Goal: Information Seeking & Learning: Compare options

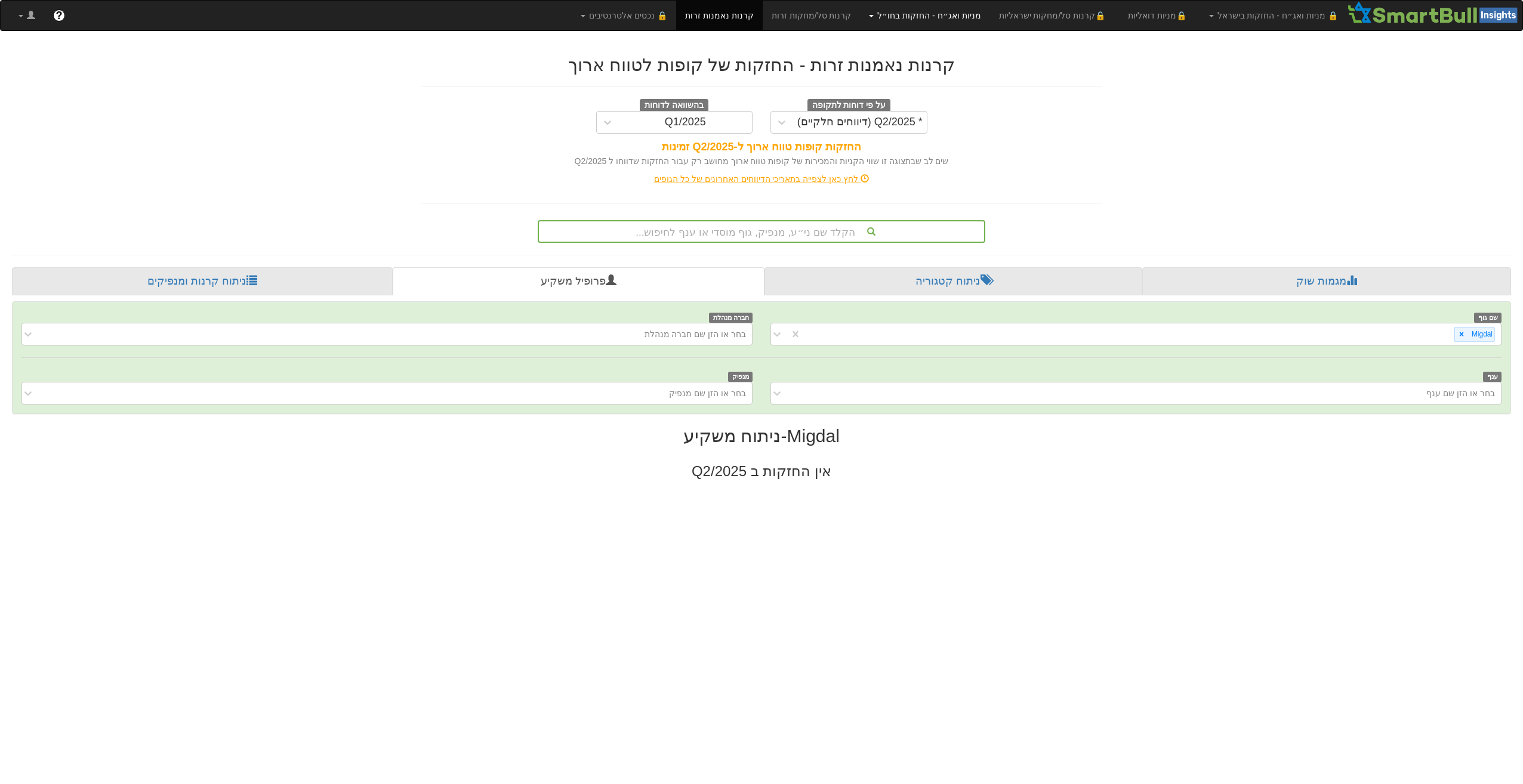
click at [931, 15] on link "מניות ואג״ח - החזקות בחו״ל" at bounding box center [924, 15] width 129 height 30
click at [975, 55] on link "אג״ח" at bounding box center [942, 57] width 94 height 15
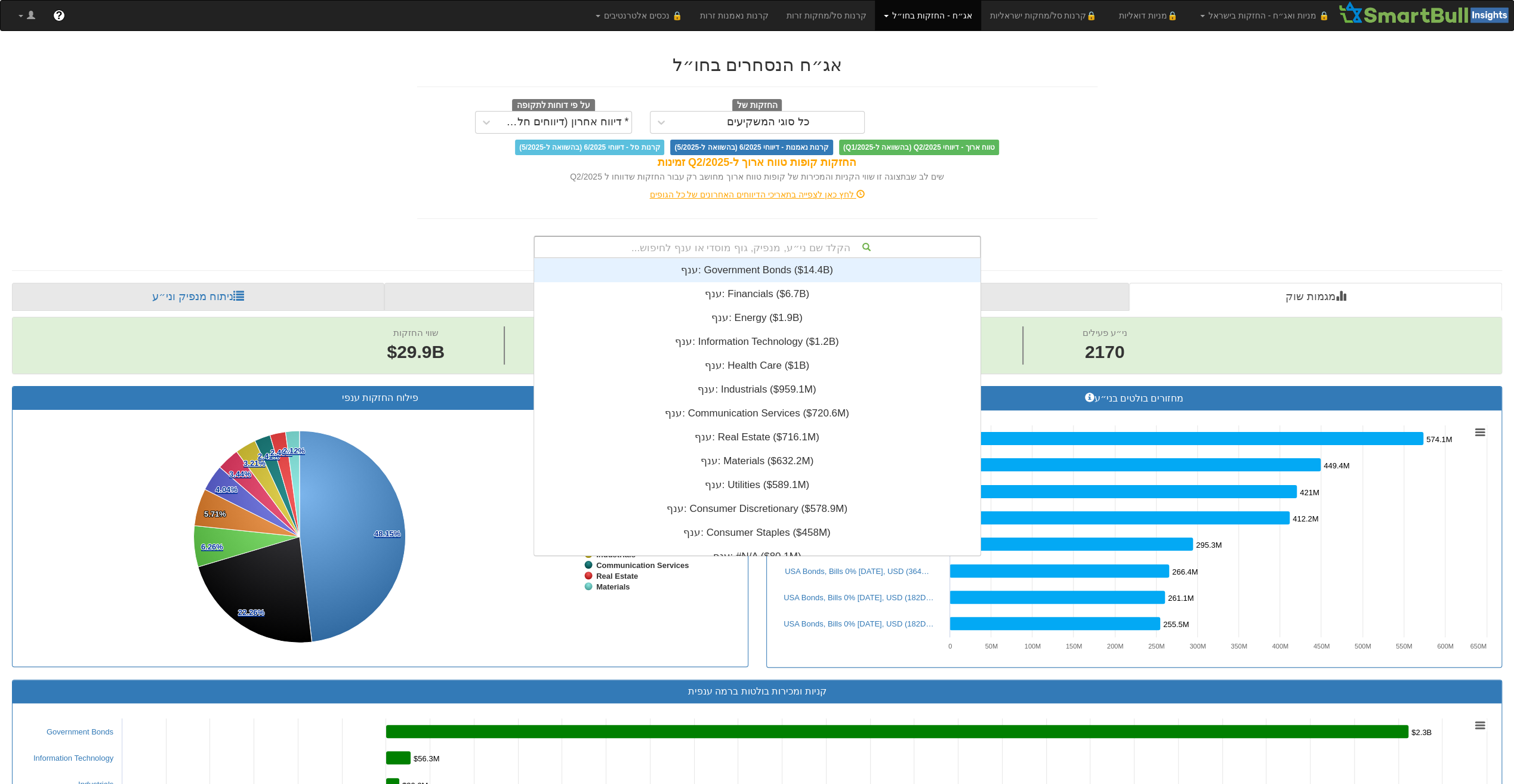
click at [830, 246] on div "הקלד שם ני״ע, מנפיק, גוף מוסדי או ענף לחיפוש..." at bounding box center [757, 246] width 445 height 20
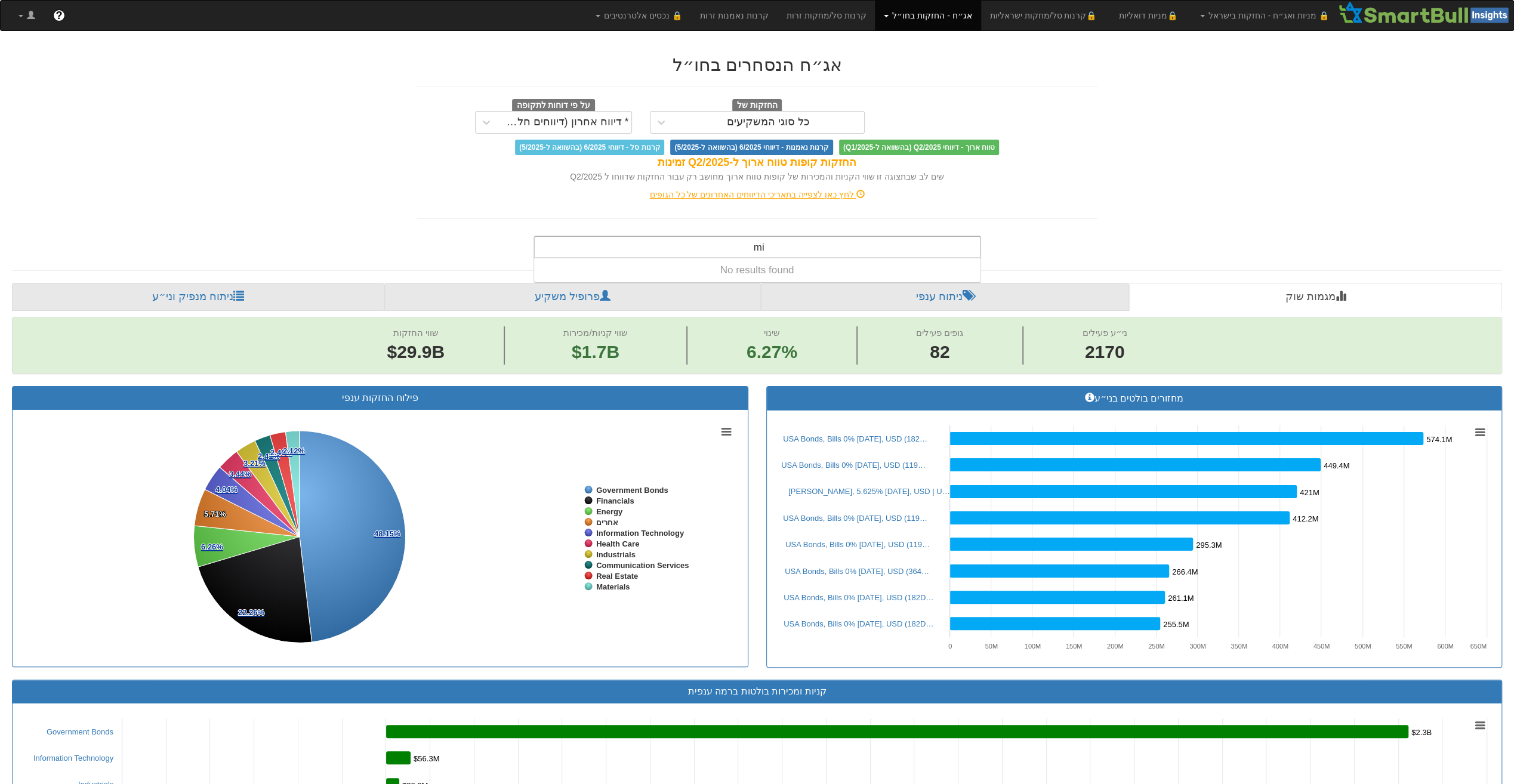
type input "m"
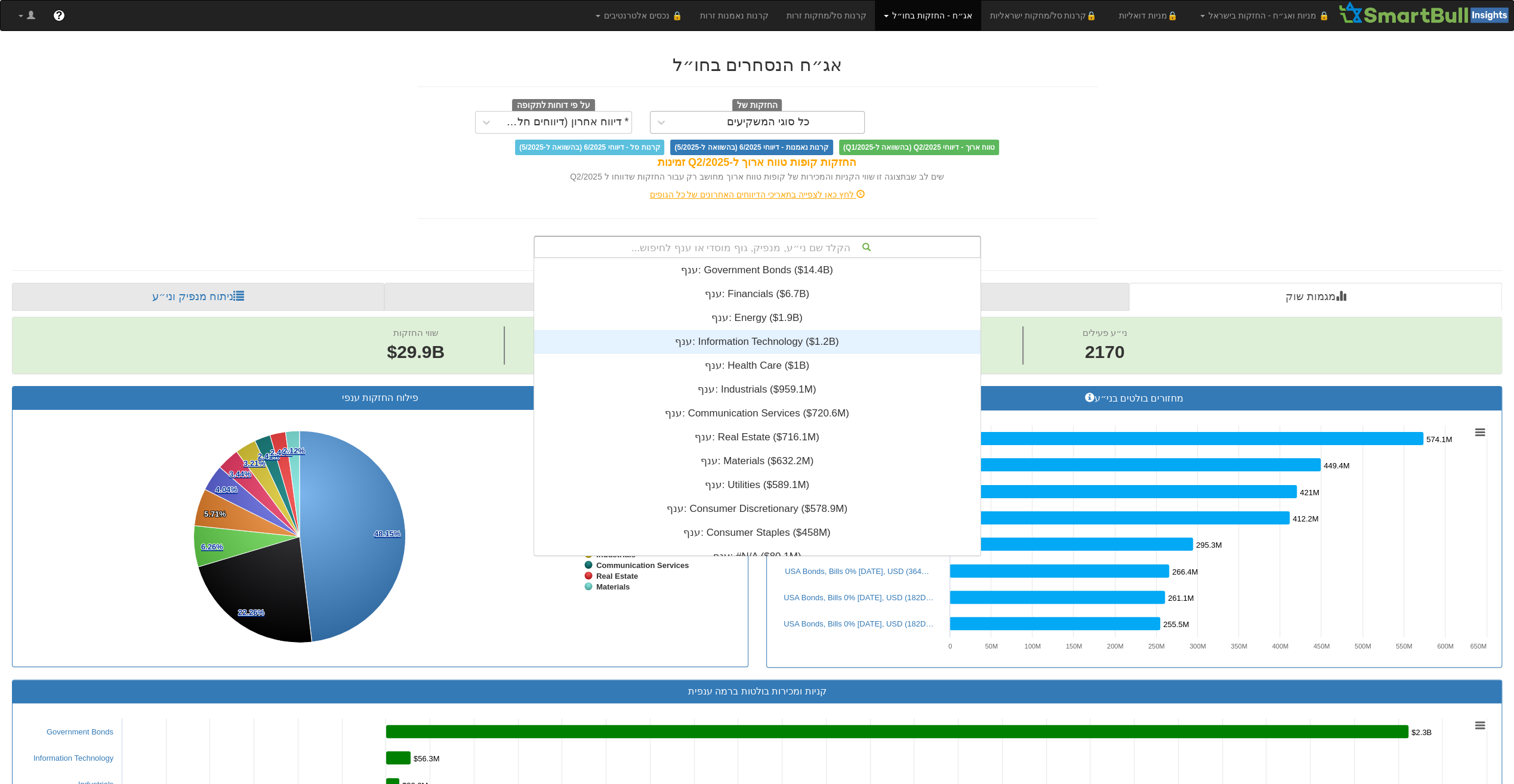
click at [805, 117] on div "כל סוגי המשקיעים" at bounding box center [768, 122] width 83 height 12
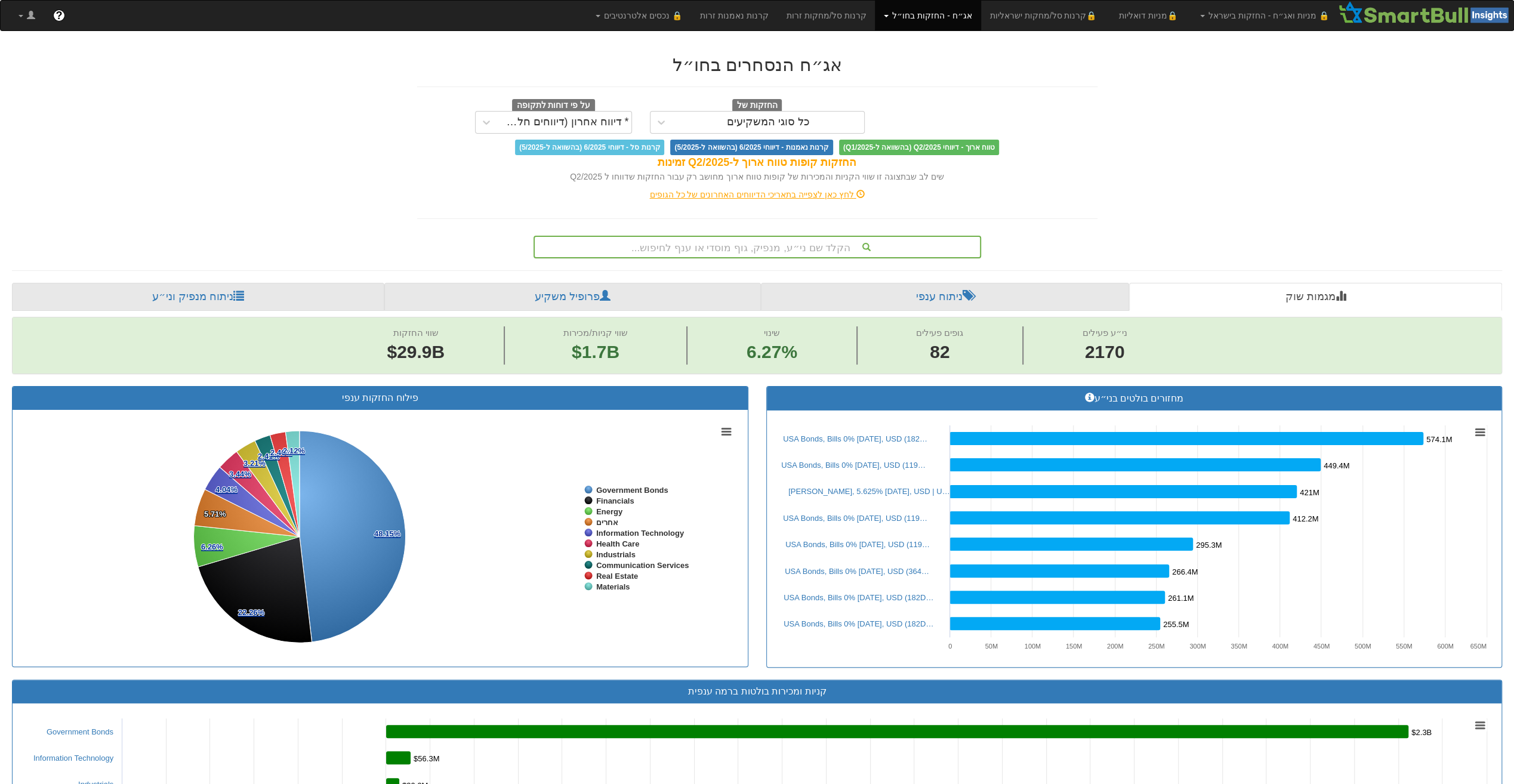
click at [1039, 109] on div "החזקות של כל סוגי המשקיעים על פי דוחות לתקופה * דיווח אחרון (דיווחים חלקיים)" at bounding box center [757, 116] width 698 height 35
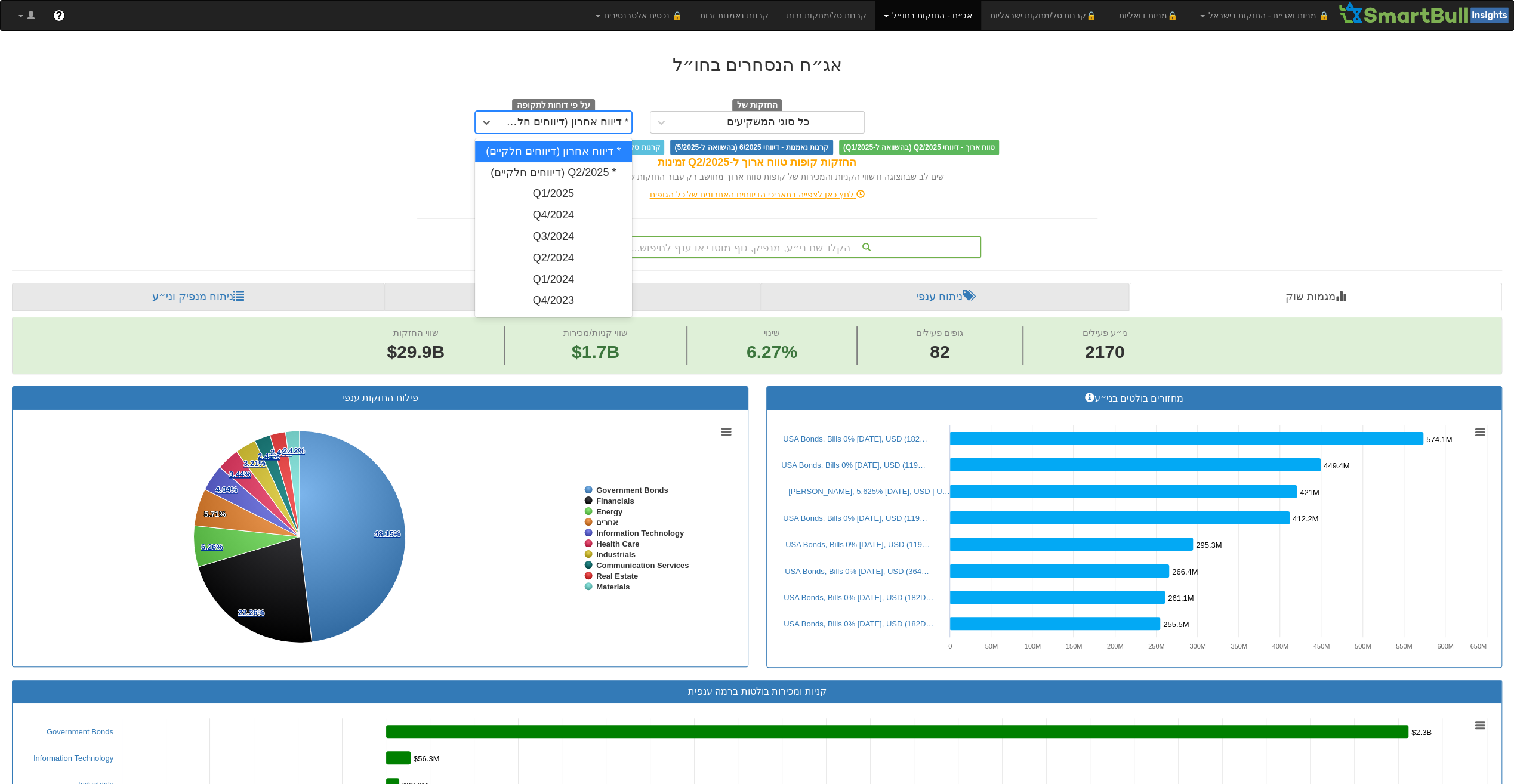
click at [579, 115] on div "* דיווח אחרון (דיווחים חלקיים)" at bounding box center [565, 122] width 134 height 19
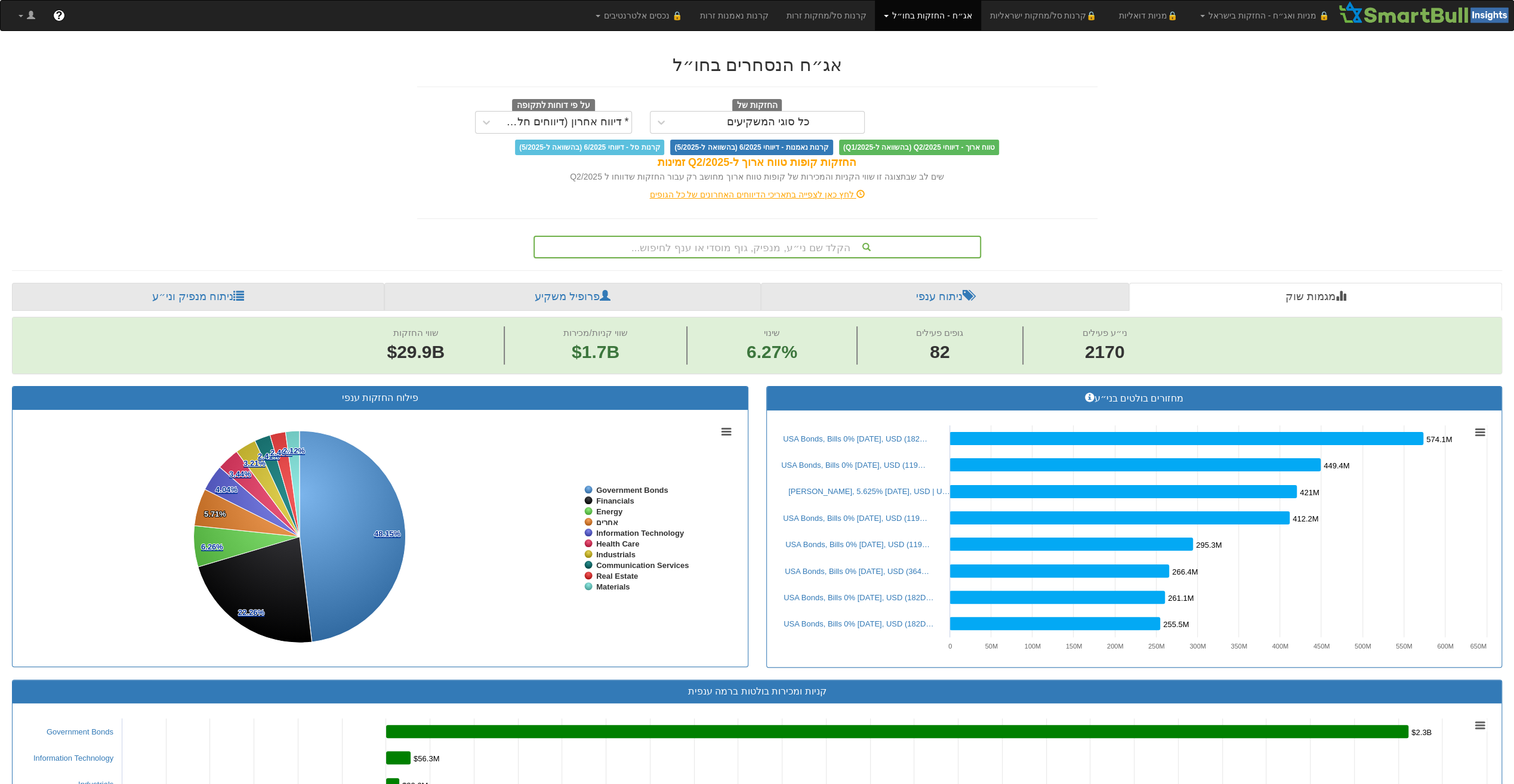
click at [606, 58] on h2 "אג״ח הנסחרים בחו״ל" at bounding box center [757, 65] width 680 height 19
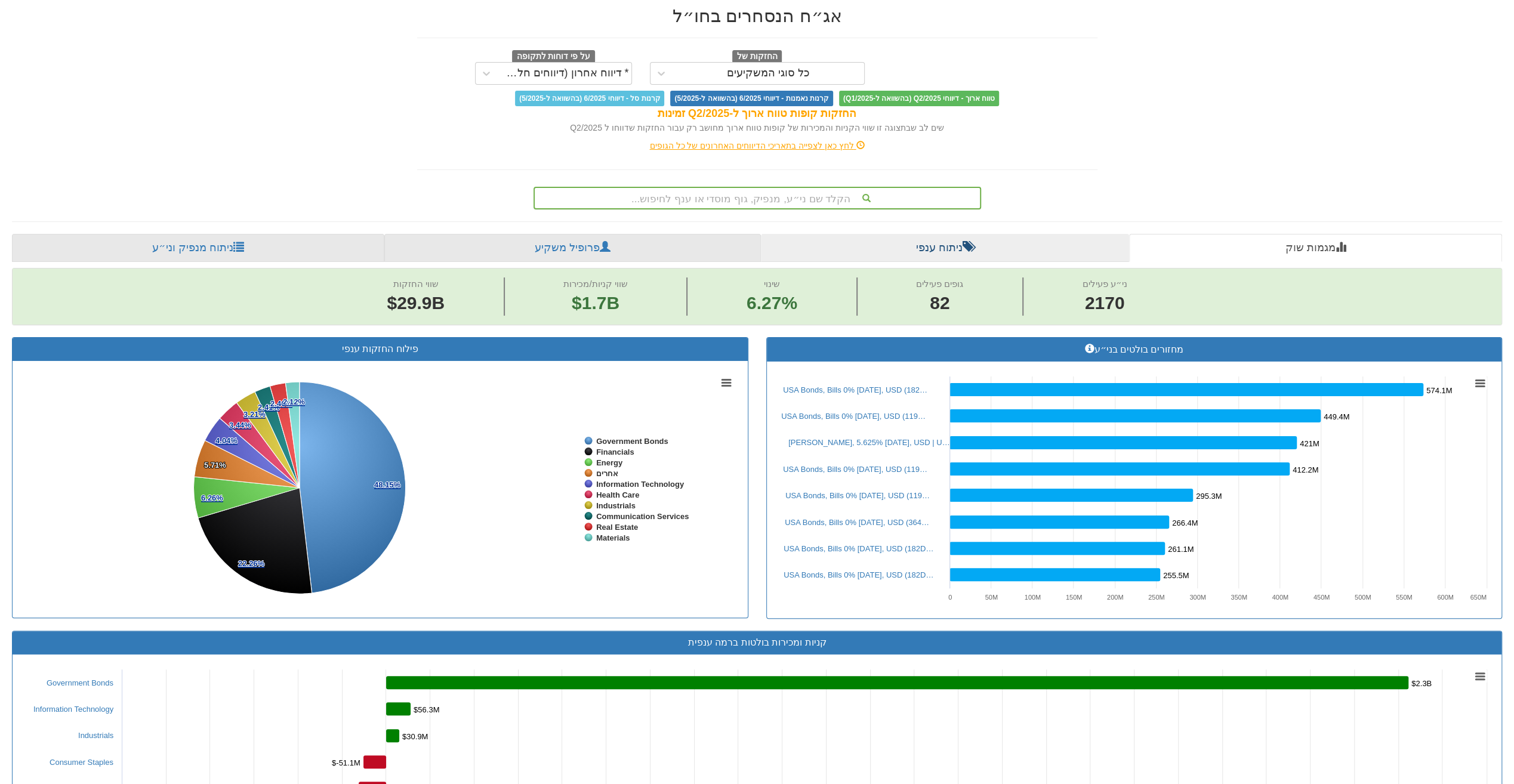
scroll to position [0, 0]
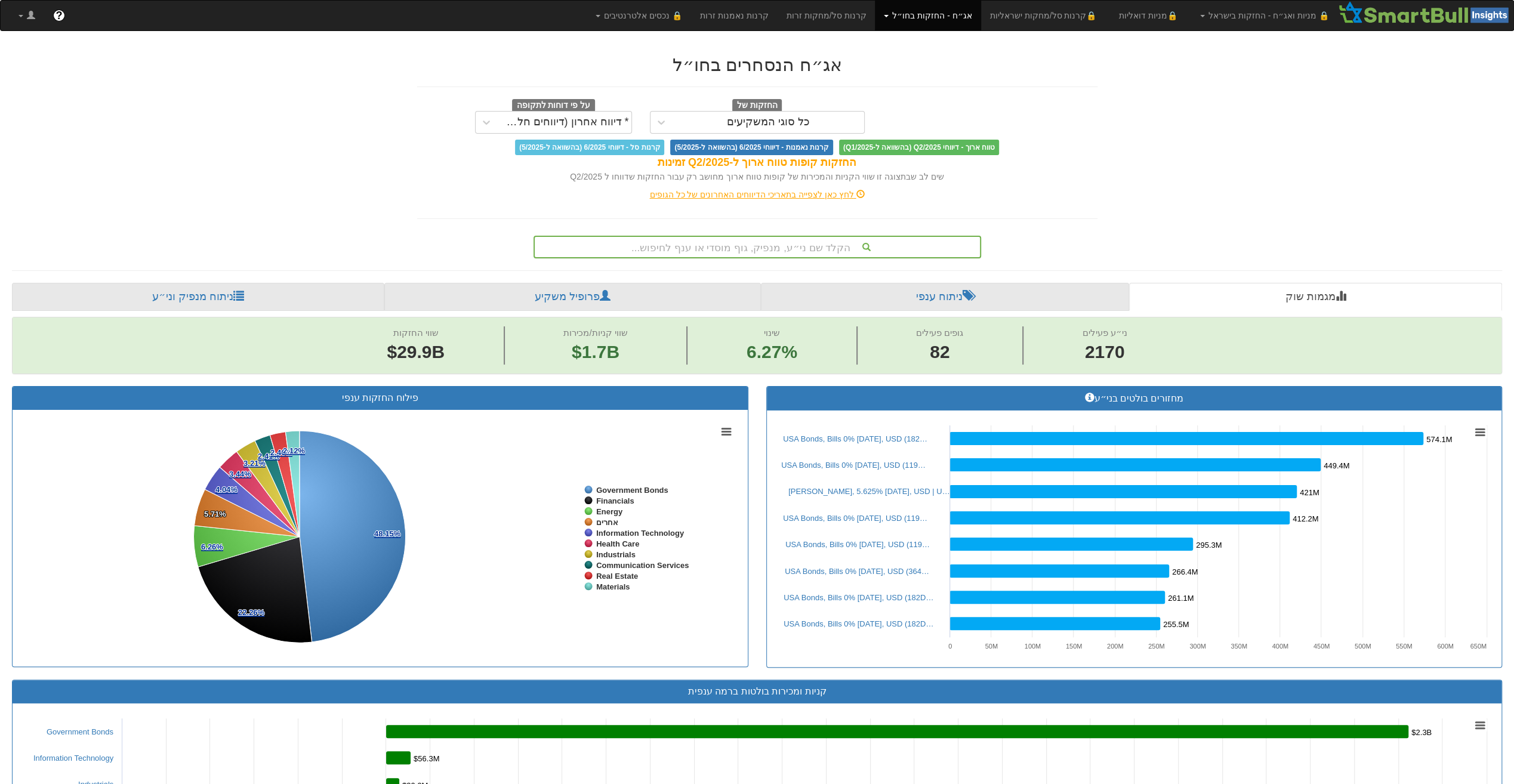
click at [789, 248] on div "הקלד שם ני״ע, מנפיק, גוף מוסדי או ענף לחיפוש..." at bounding box center [757, 246] width 445 height 20
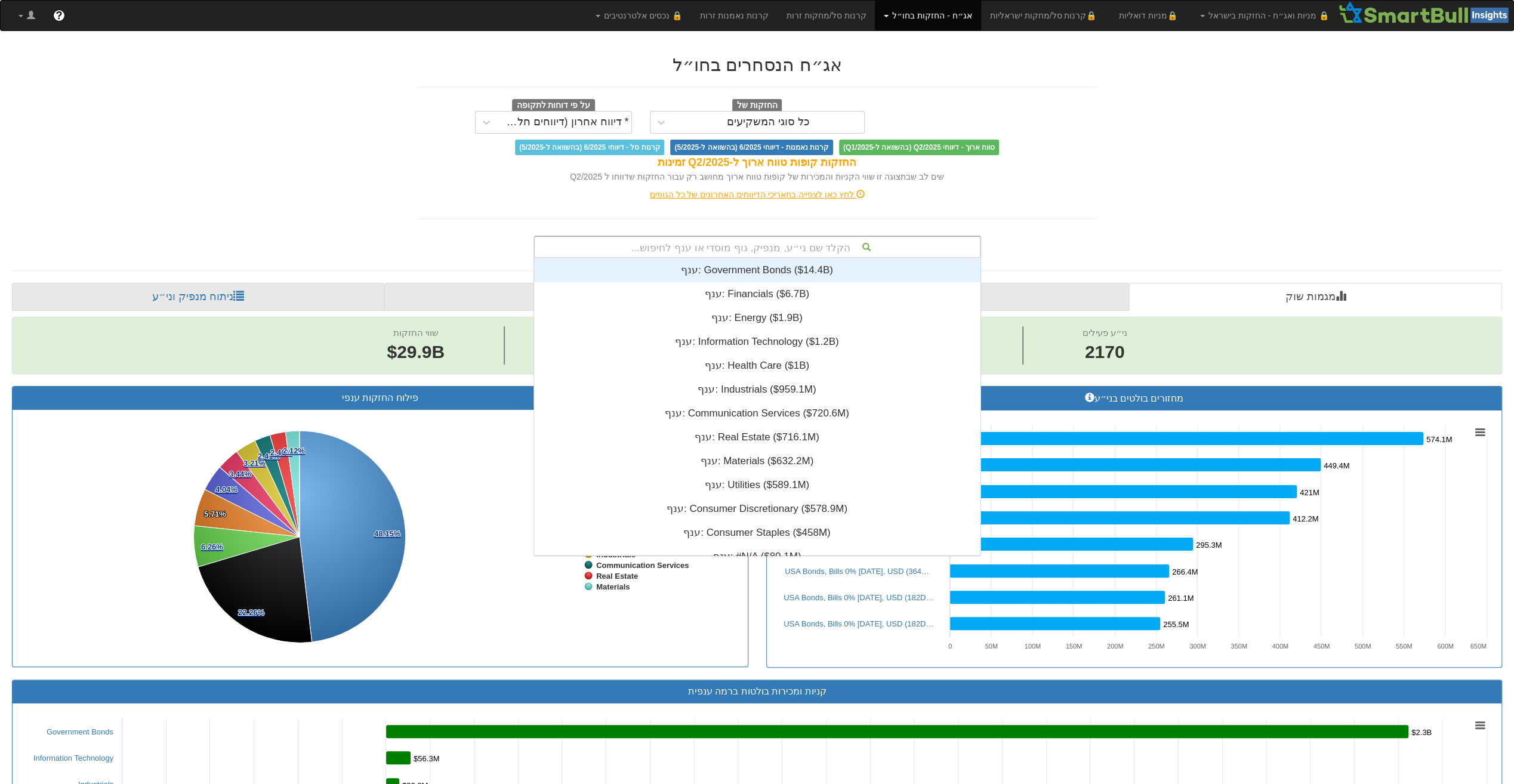
scroll to position [297, 0]
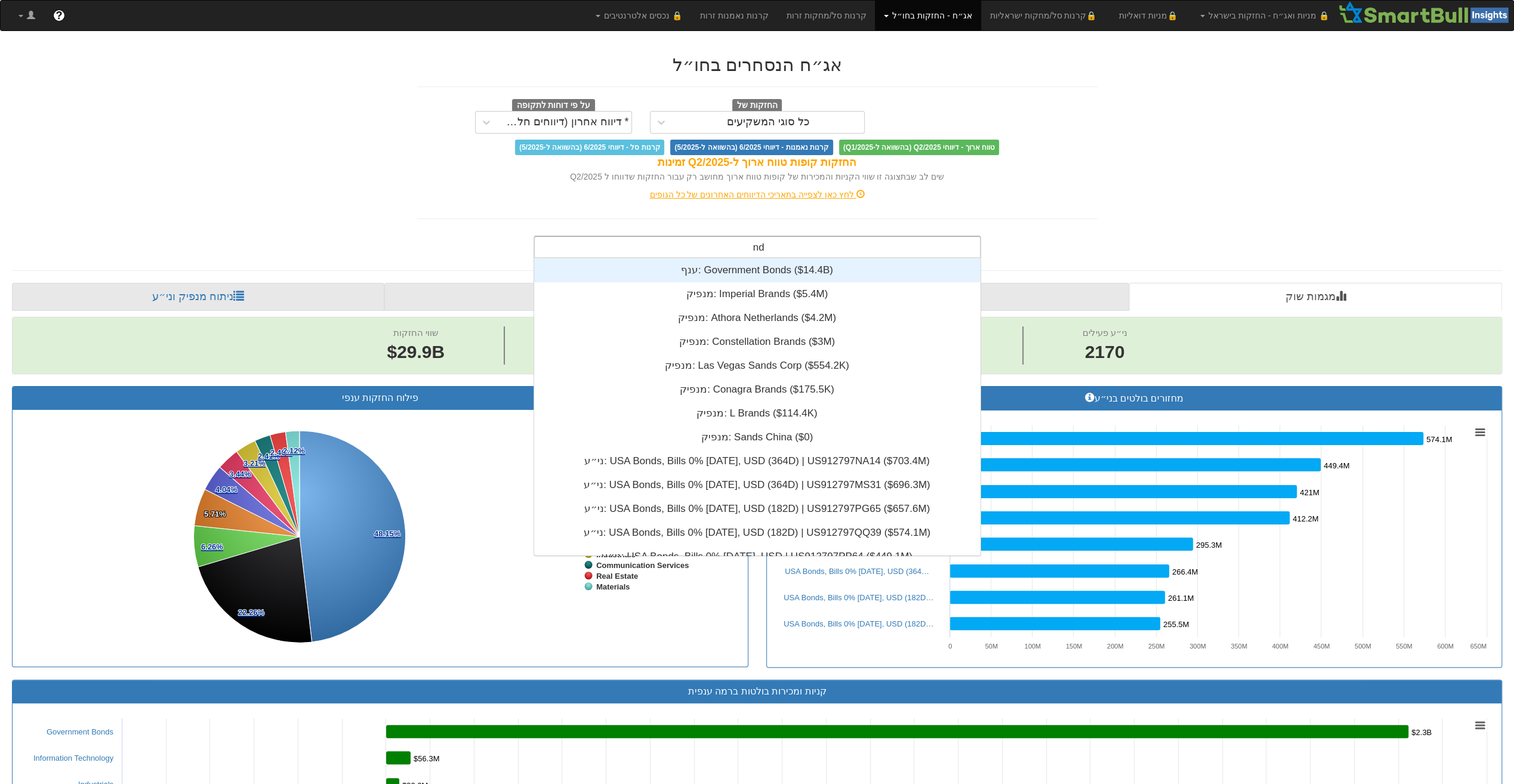
type input "n"
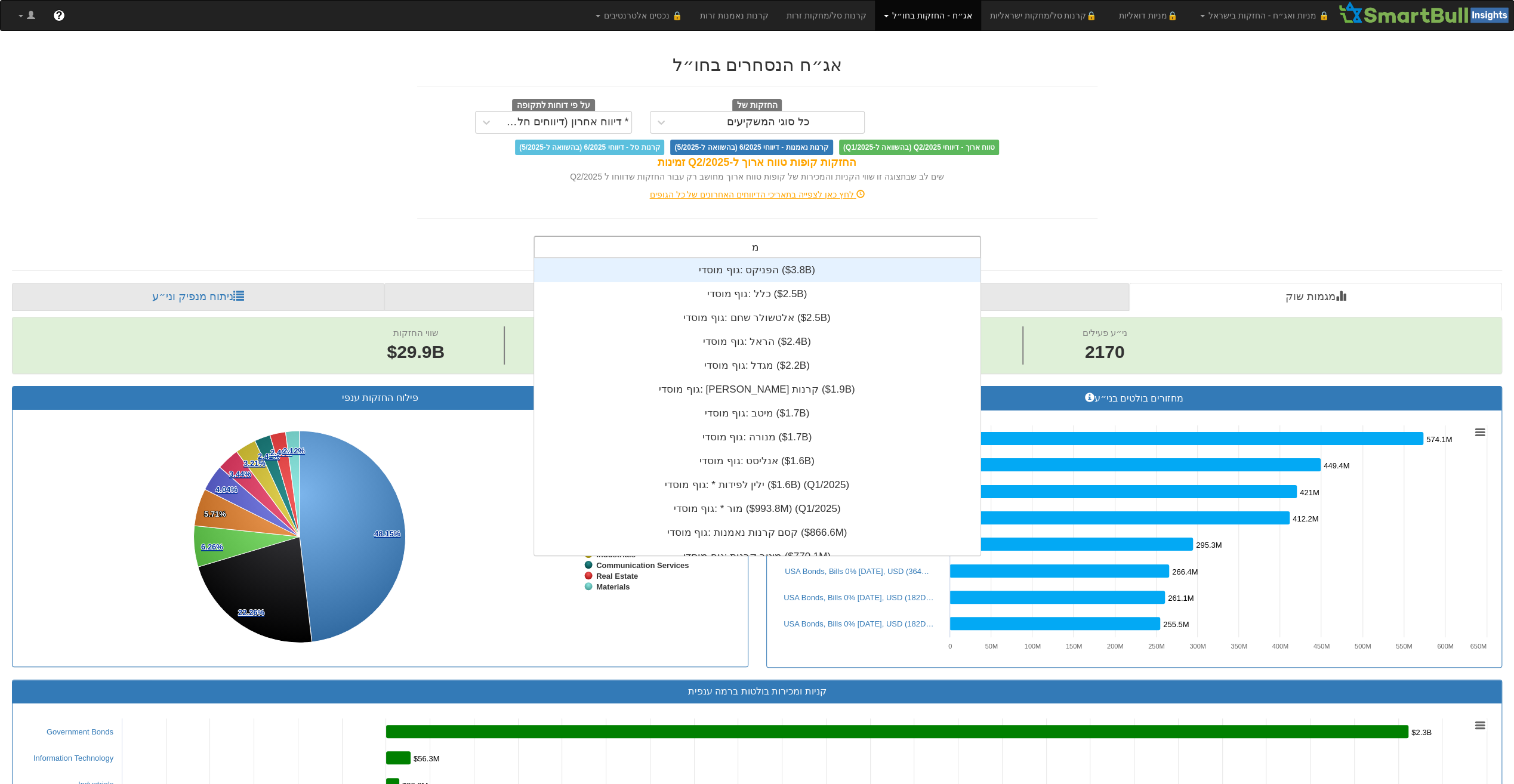
type input "מג"
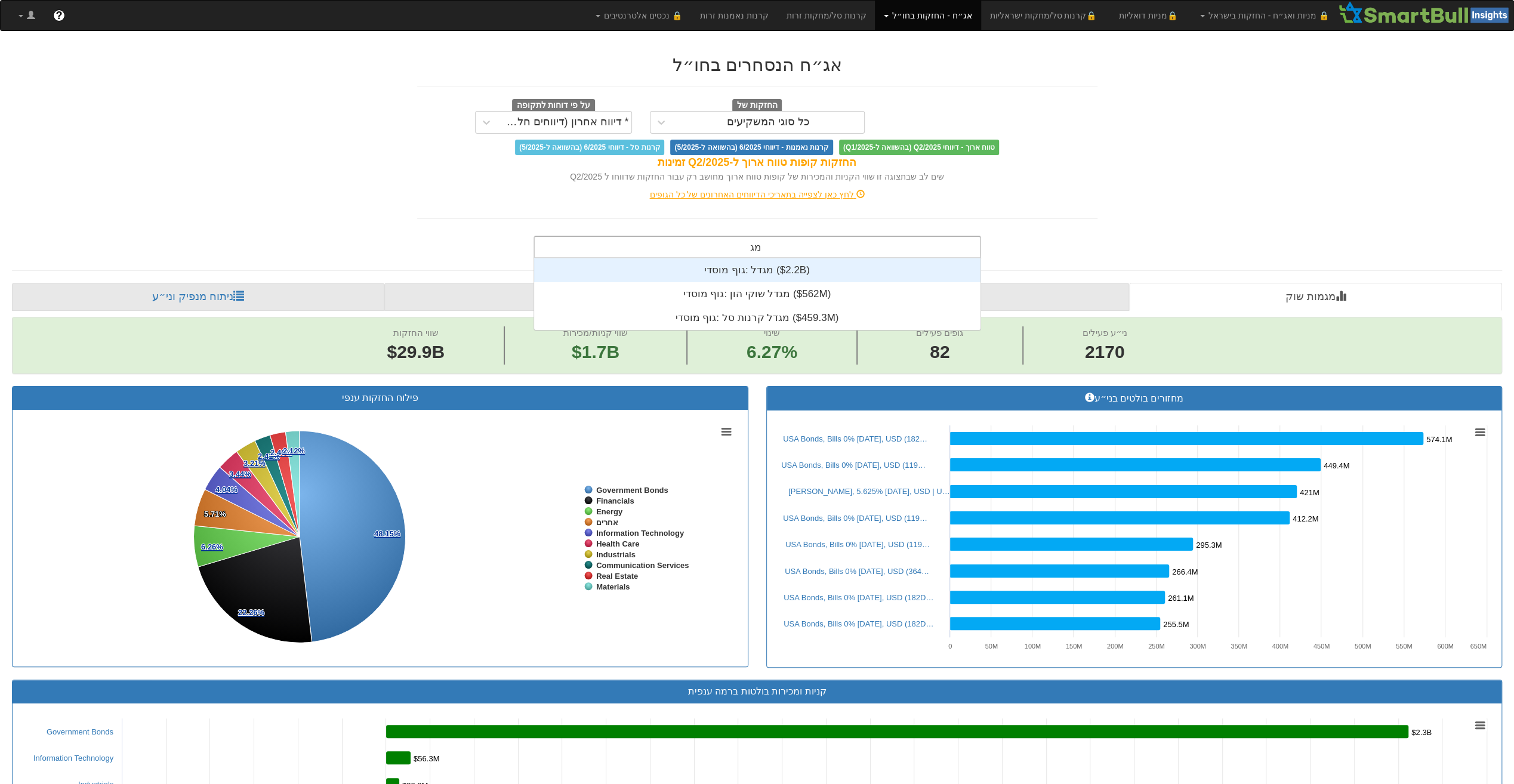
click at [732, 267] on div "גוף מוסדי: ‎מגדל ‎($2.2B)‏" at bounding box center [757, 270] width 447 height 24
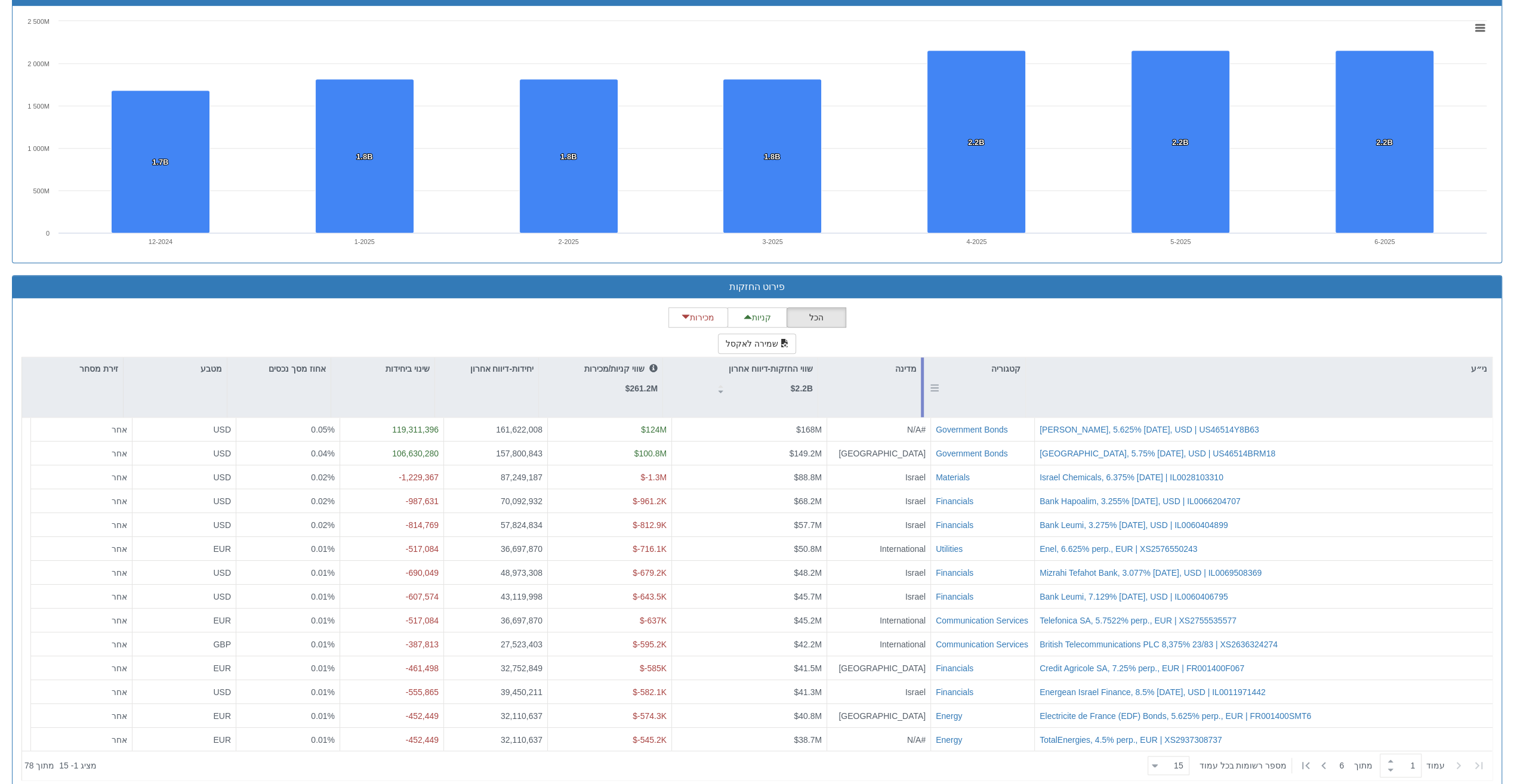
scroll to position [863, 0]
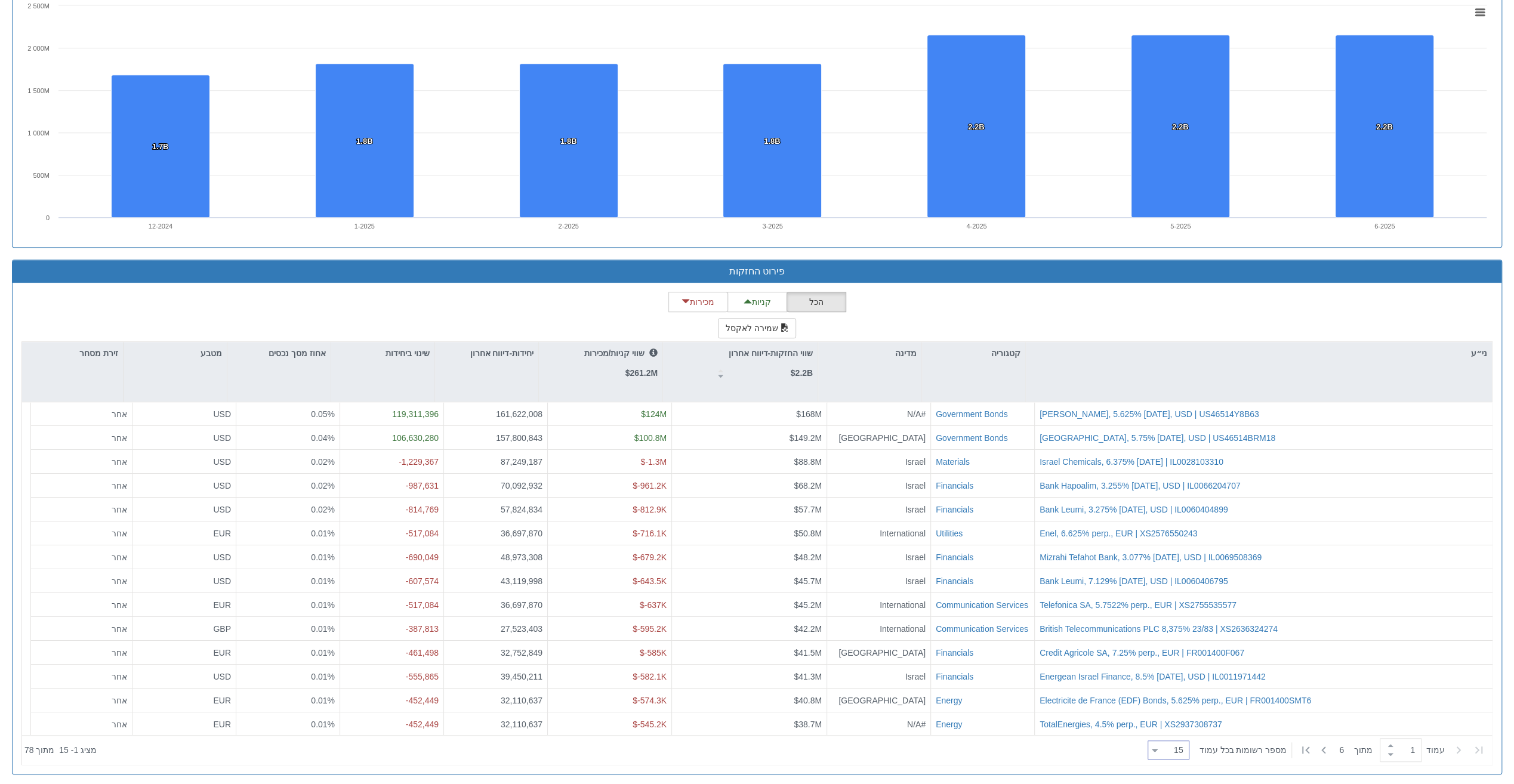
click at [1181, 744] on div "15 15" at bounding box center [1173, 751] width 31 height 17
click at [1184, 722] on div "100" at bounding box center [1178, 727] width 42 height 19
type input "100"
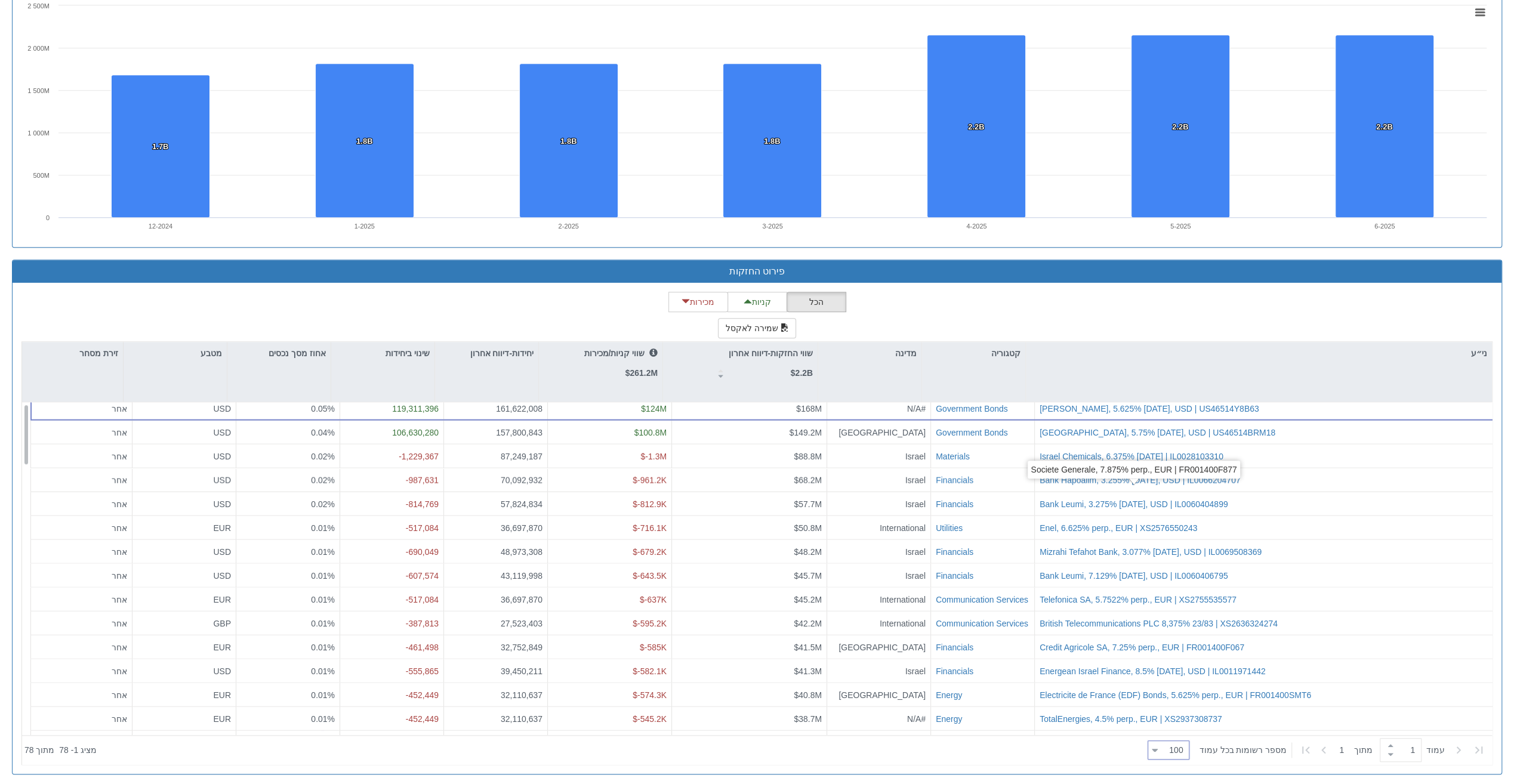
scroll to position [0, 0]
click at [406, 349] on p "שינוי ביחידות" at bounding box center [407, 353] width 44 height 13
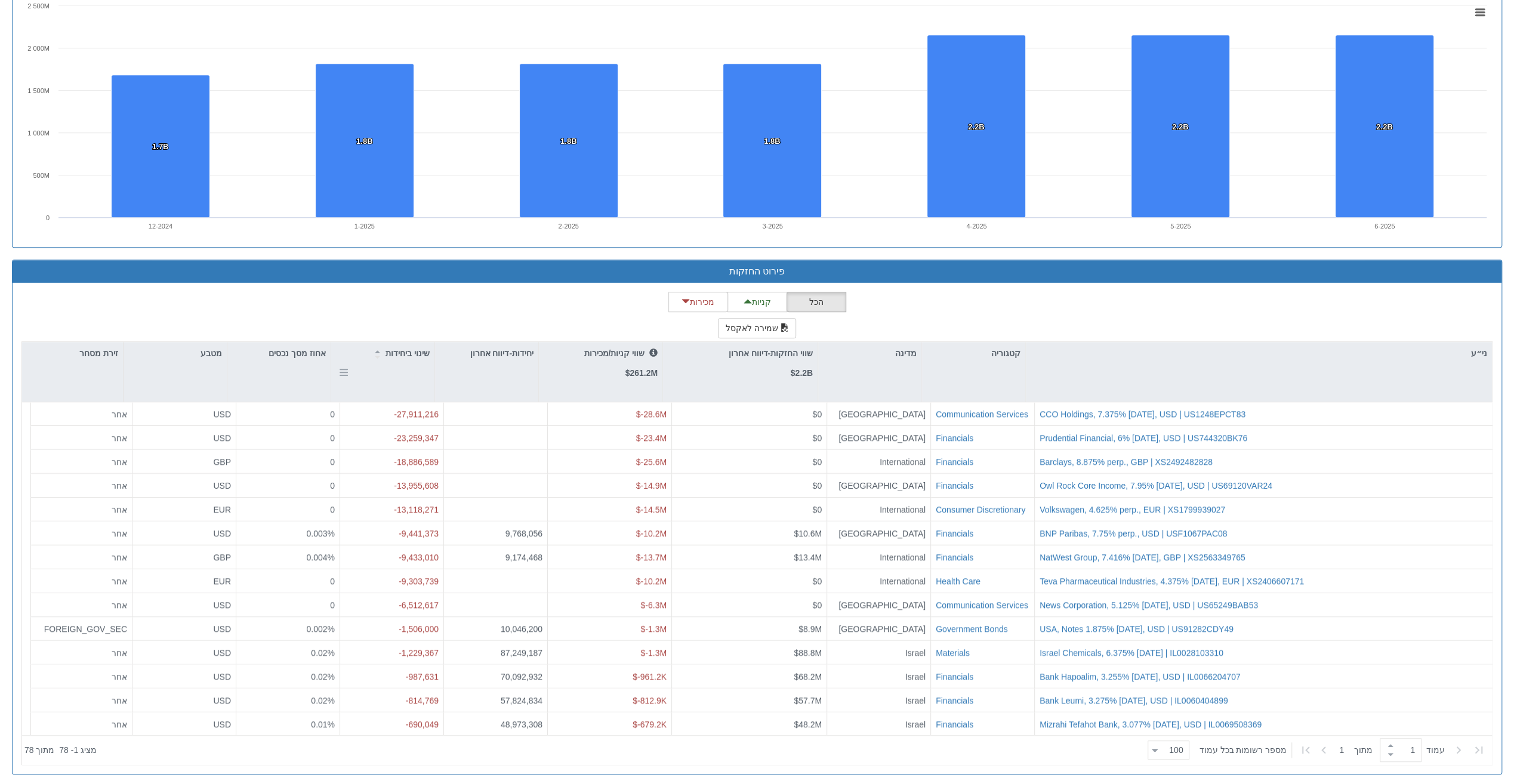
click at [406, 349] on p "שינוי ביחידות" at bounding box center [407, 353] width 44 height 13
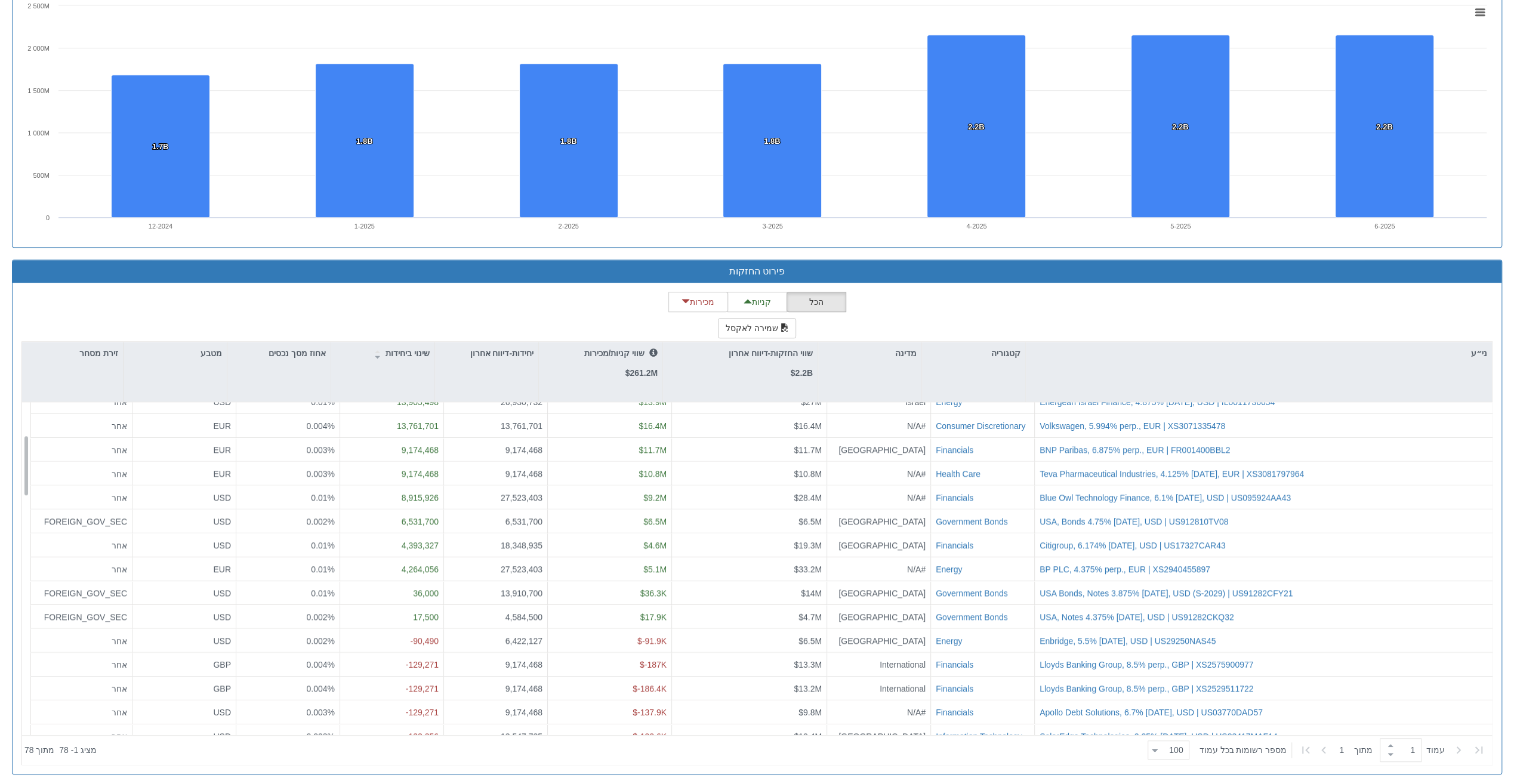
scroll to position [179, 0]
click at [411, 346] on p "שינוי ביחידות" at bounding box center [407, 353] width 44 height 13
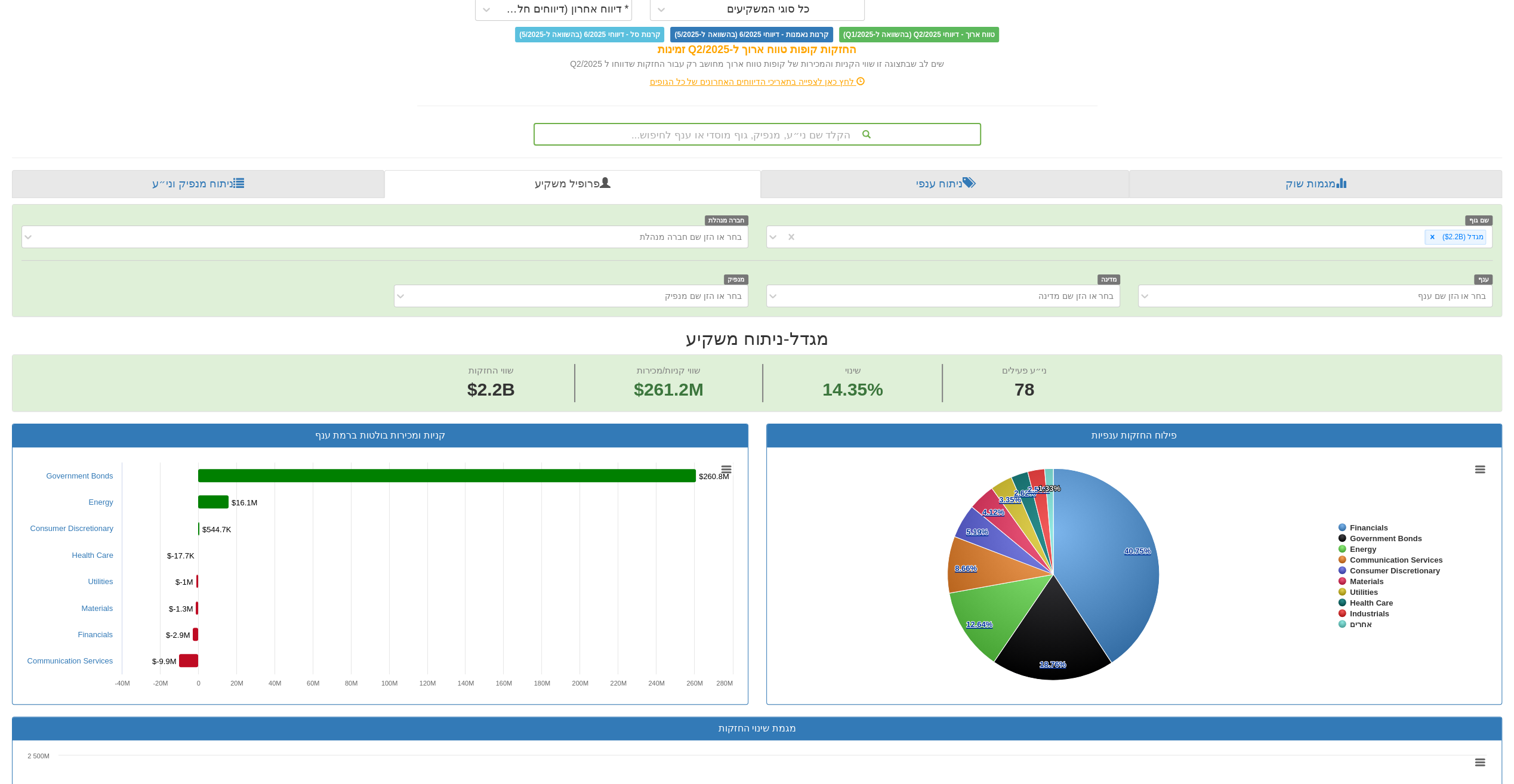
scroll to position [27, 0]
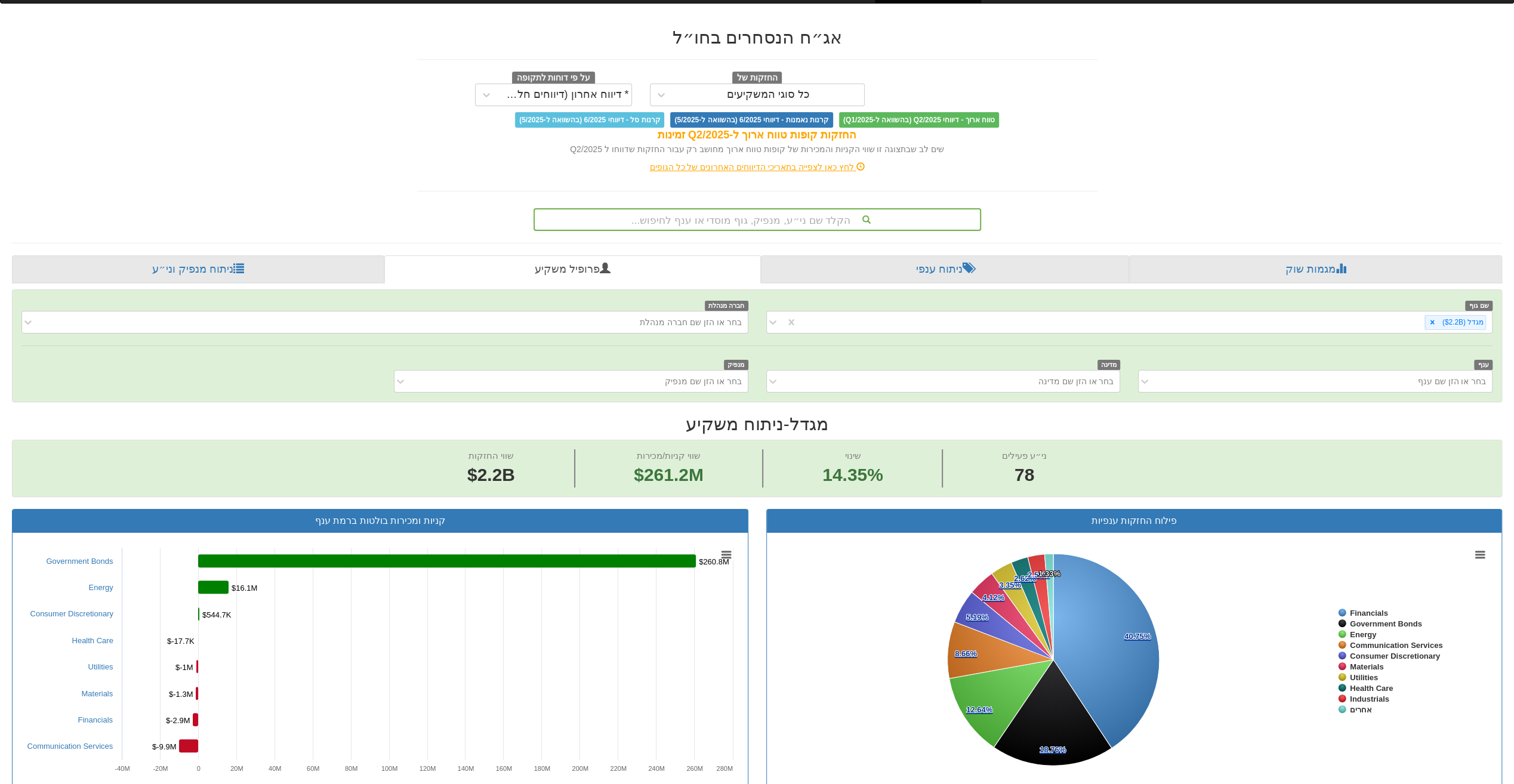
click at [780, 220] on div "הקלד שם ני״ע, מנפיק, גוף מוסדי או ענף לחיפוש..." at bounding box center [757, 219] width 445 height 20
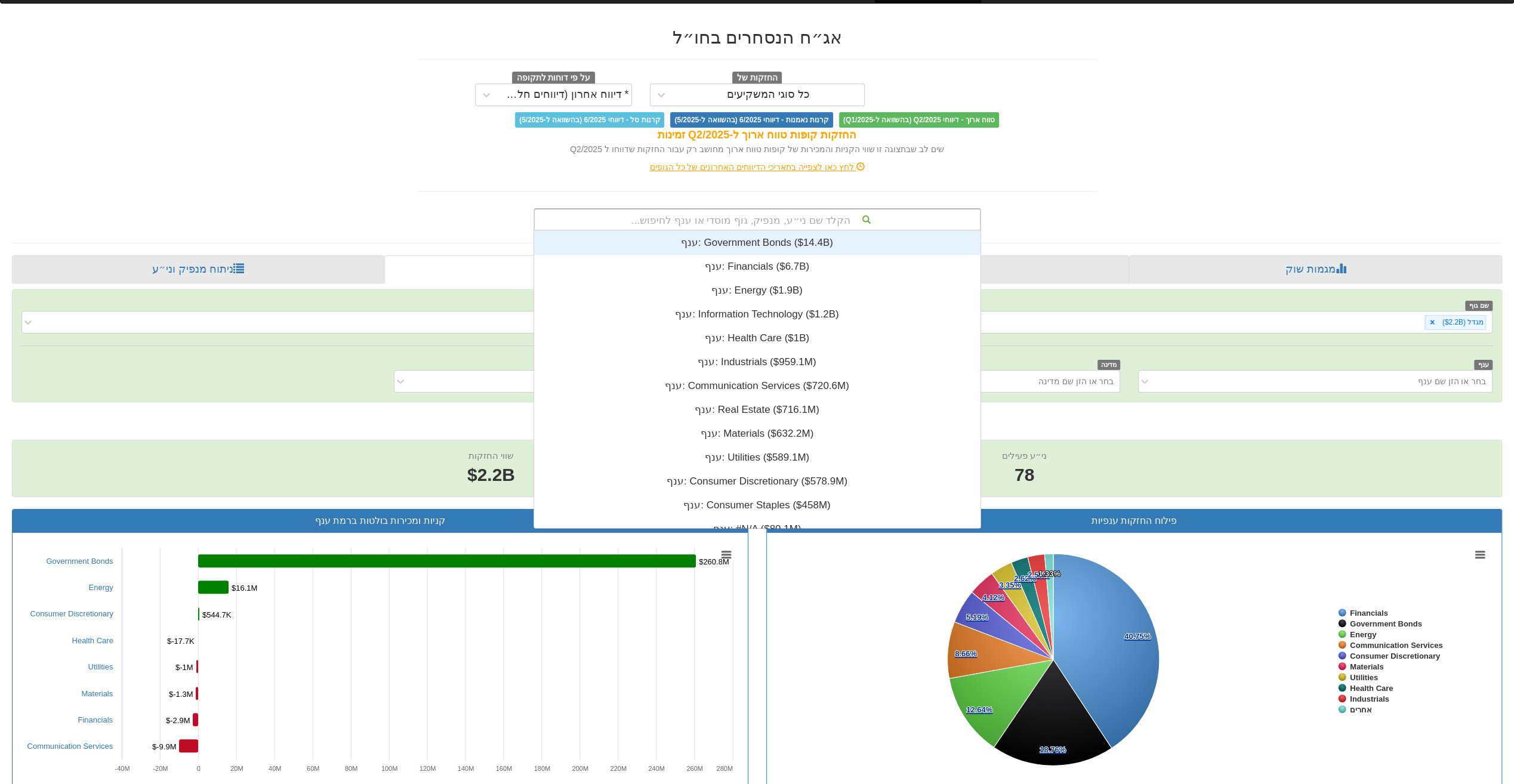
scroll to position [297, 0]
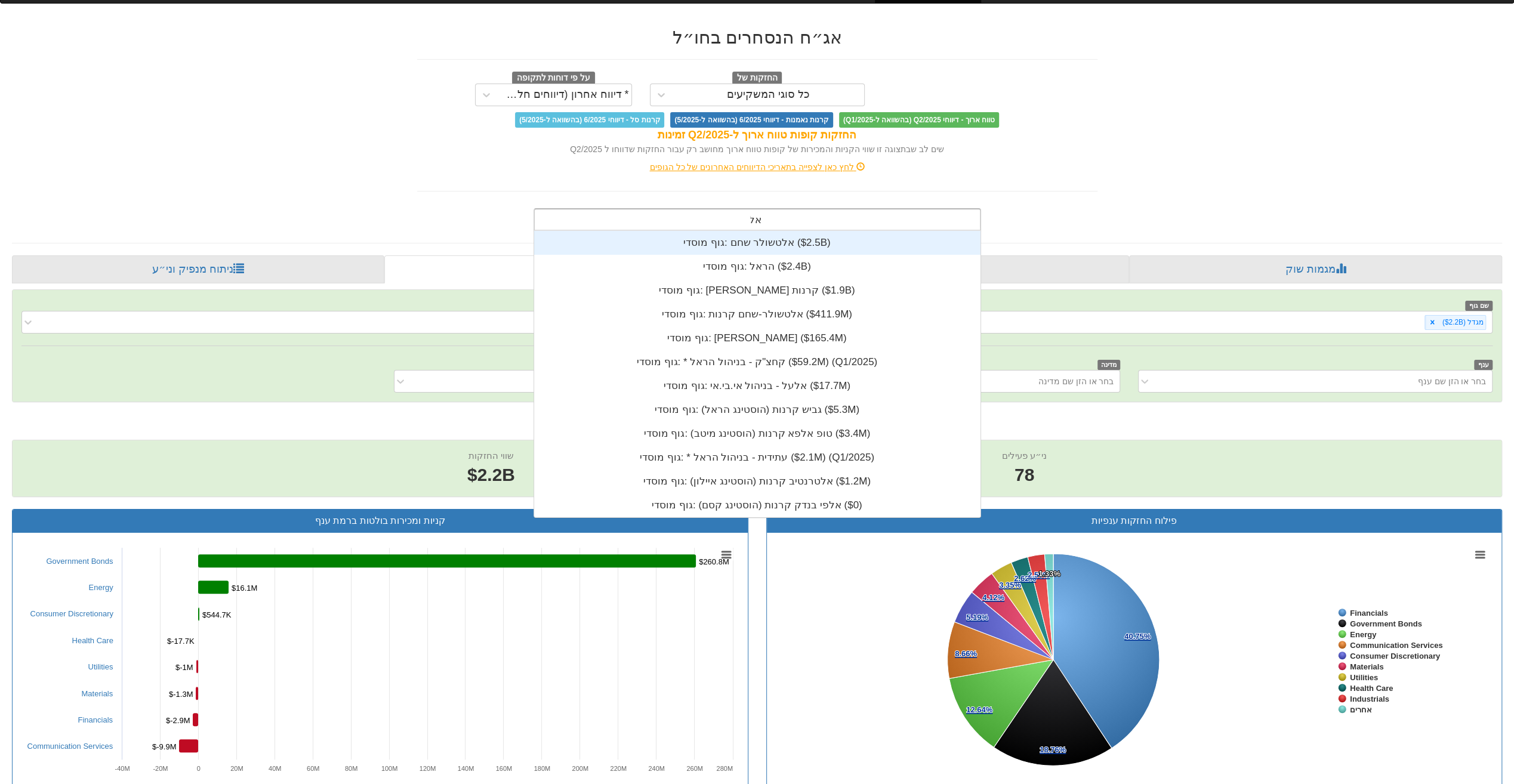
type input "אלט"
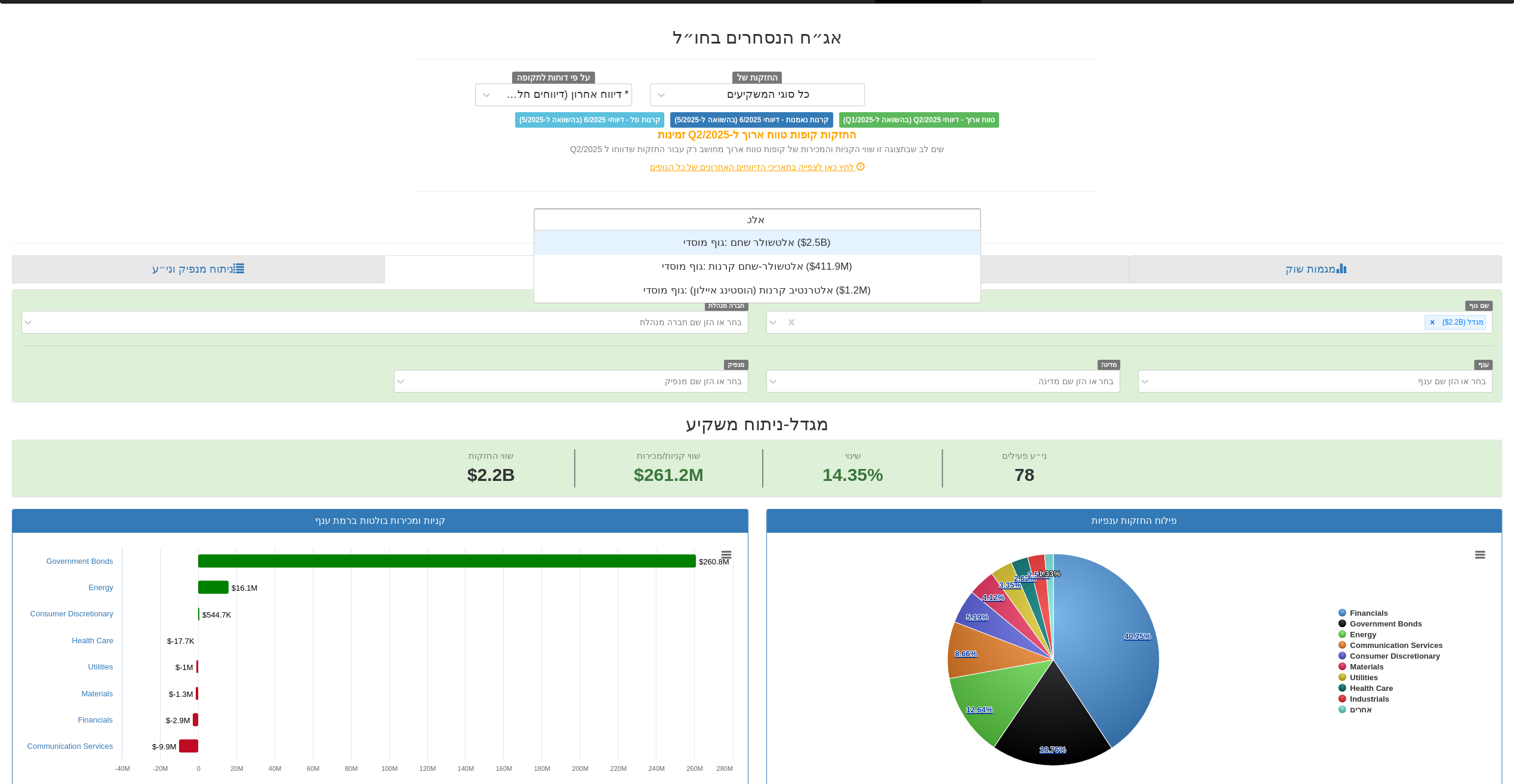
click at [782, 241] on div "גוף מוסדי: ‎אלטשולר שחם ‎($2.5B)‏" at bounding box center [757, 243] width 447 height 24
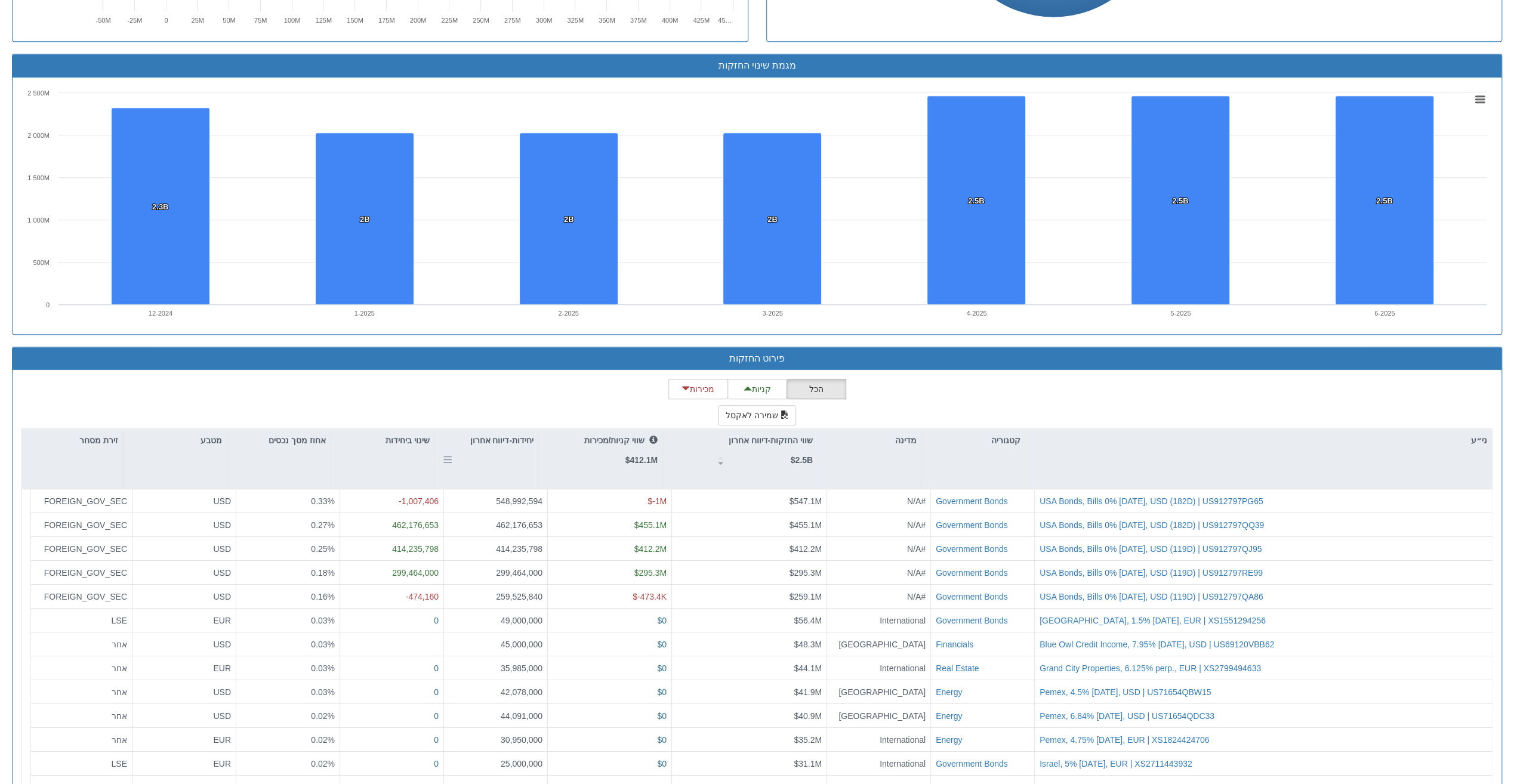
click at [498, 438] on p "יחידות-דיווח אחרון" at bounding box center [502, 440] width 64 height 13
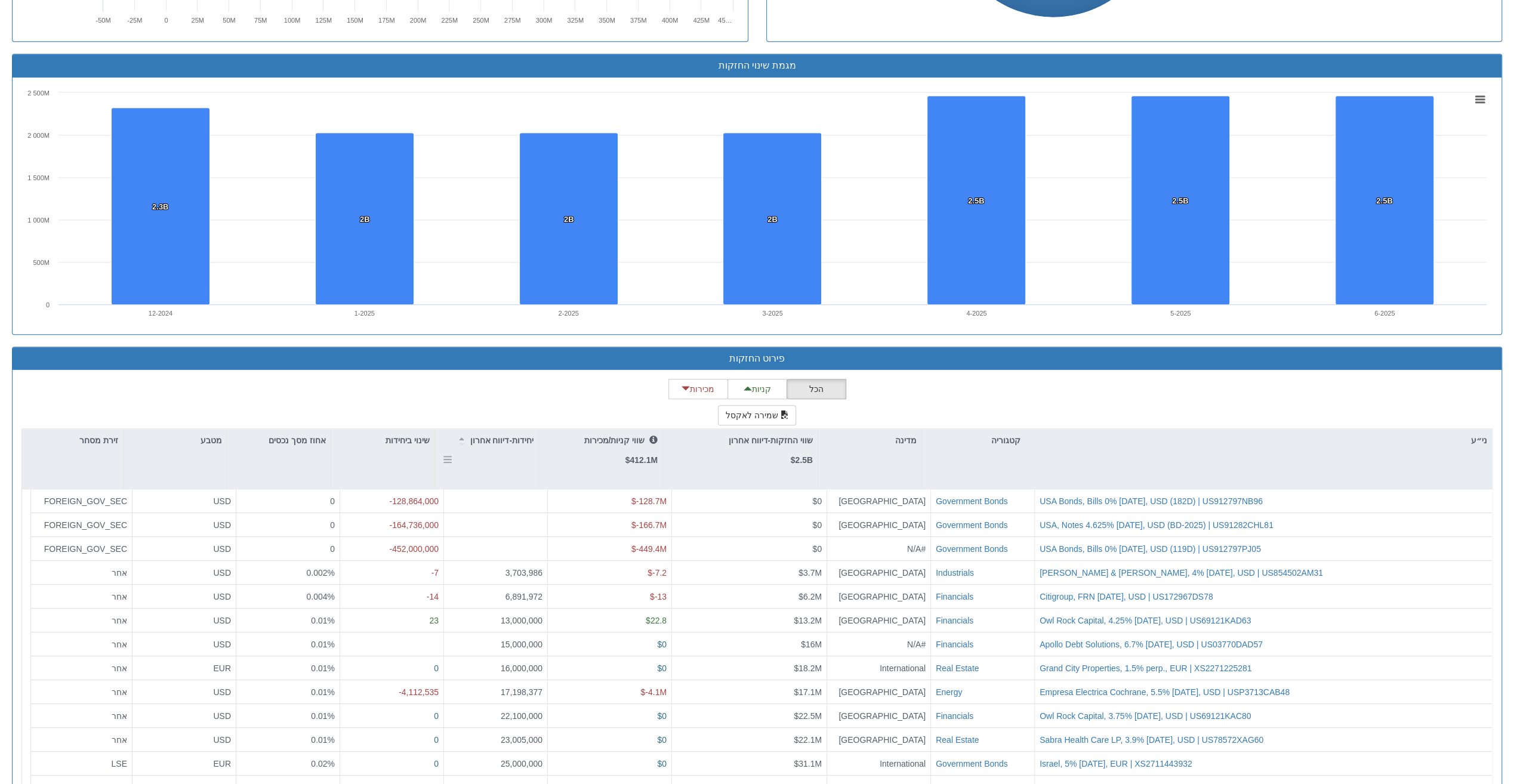
click at [498, 438] on p "יחידות-דיווח אחרון" at bounding box center [502, 440] width 64 height 13
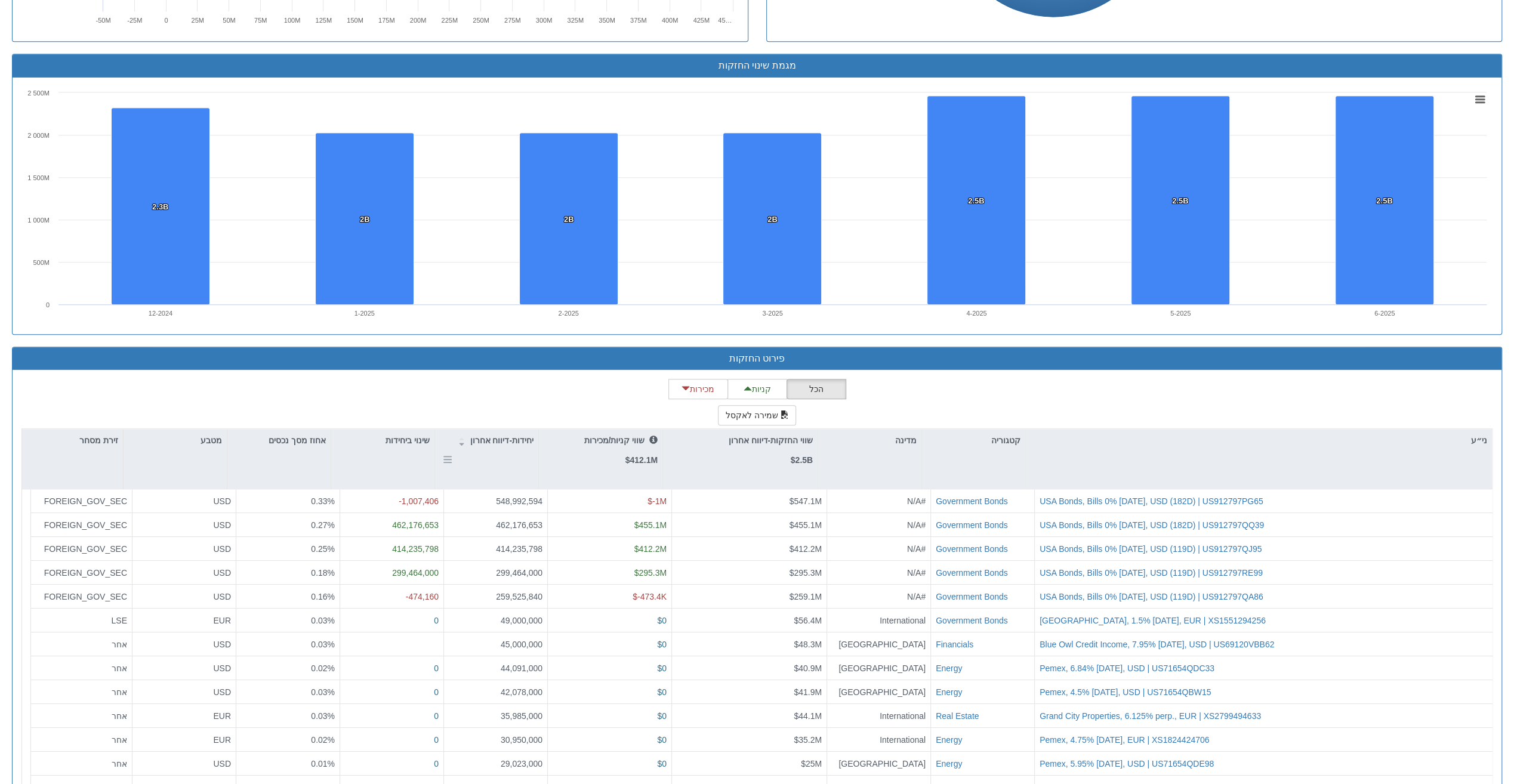
click at [498, 438] on p "יחידות-דיווח אחרון" at bounding box center [502, 440] width 64 height 13
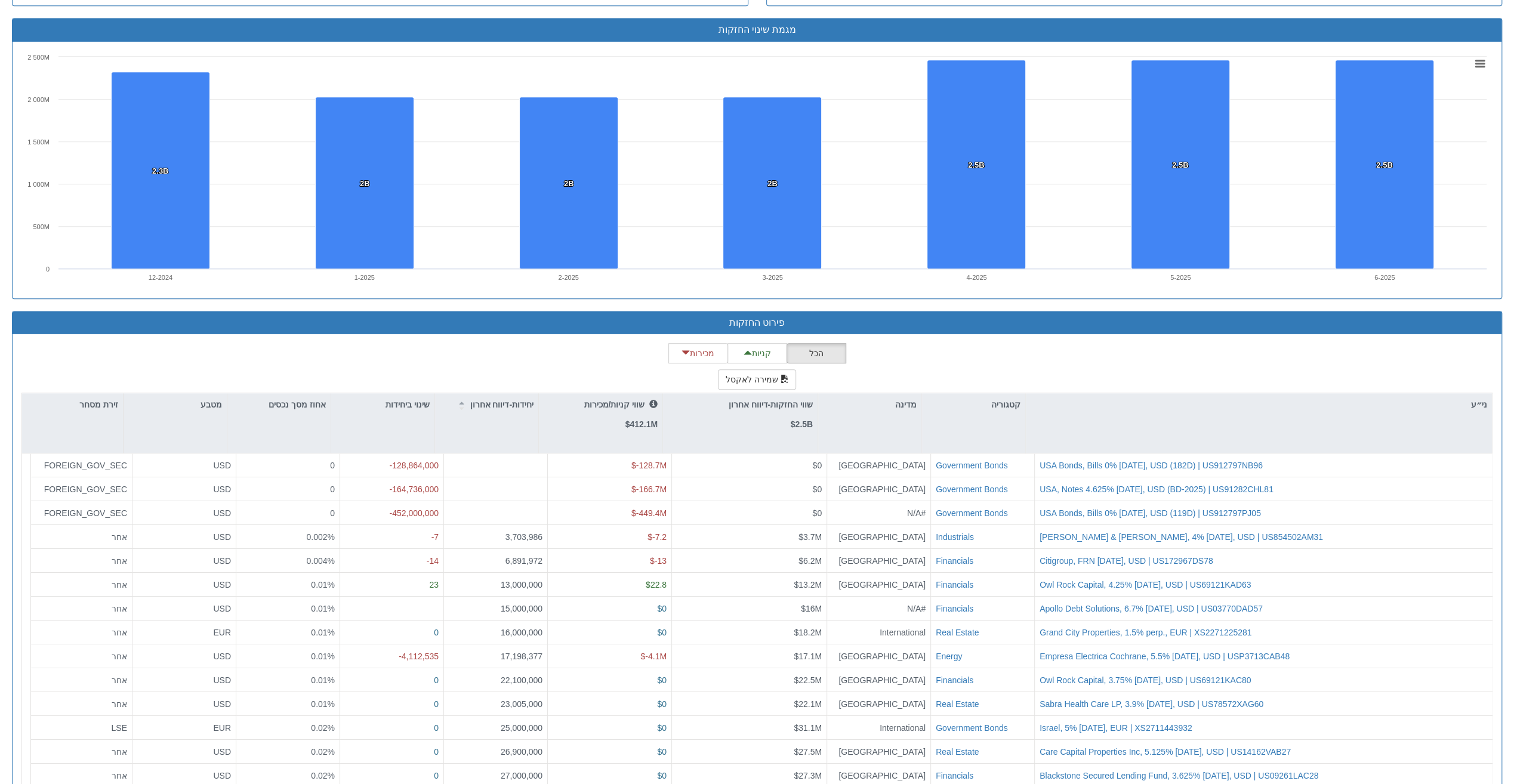
scroll to position [863, 0]
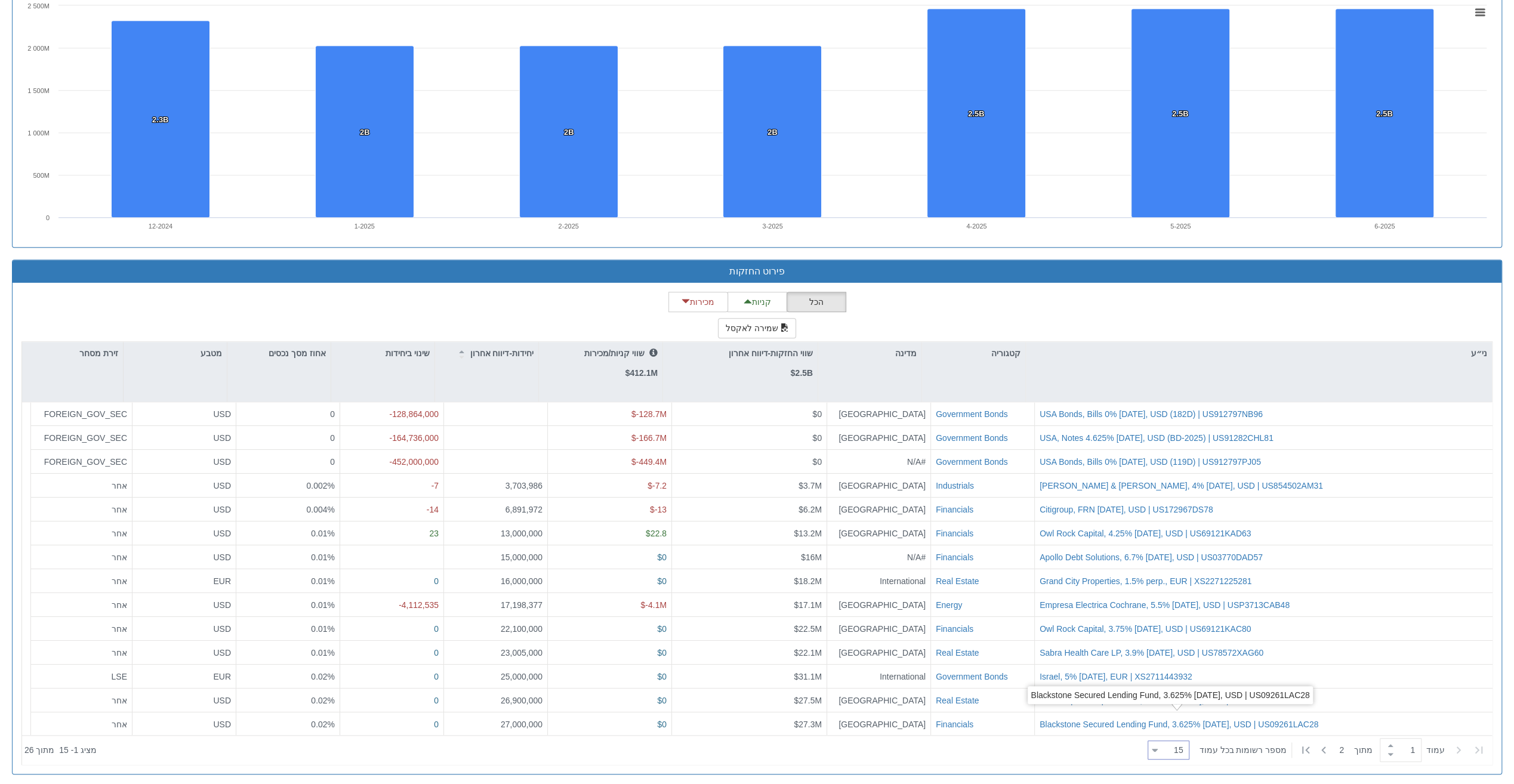
click at [1178, 742] on div "15 15" at bounding box center [1173, 751] width 31 height 17
click at [1186, 730] on div "100" at bounding box center [1178, 727] width 42 height 19
type input "100"
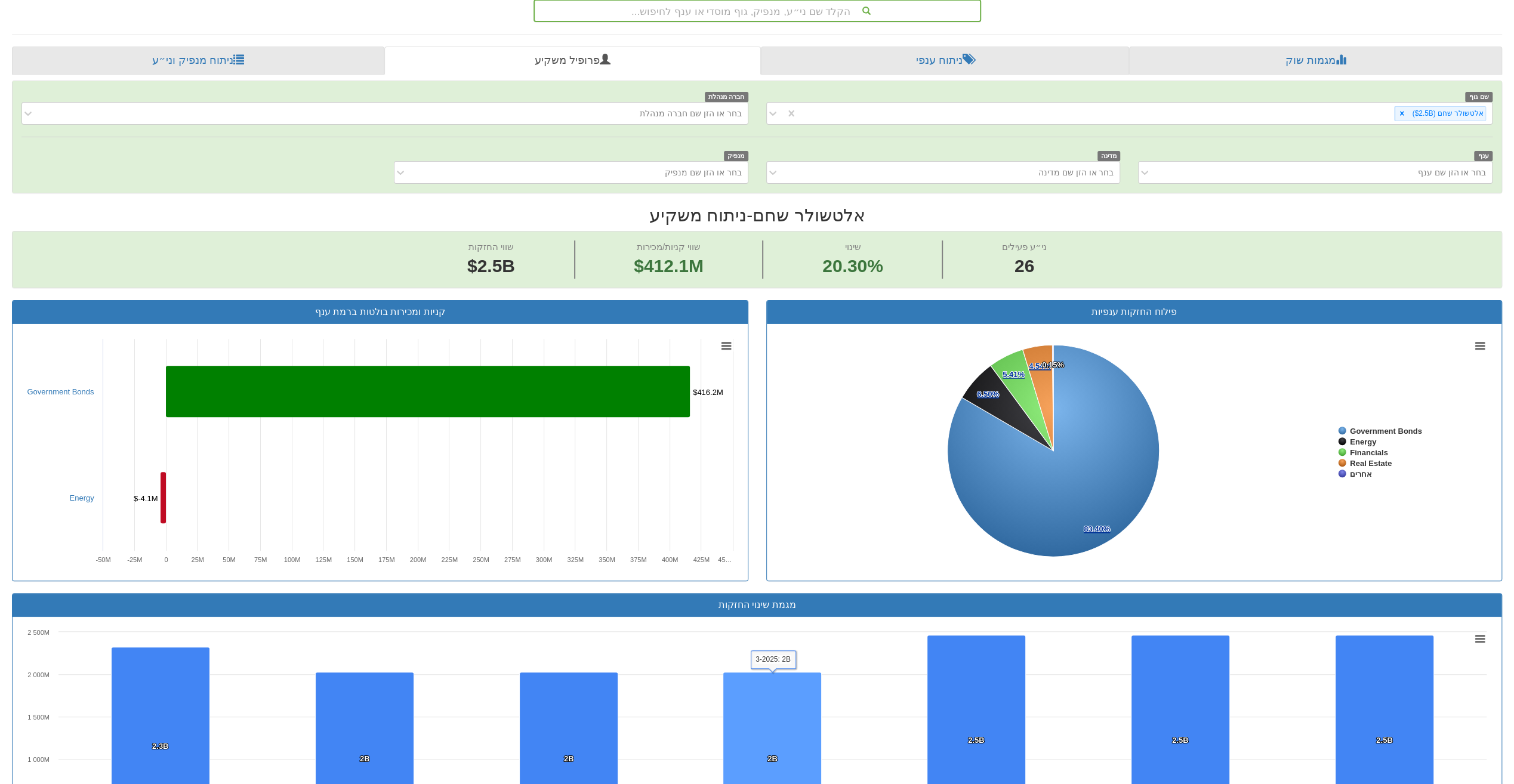
scroll to position [60, 0]
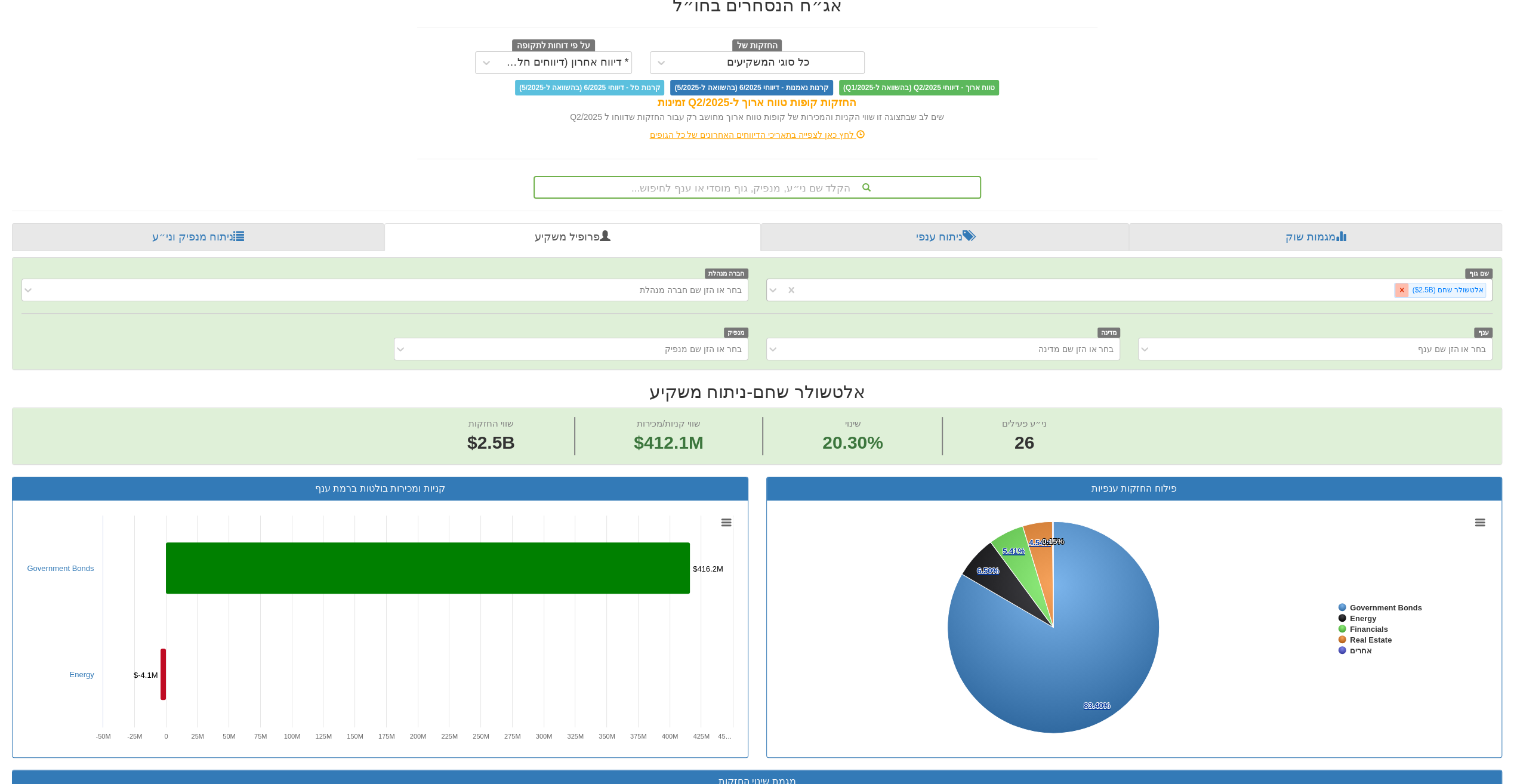
click at [1406, 291] on icon at bounding box center [1402, 290] width 8 height 8
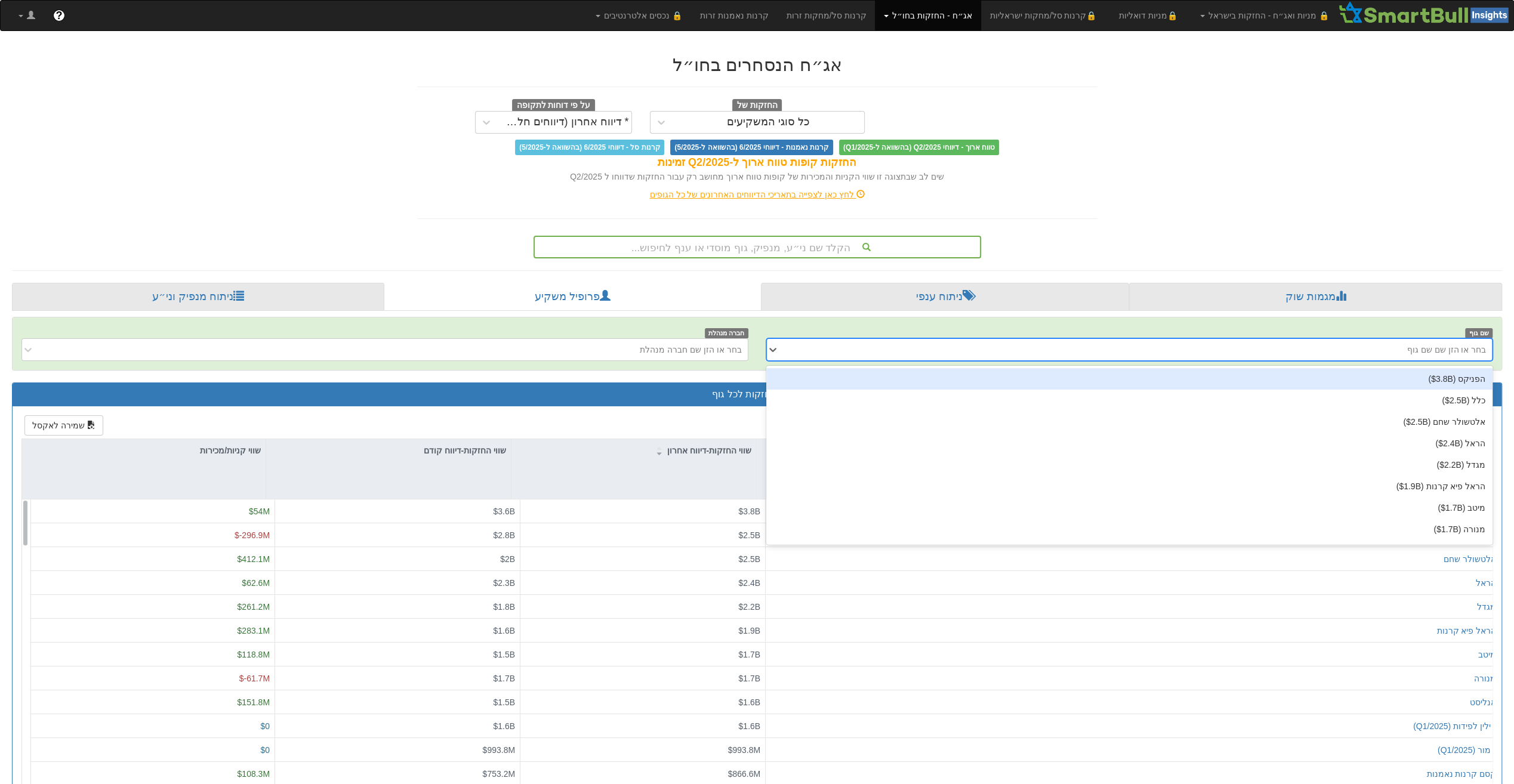
click at [1361, 347] on div "בחר או הזן שם שם גוף" at bounding box center [1139, 349] width 707 height 19
click at [1364, 376] on div "הפניקס ‎($3.8B‎)‎" at bounding box center [1130, 378] width 727 height 22
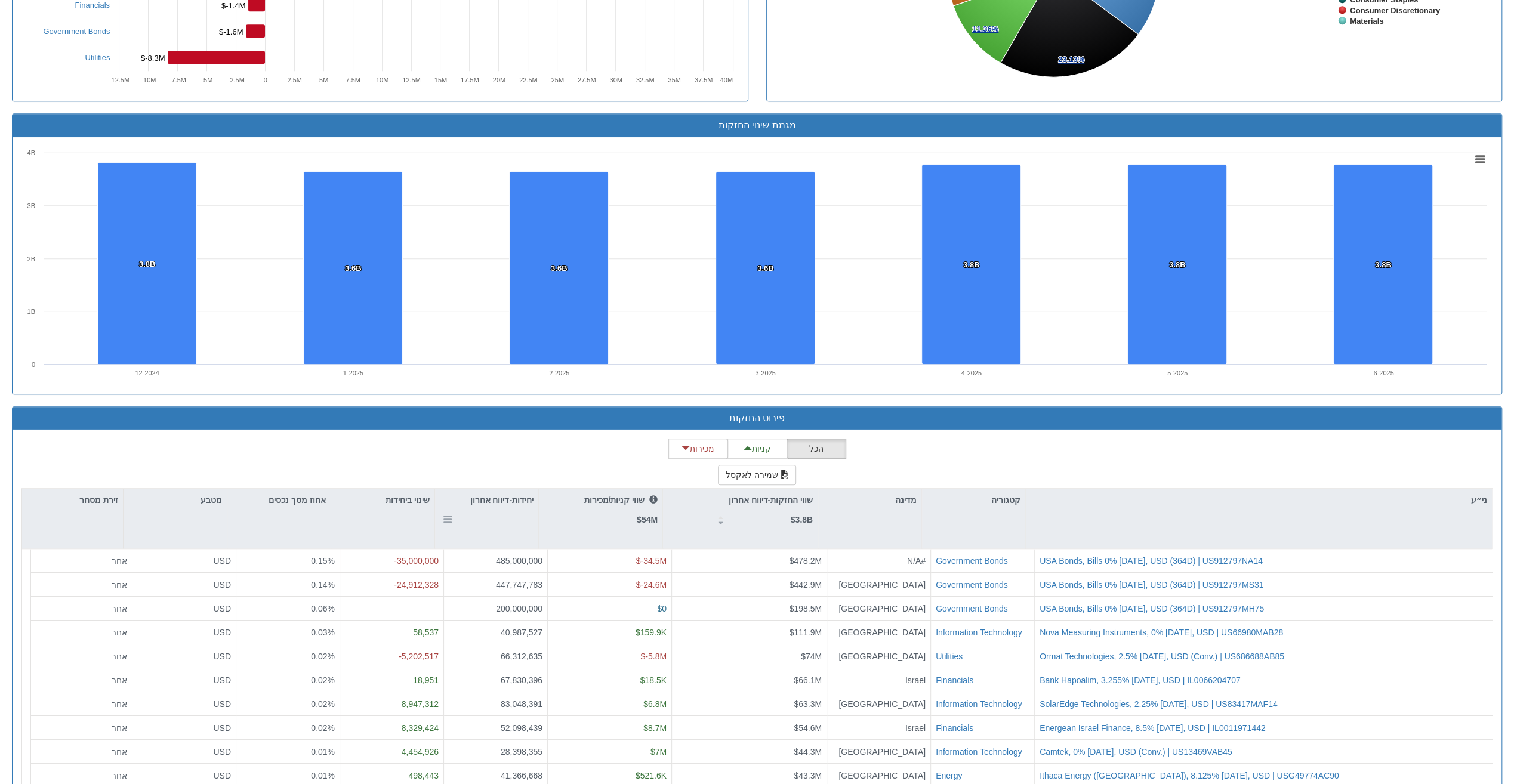
click at [519, 496] on p "יחידות-דיווח אחרון" at bounding box center [502, 499] width 64 height 13
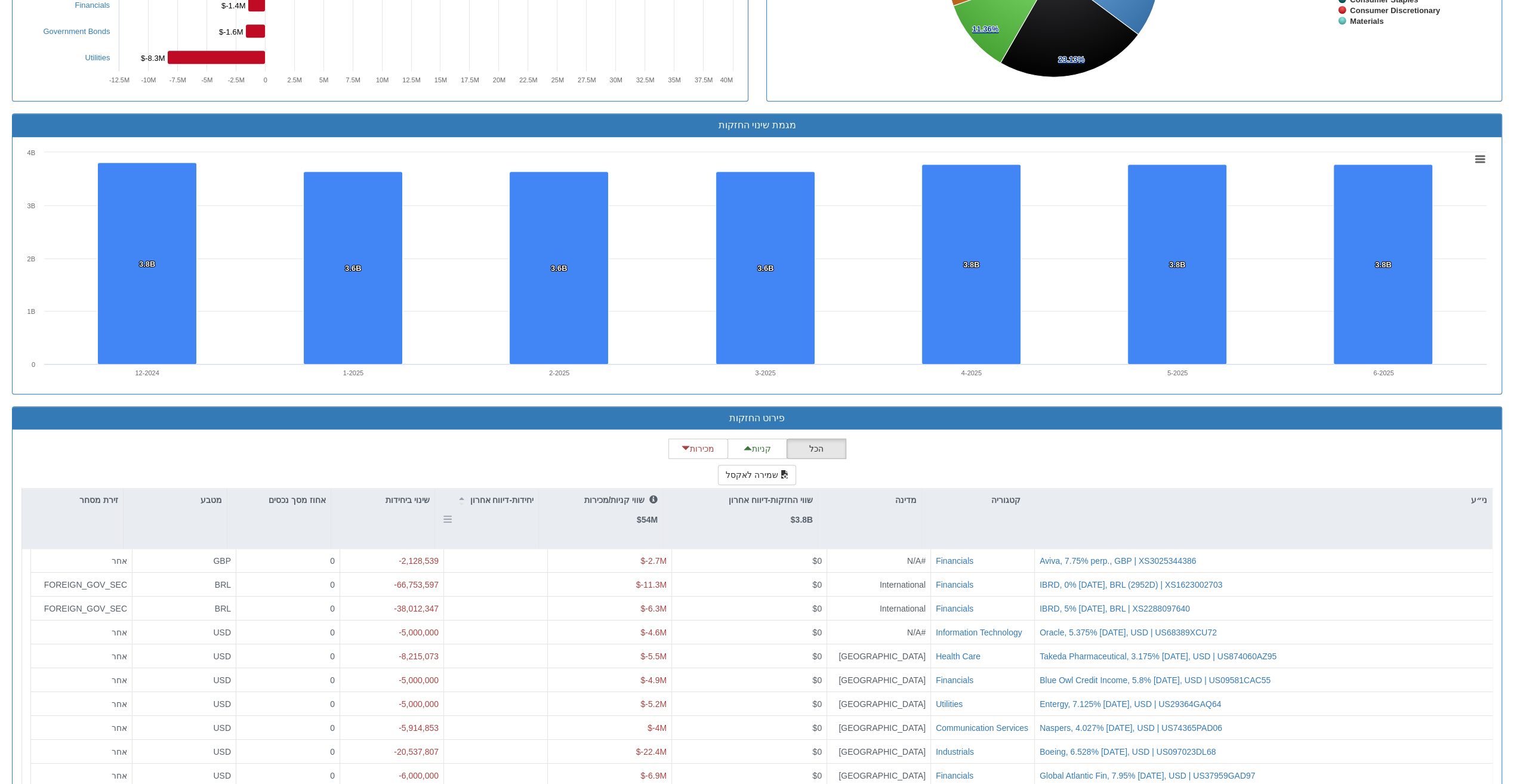
click at [519, 496] on p "יחידות-דיווח אחרון" at bounding box center [502, 499] width 64 height 13
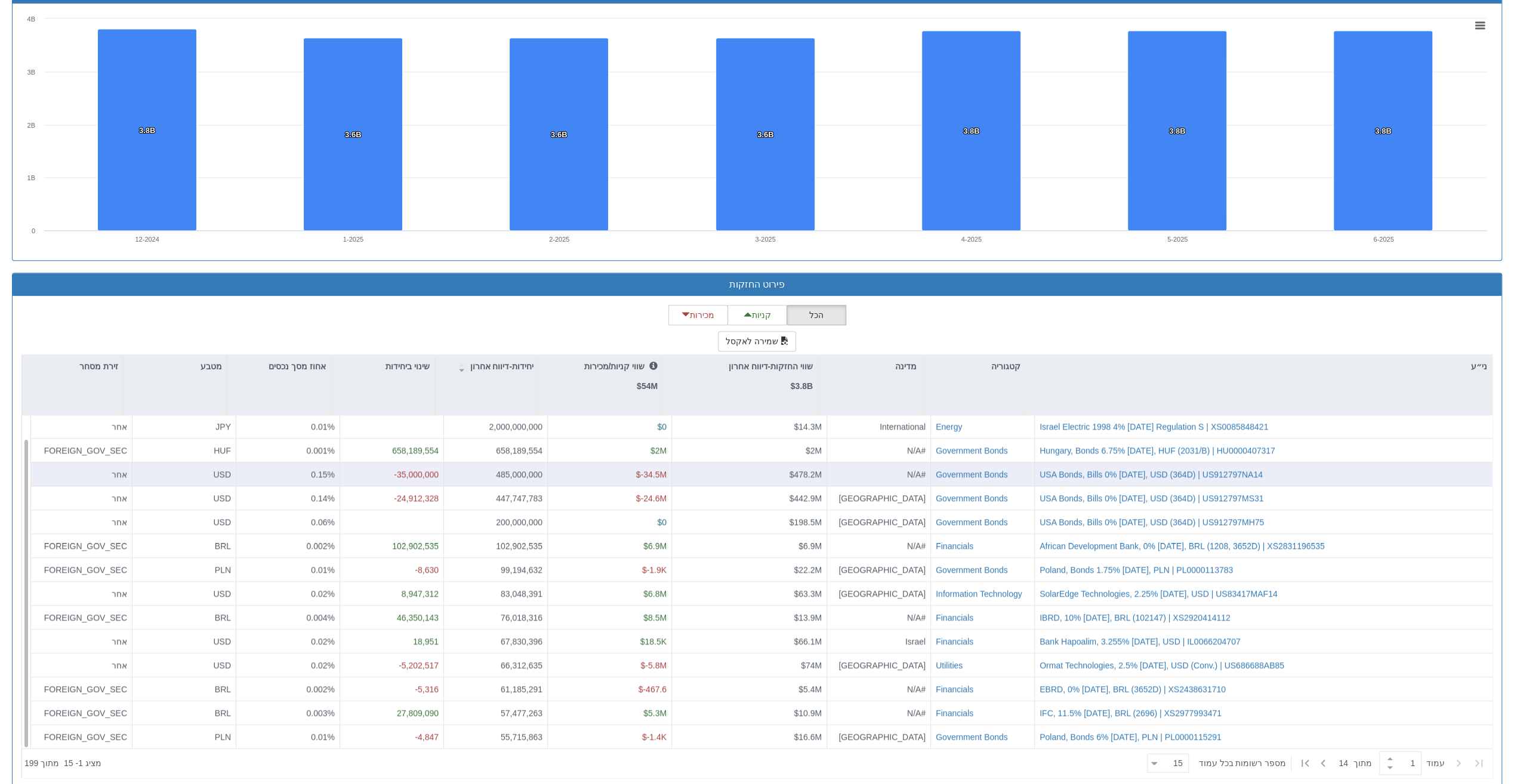
scroll to position [863, 0]
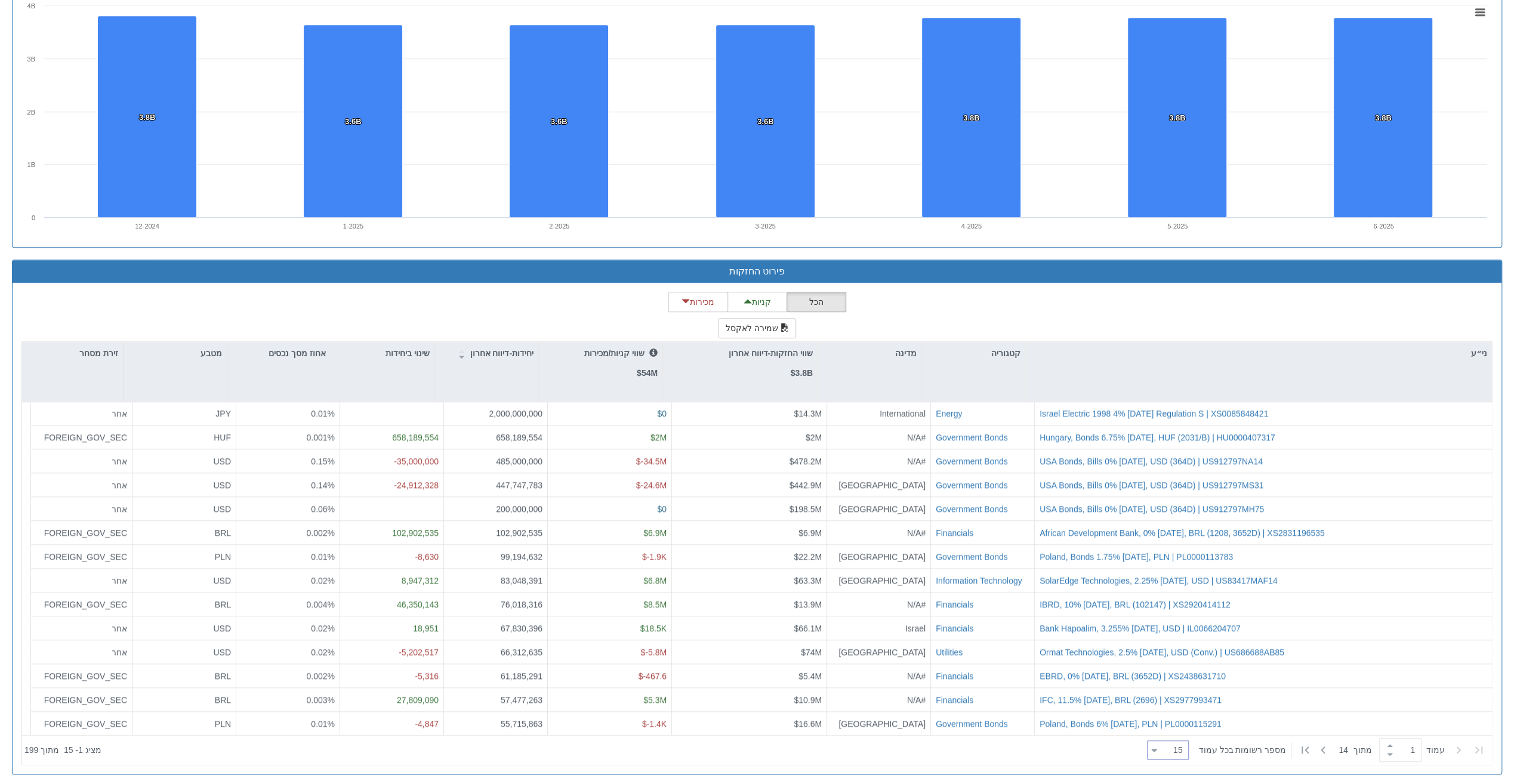
click at [1173, 742] on div "15 15" at bounding box center [1172, 751] width 31 height 17
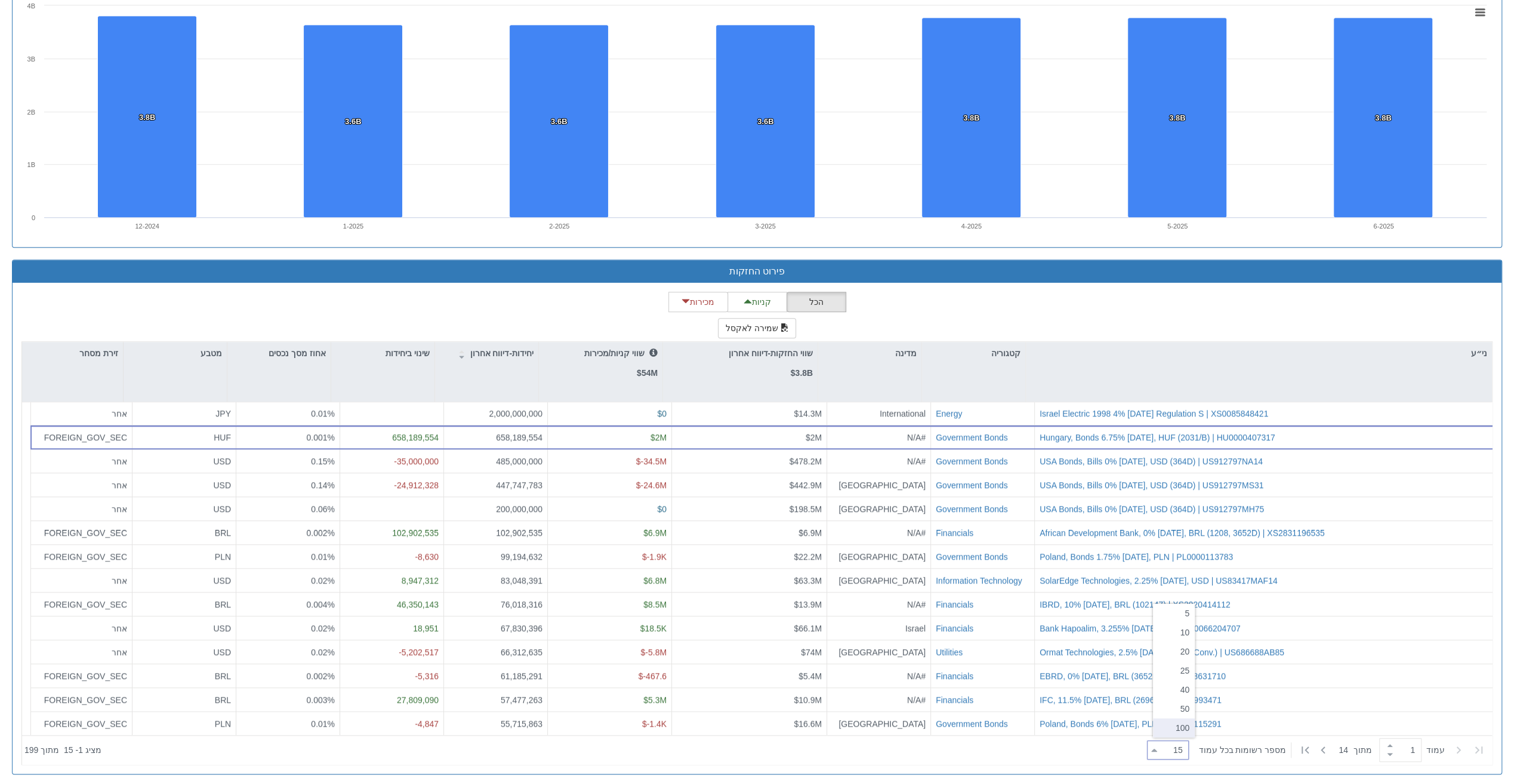
click at [1178, 726] on div "100" at bounding box center [1174, 727] width 42 height 19
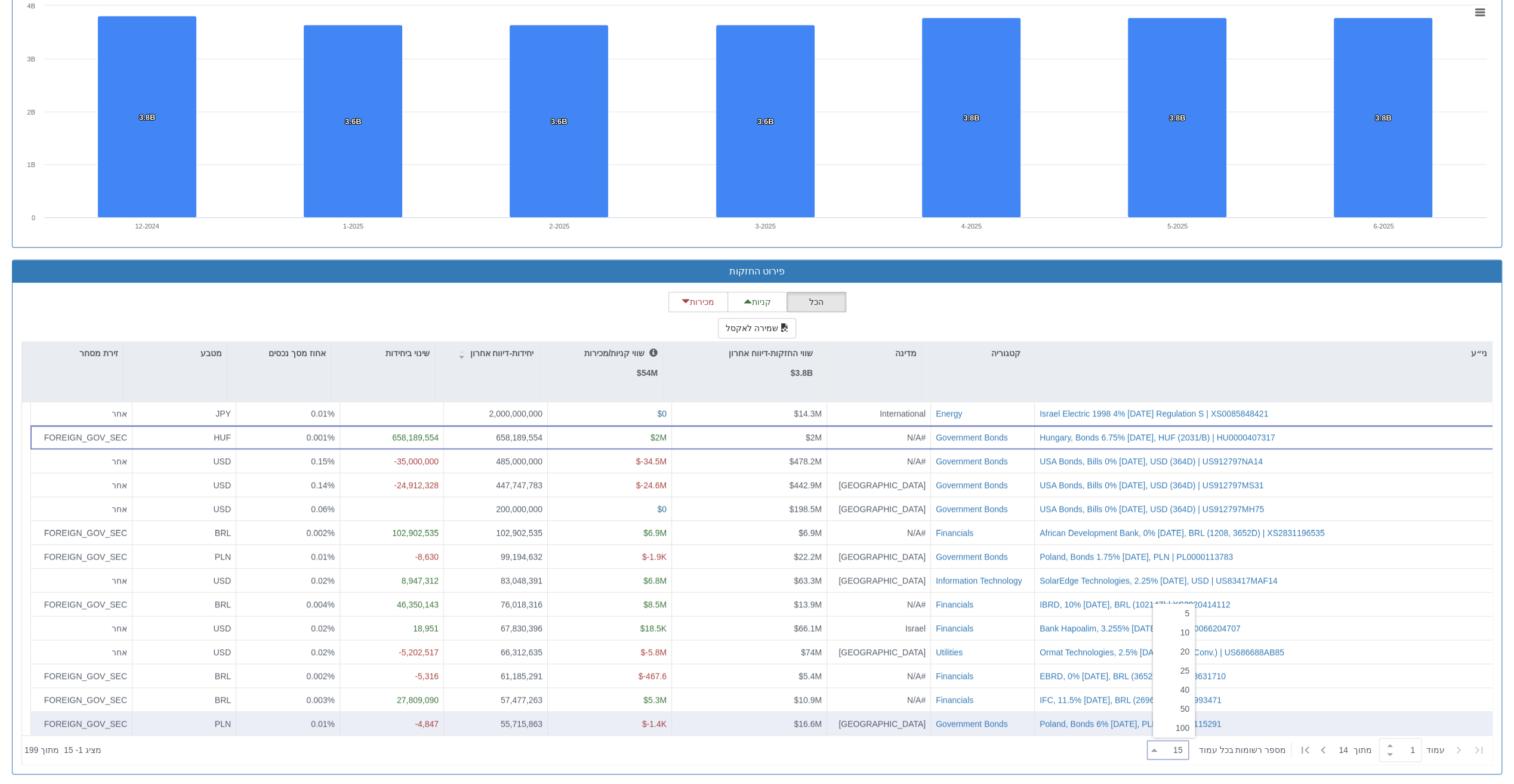
type input "100"
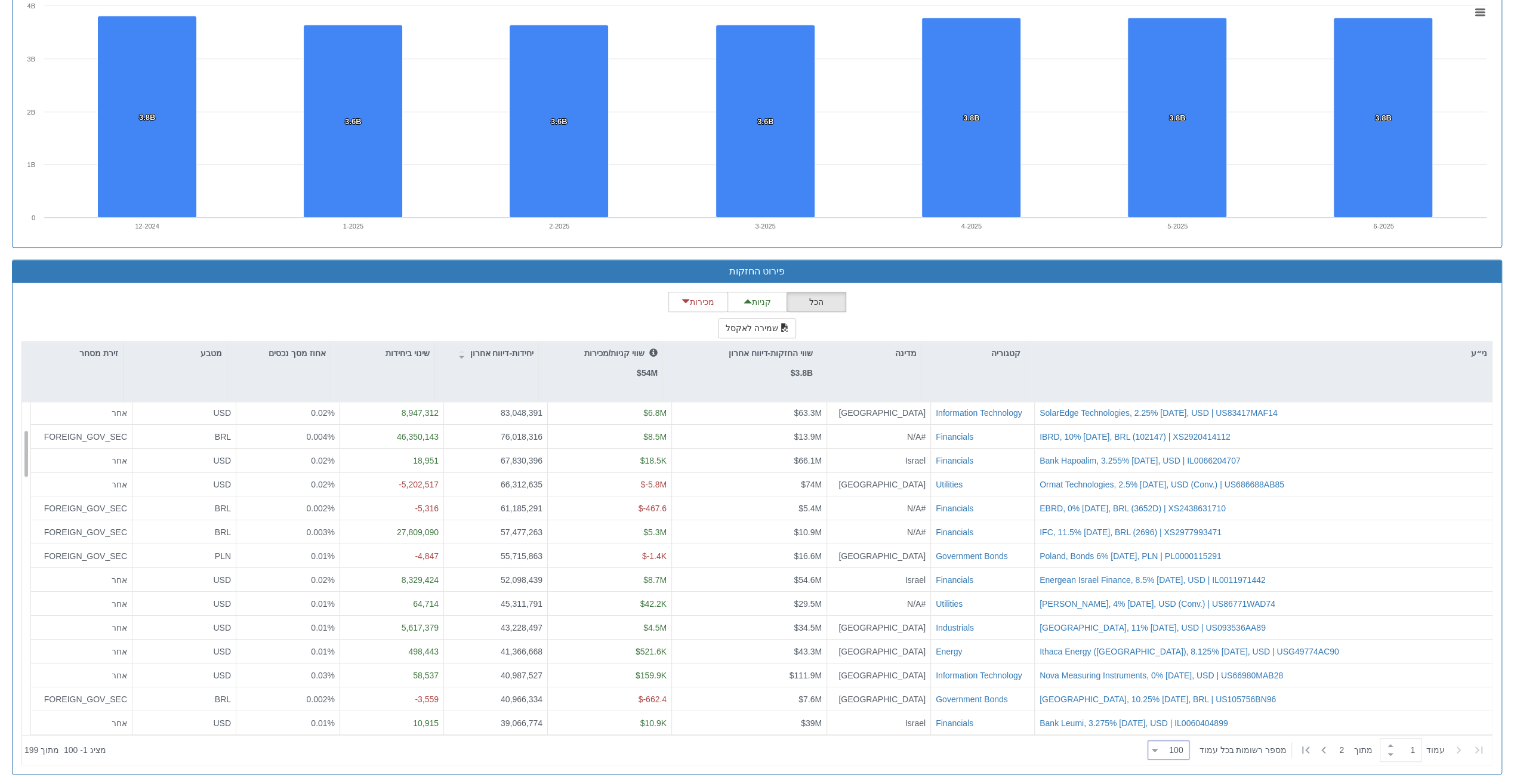
scroll to position [203, 0]
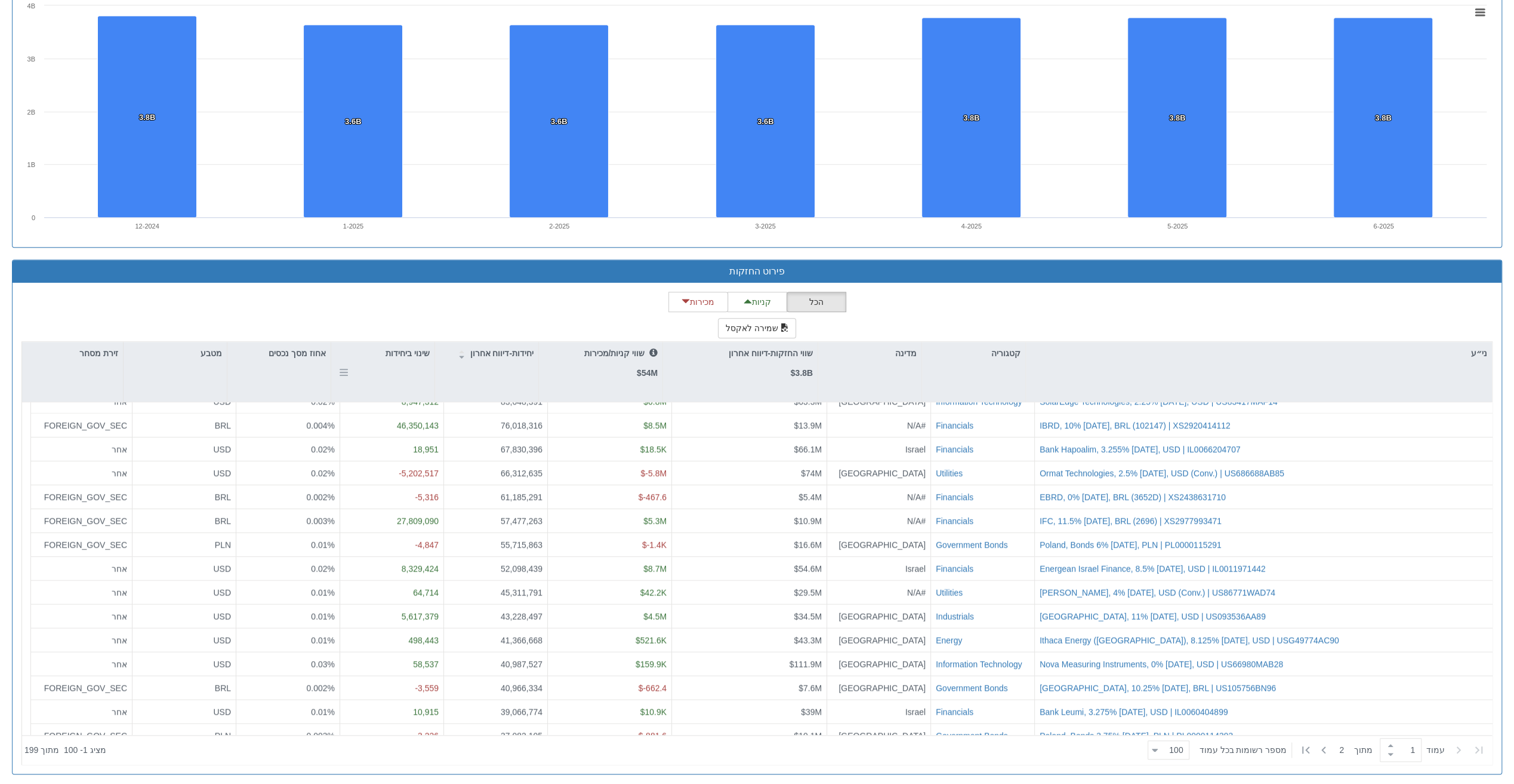
click at [400, 346] on p "שינוי ביחידות" at bounding box center [407, 353] width 44 height 13
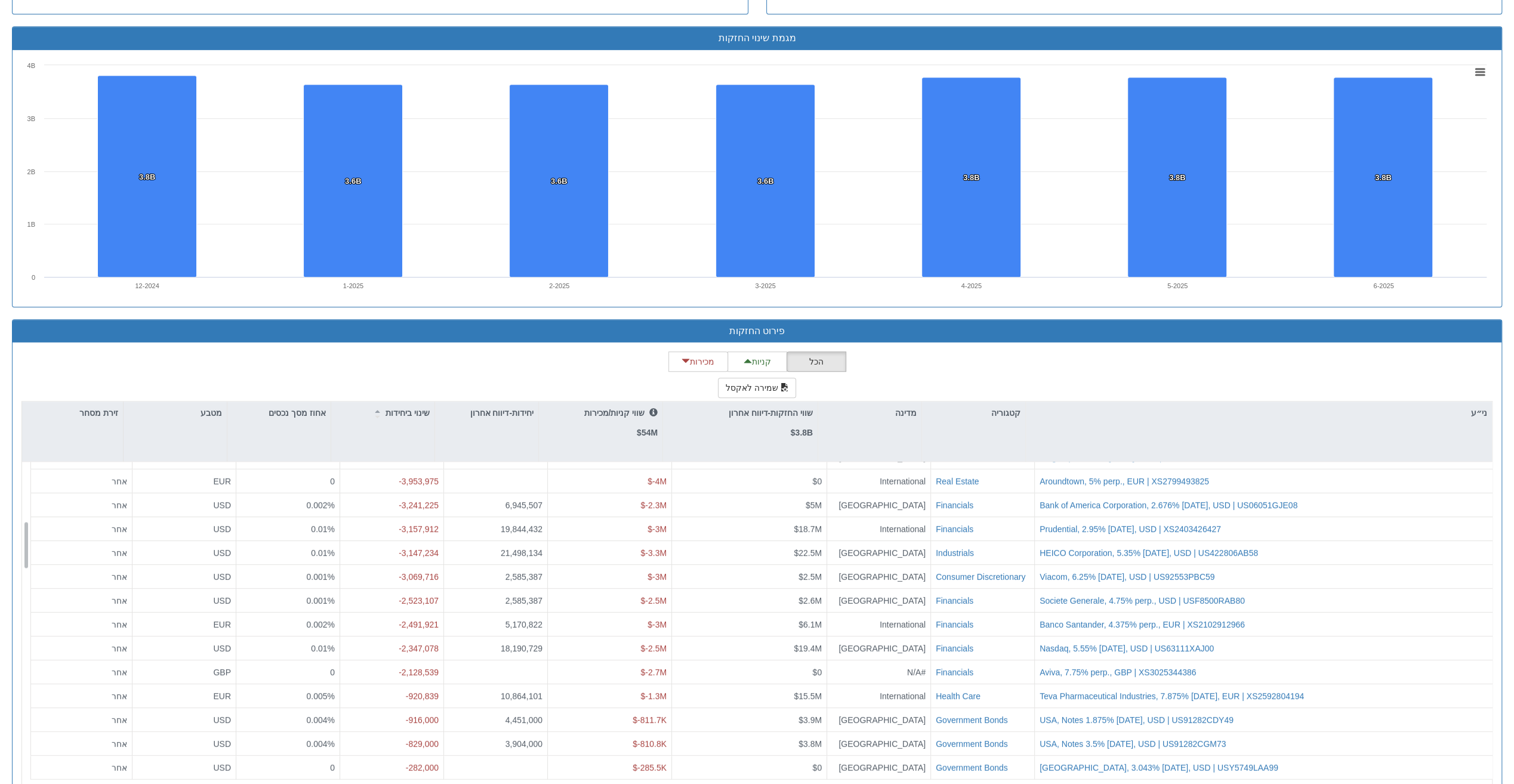
scroll to position [537, 0]
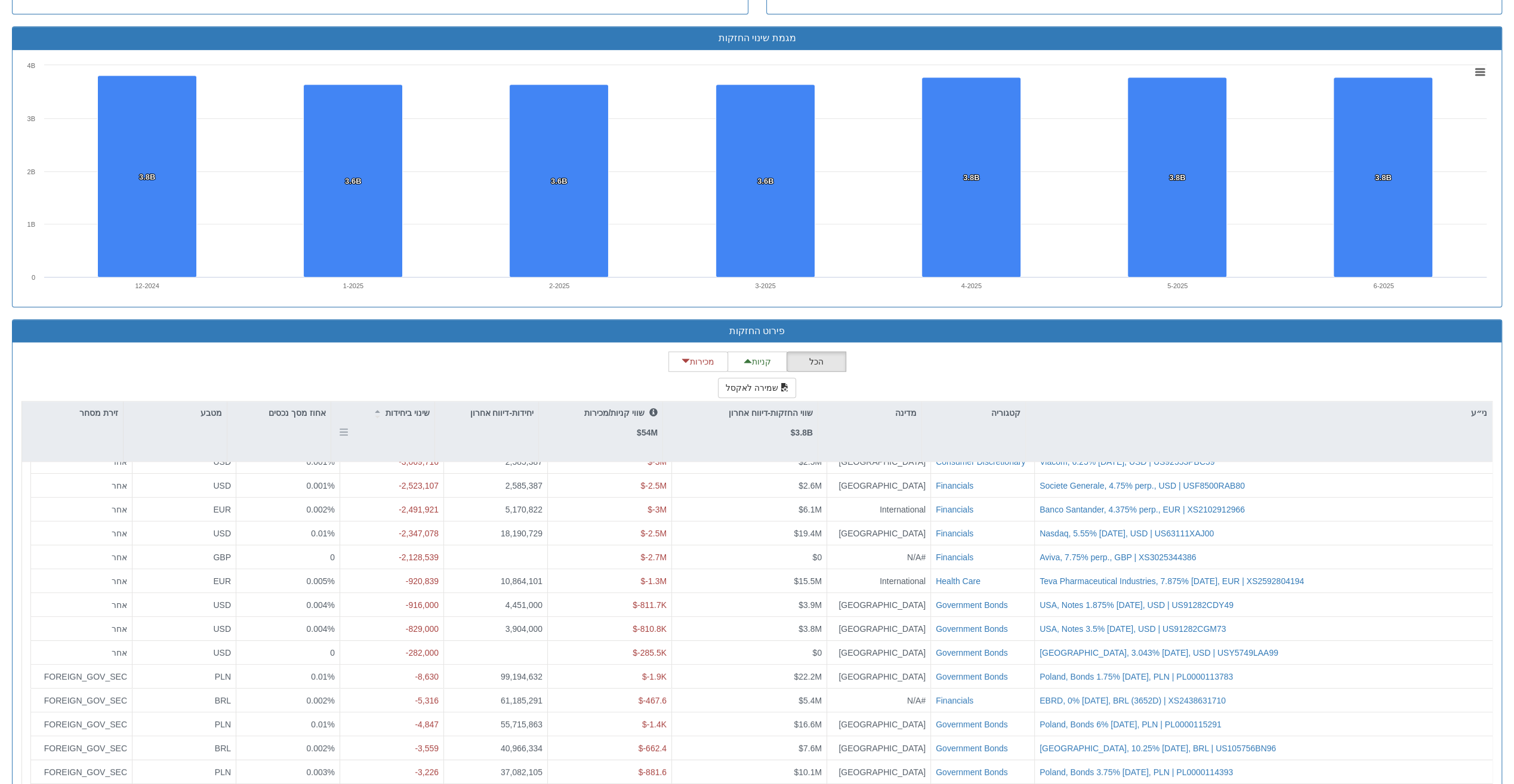
click at [408, 409] on div "ני״ע קטגוריה מדינה שווי החזקות-דיווח אחרון $3.8B שווי קניות/מכירות $54M יחידות-…" at bounding box center [757, 612] width 1471 height 424
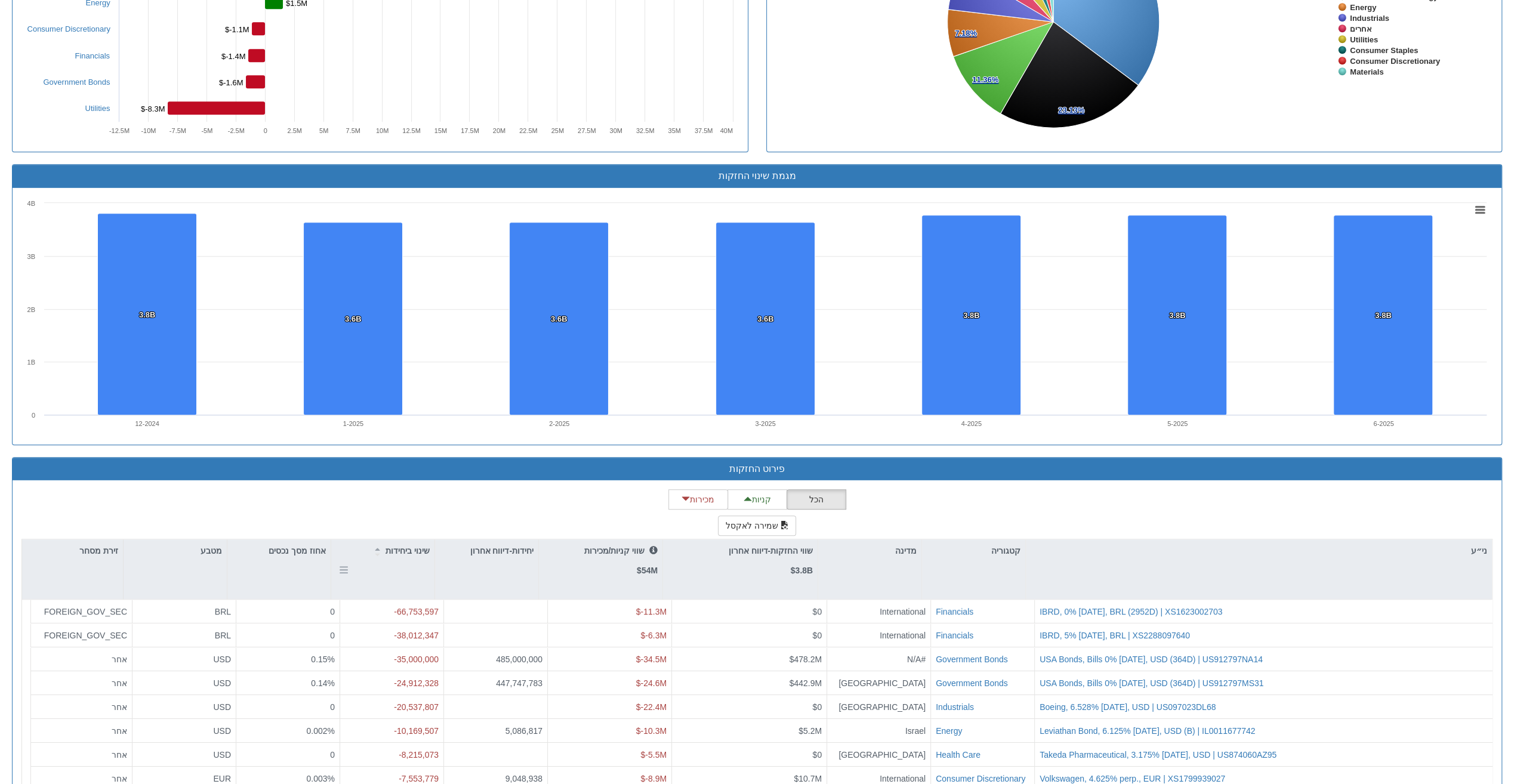
scroll to position [684, 0]
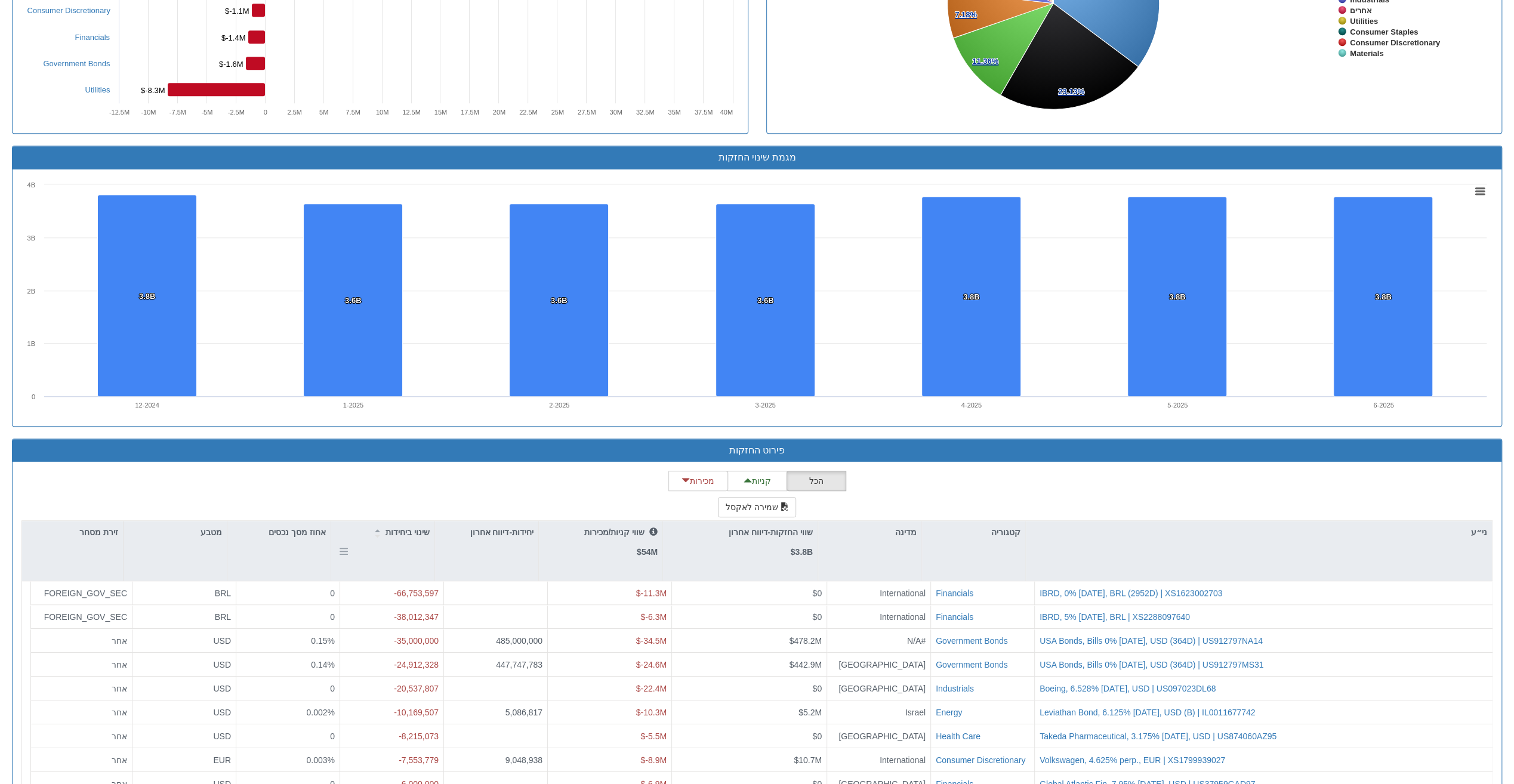
click at [422, 532] on p "שינוי ביחידות" at bounding box center [407, 531] width 44 height 13
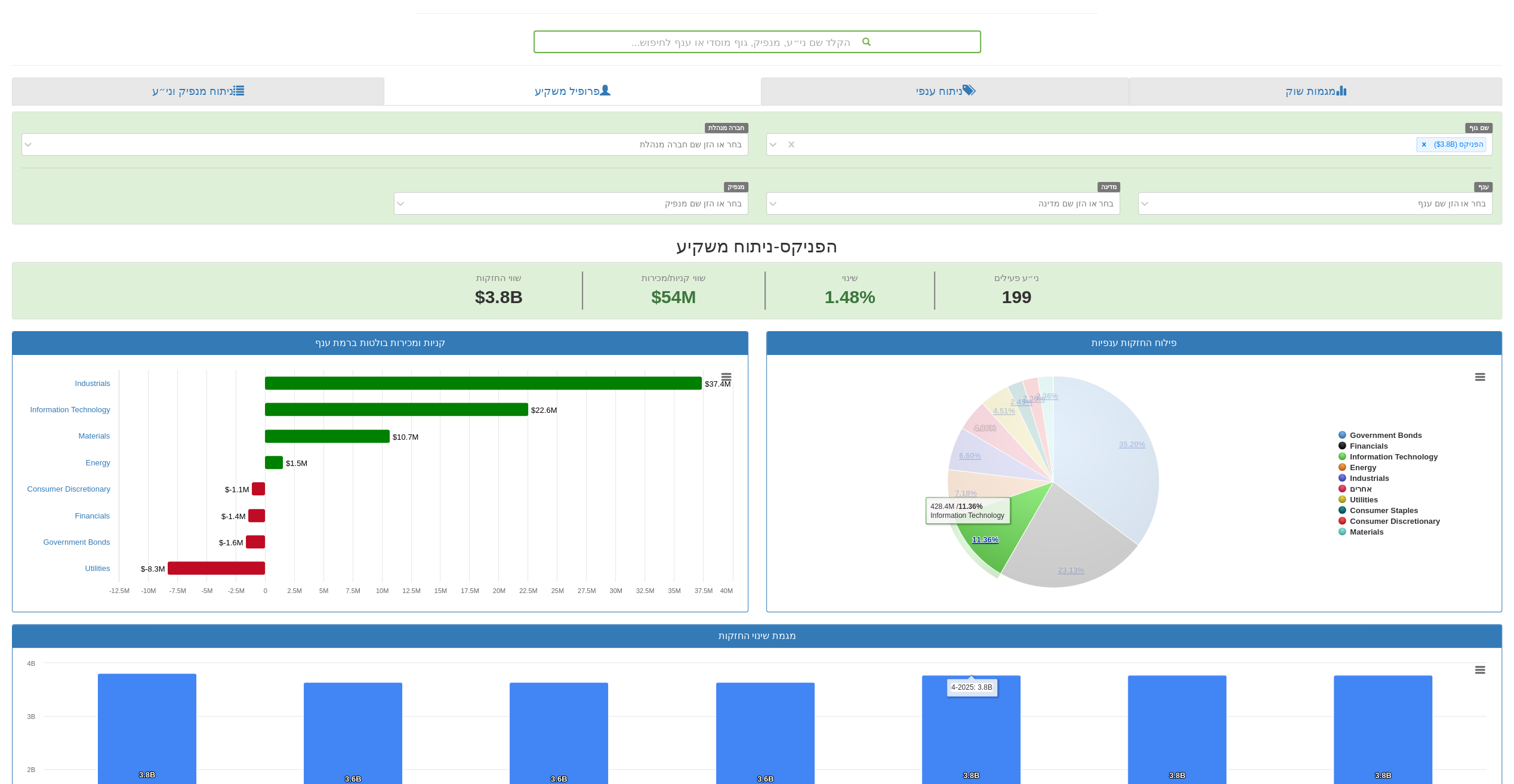
scroll to position [87, 0]
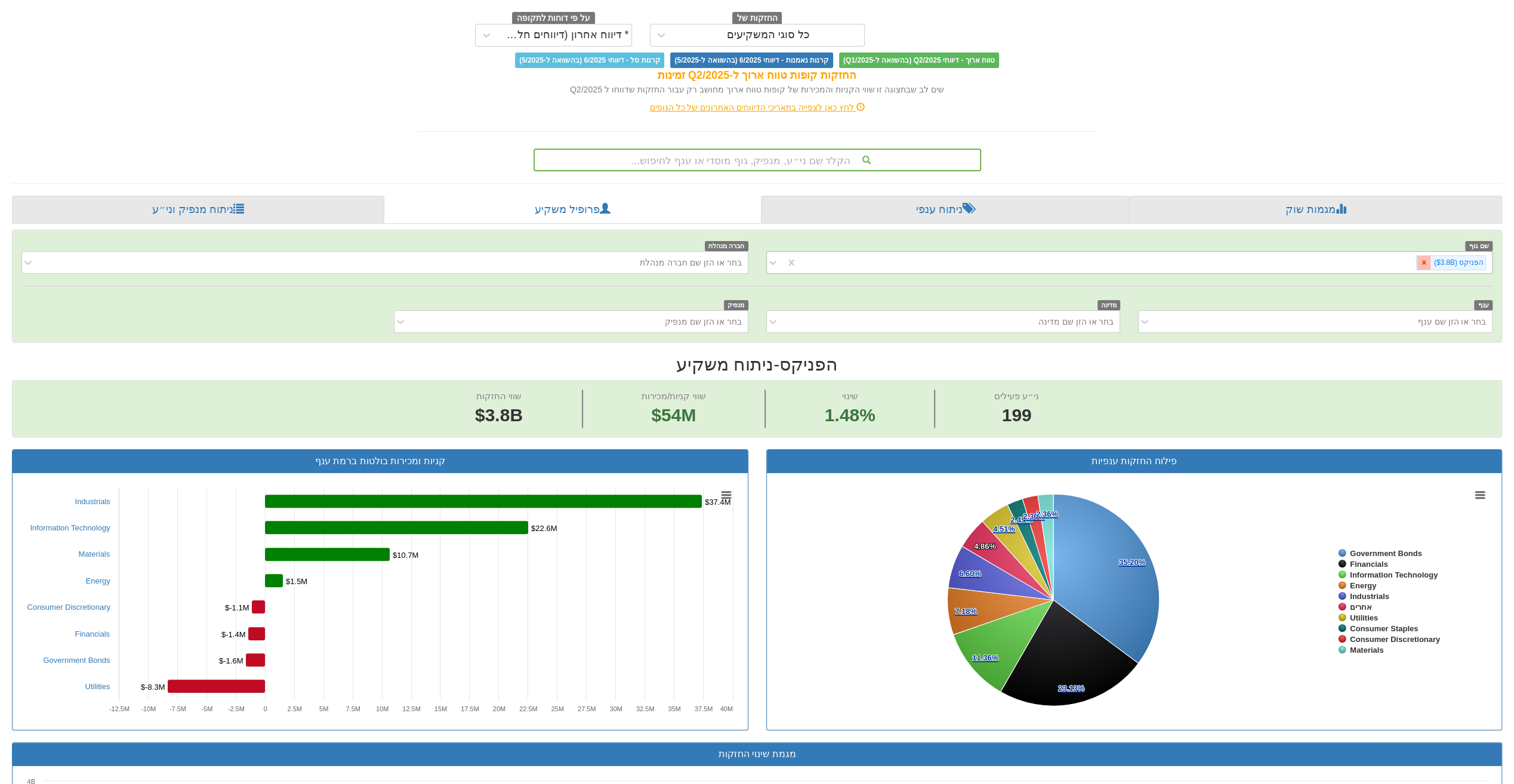
click at [1423, 264] on div at bounding box center [1424, 263] width 14 height 14
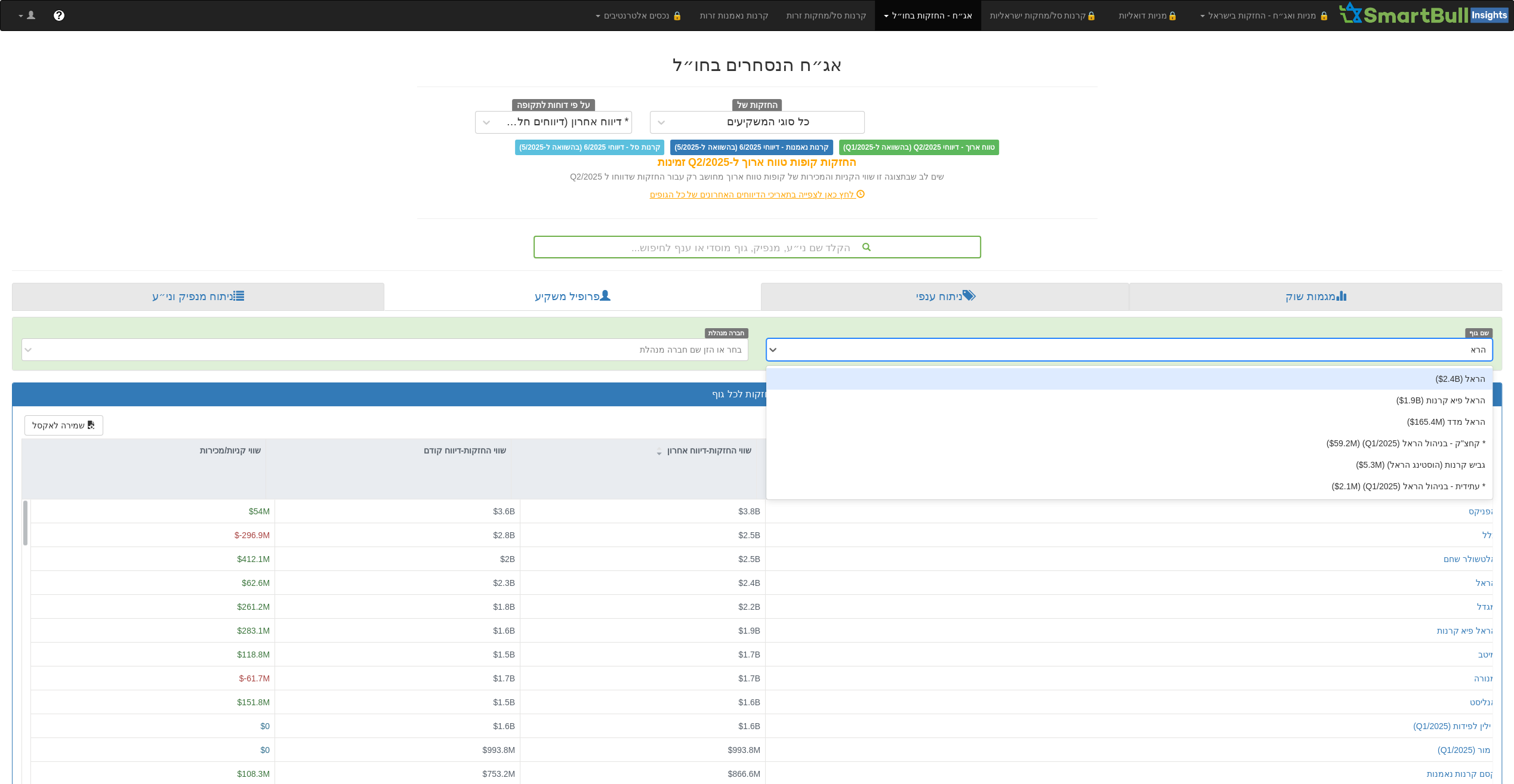
type input "הראל"
click at [1449, 377] on div "הראל ‎($2.4B‎)‎" at bounding box center [1130, 378] width 727 height 22
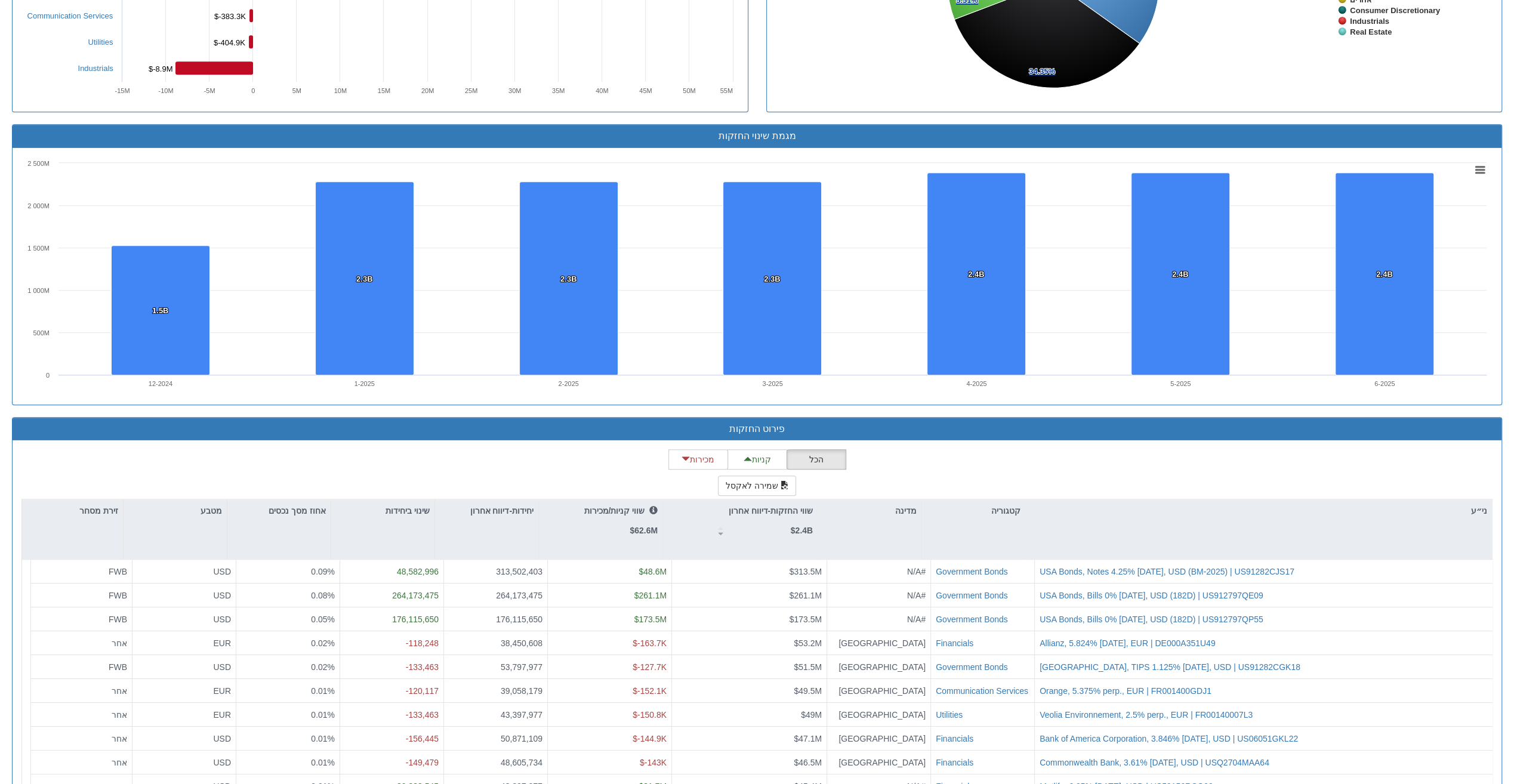
scroll to position [863, 0]
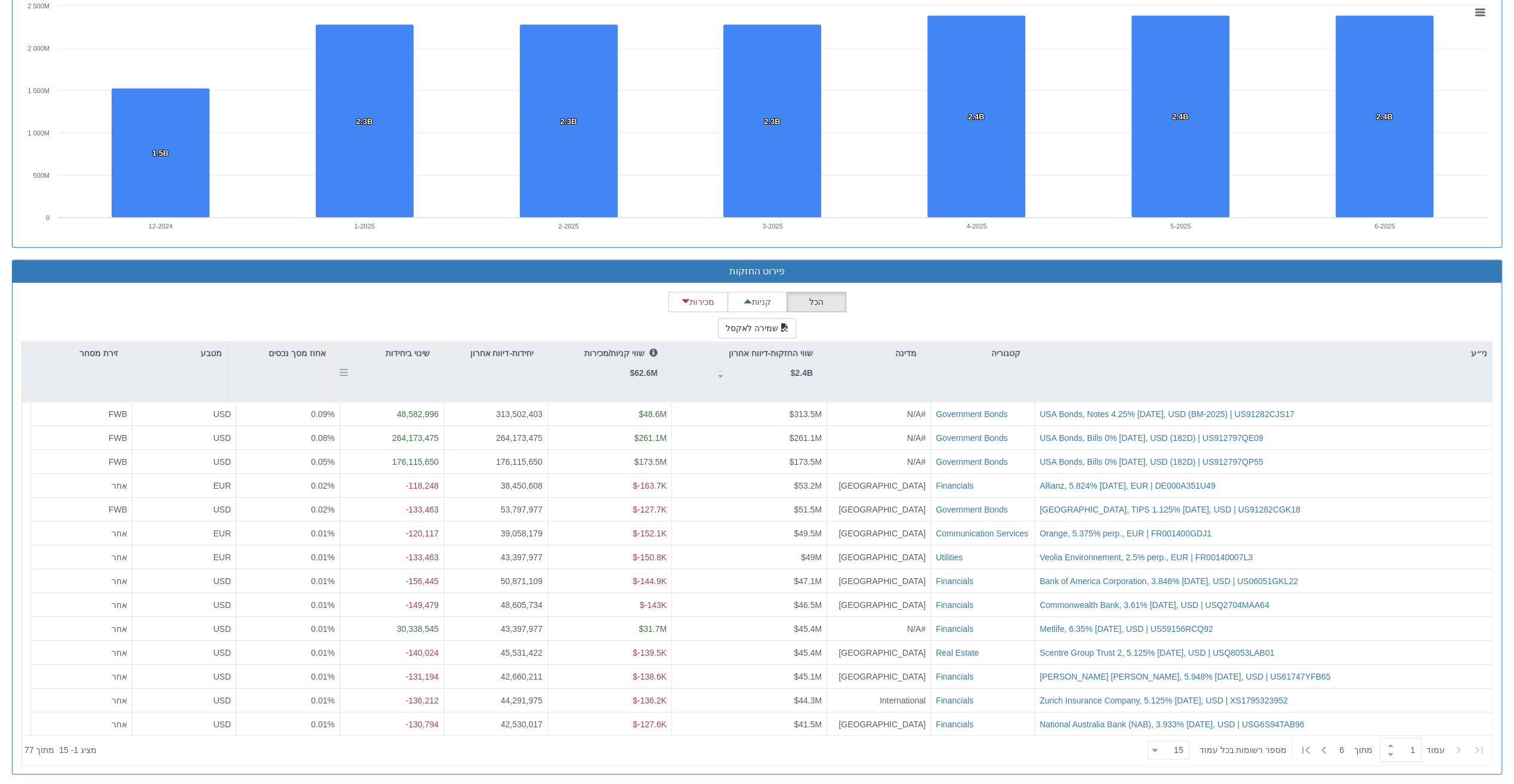
click at [409, 349] on p "שינוי ביחידות" at bounding box center [407, 353] width 44 height 13
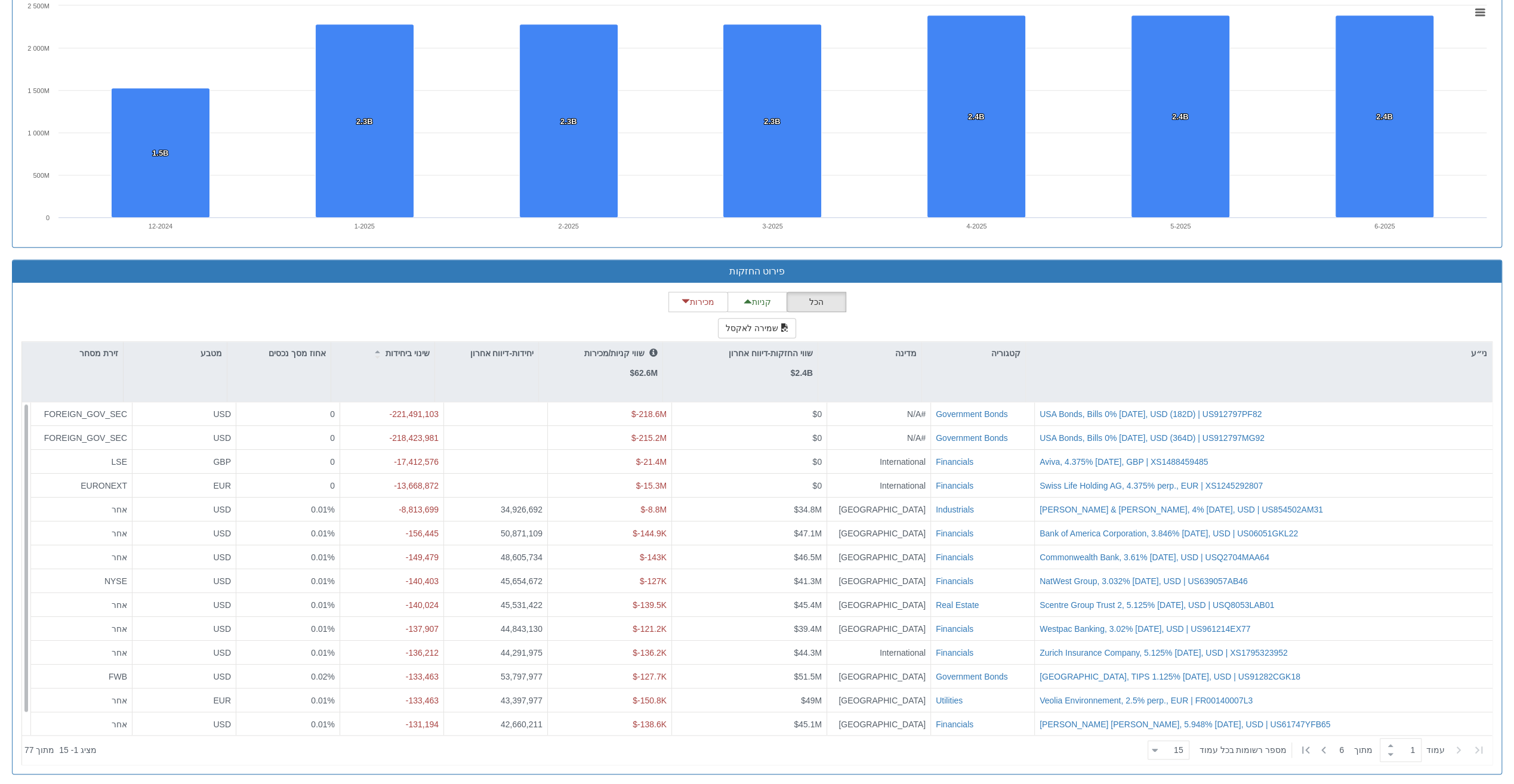
scroll to position [0, 0]
click at [416, 347] on p "שינוי ביחידות" at bounding box center [407, 353] width 44 height 13
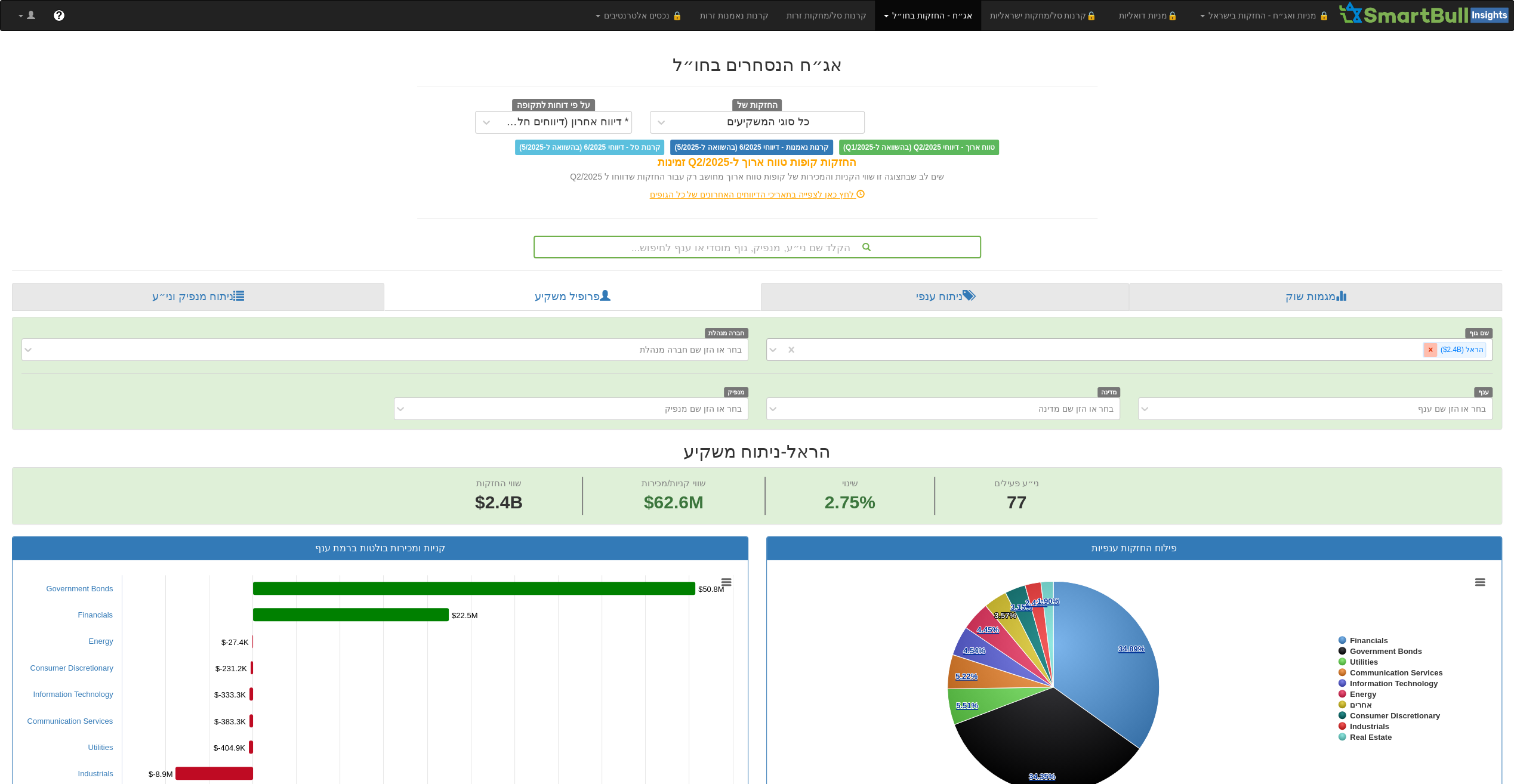
click at [1433, 349] on icon at bounding box center [1430, 349] width 8 height 8
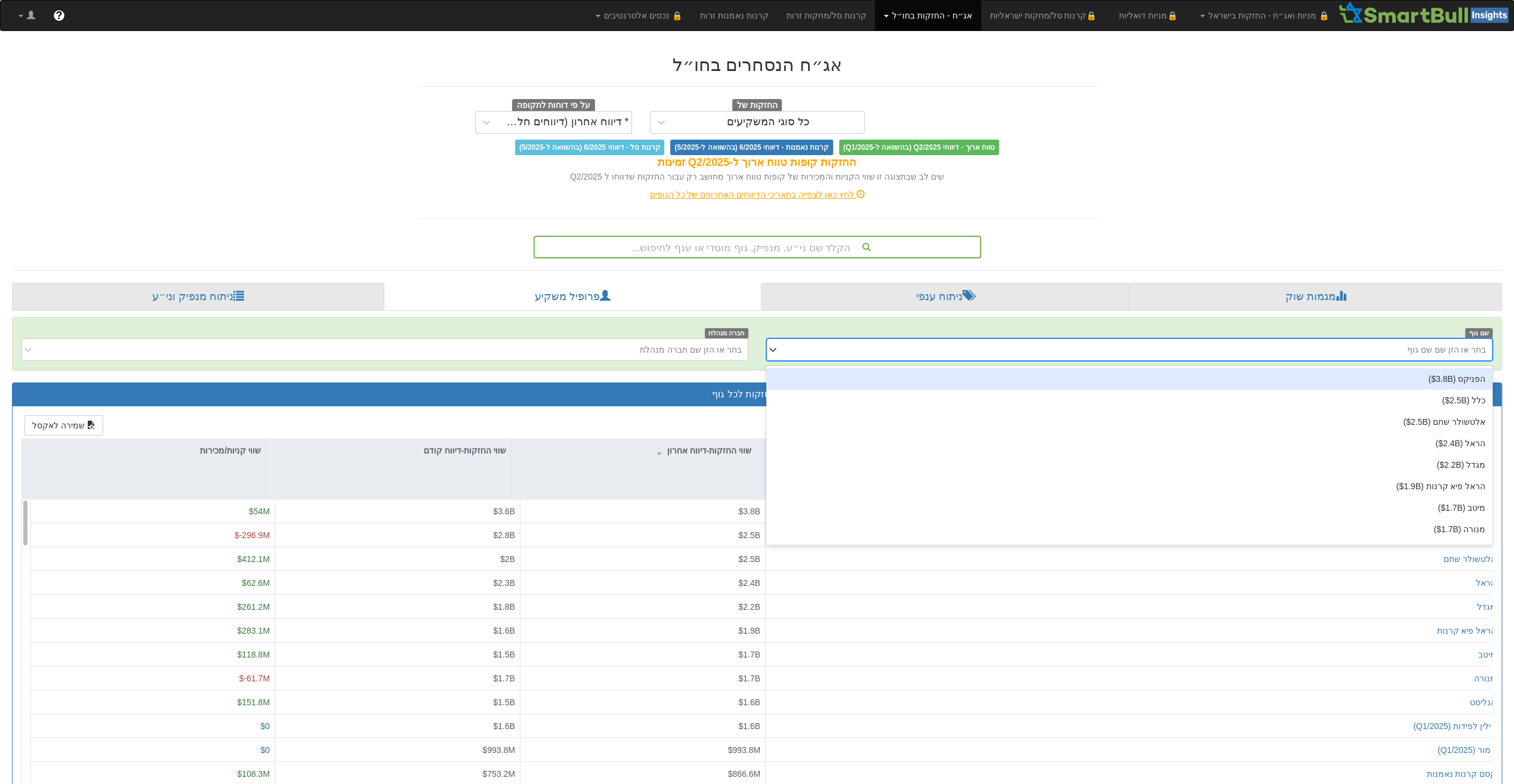
click at [1371, 338] on div "בחר או הזן שם שם גוף" at bounding box center [1130, 349] width 727 height 23
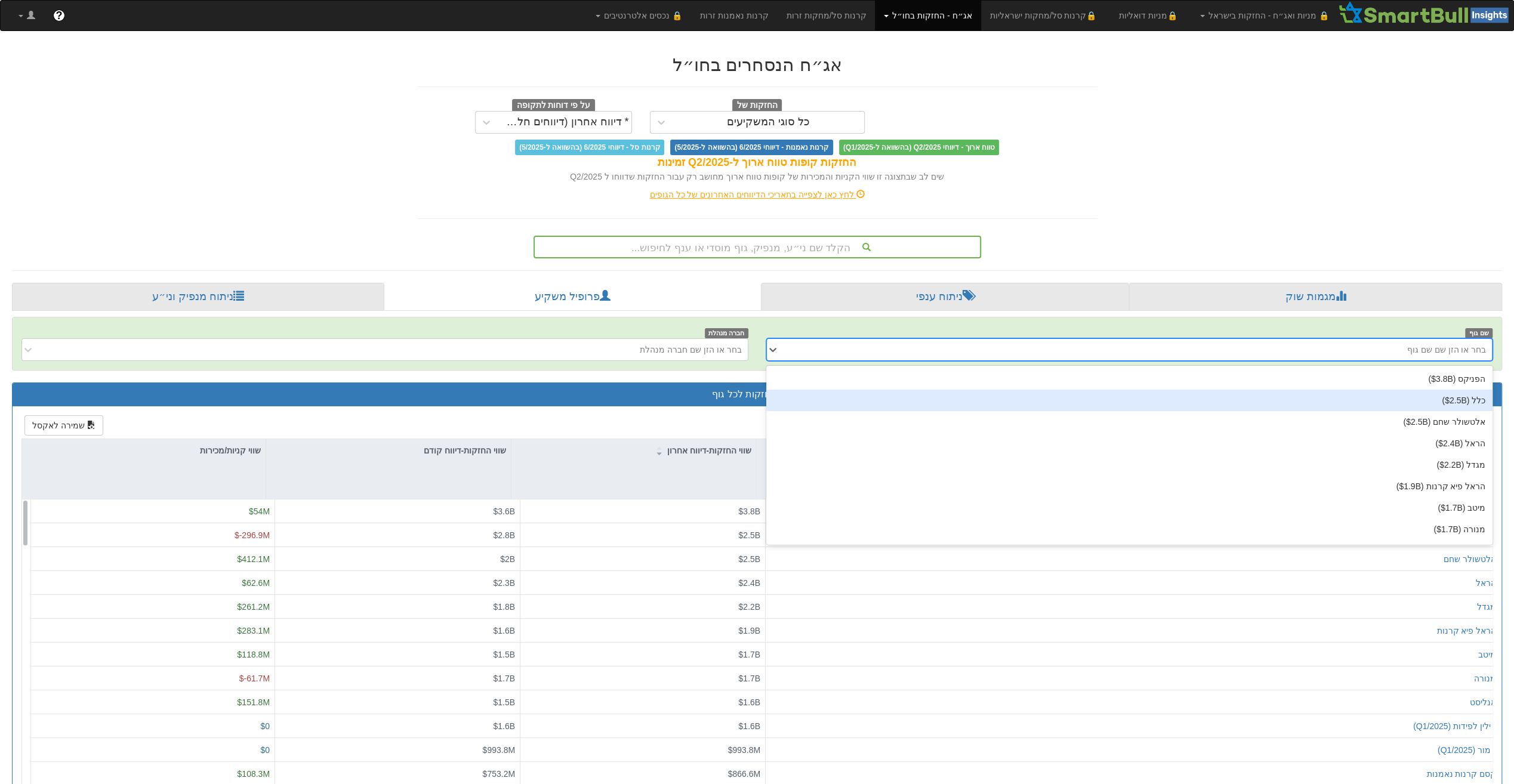
click at [1407, 406] on div "כלל ‎($2.5B‎)‎" at bounding box center [1130, 400] width 727 height 22
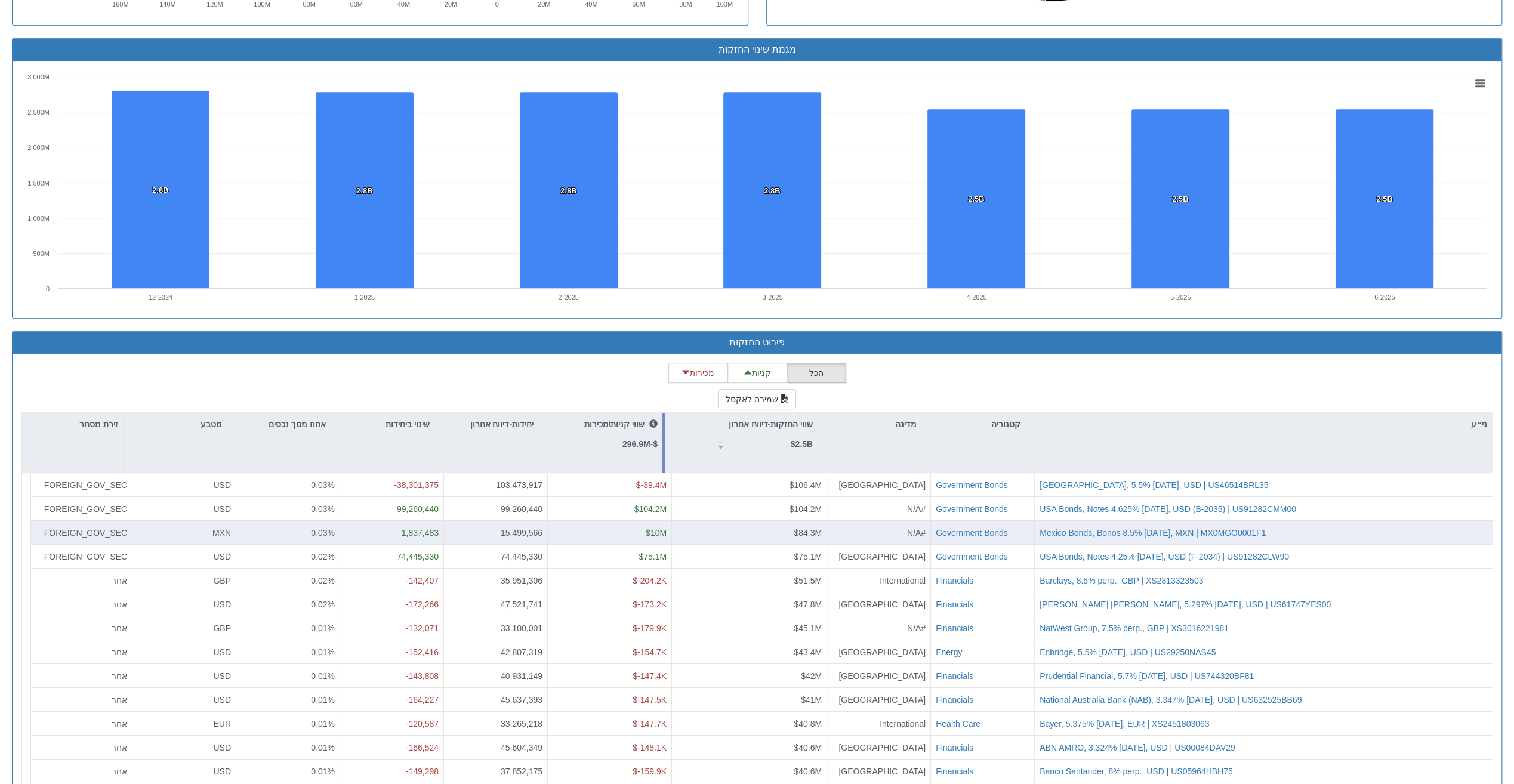
scroll to position [863, 0]
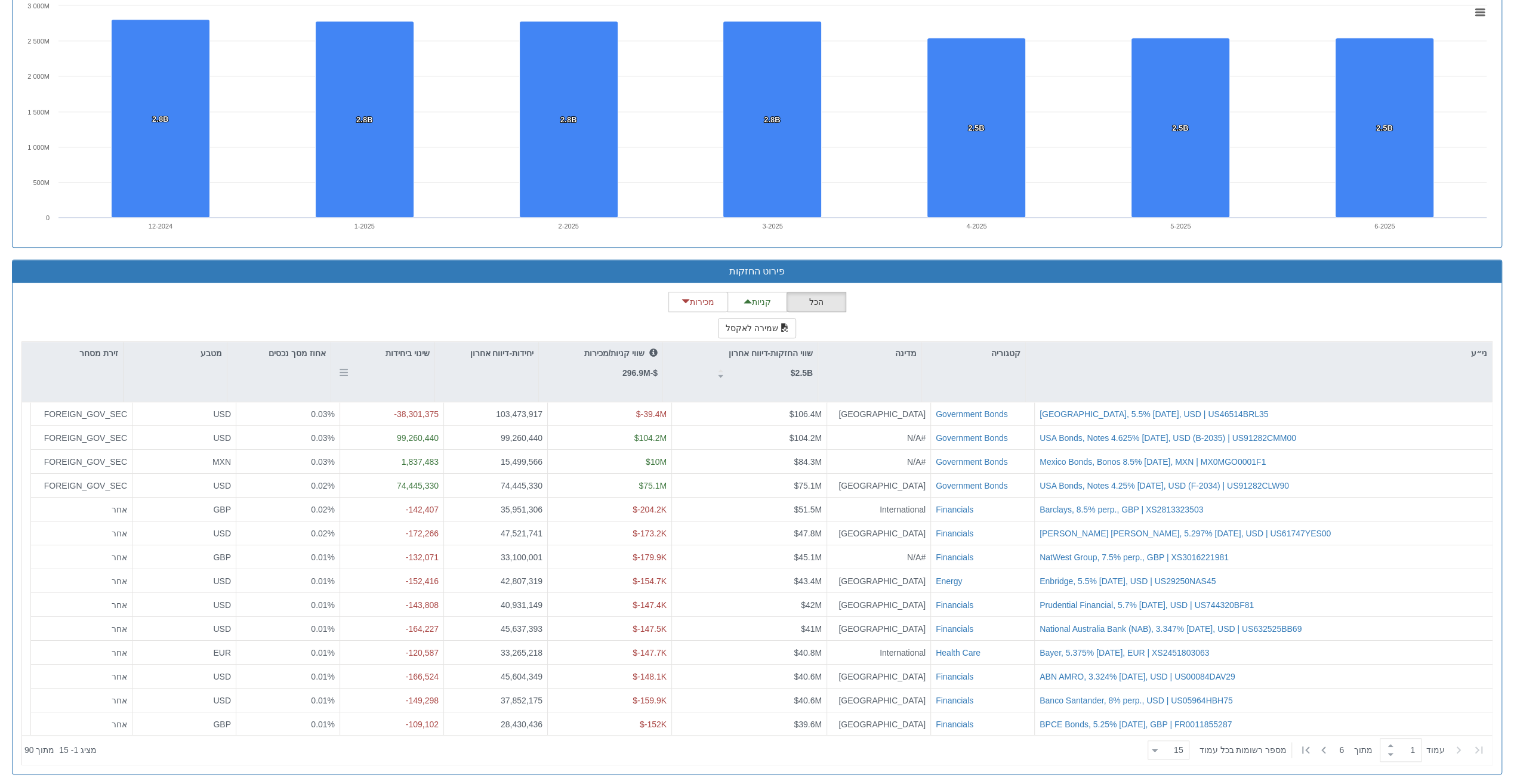
click at [416, 349] on p "שינוי ביחידות" at bounding box center [407, 353] width 44 height 13
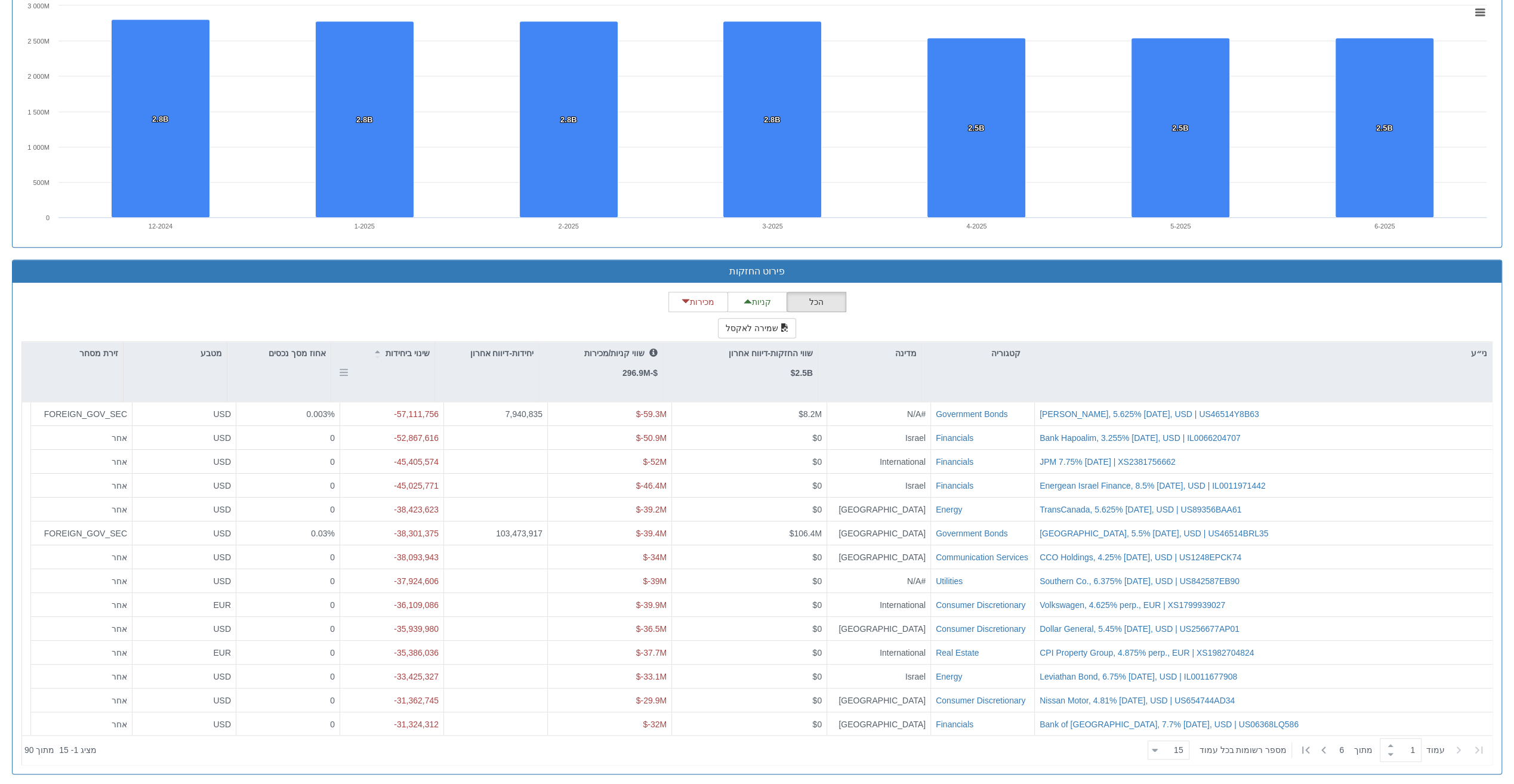
click at [416, 349] on p "שינוי ביחידות" at bounding box center [407, 353] width 44 height 13
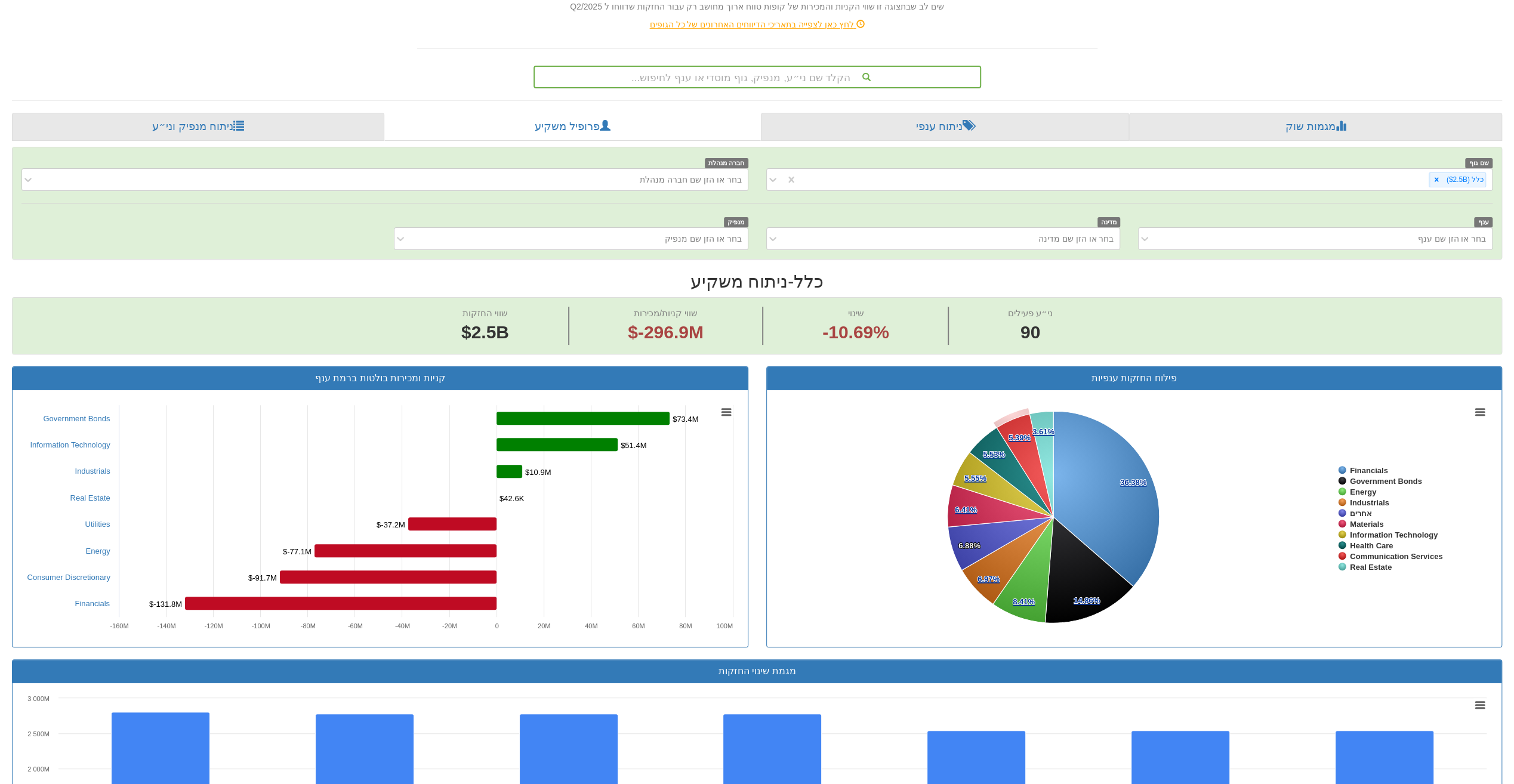
scroll to position [147, 0]
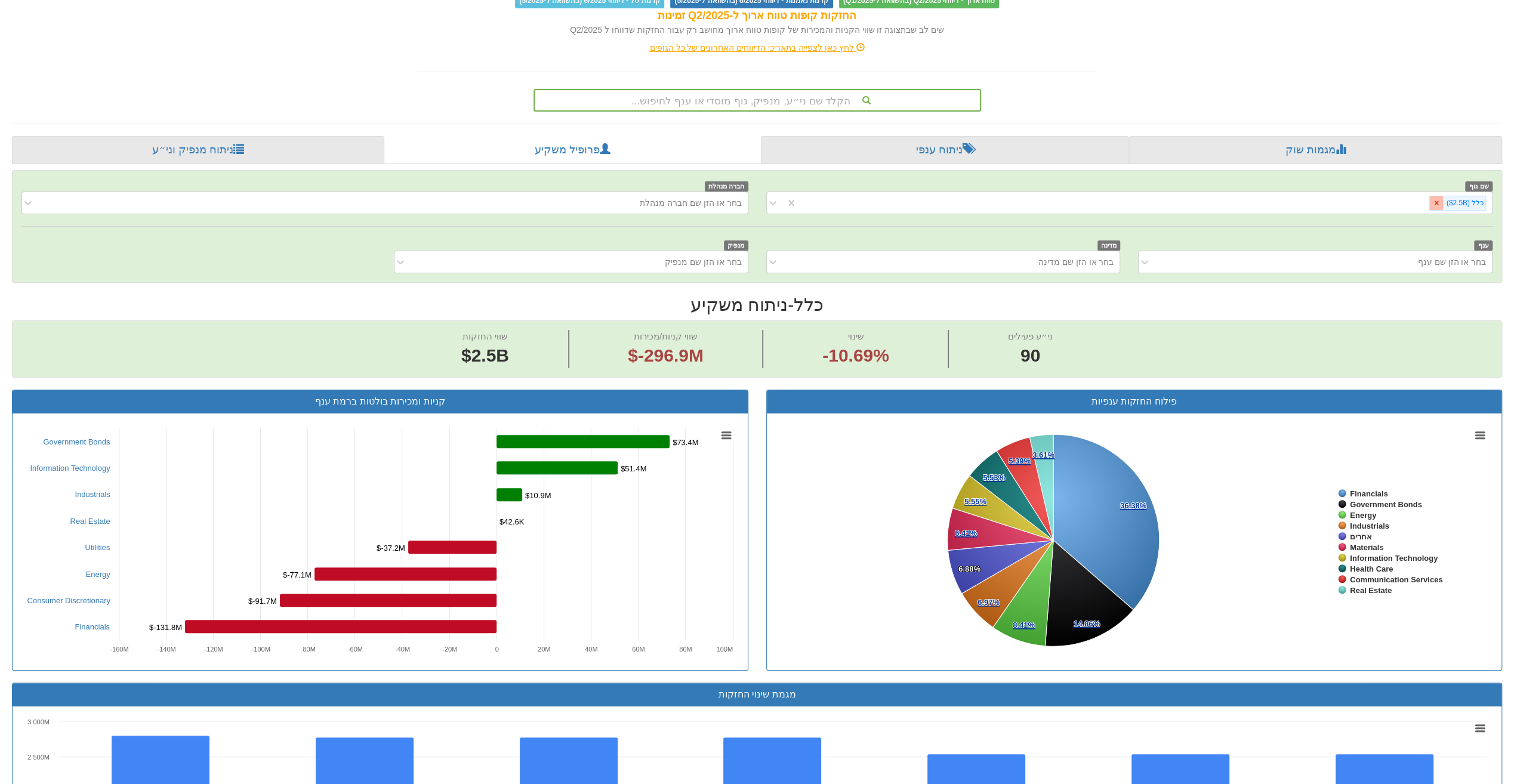
click at [1437, 196] on div at bounding box center [1436, 203] width 14 height 14
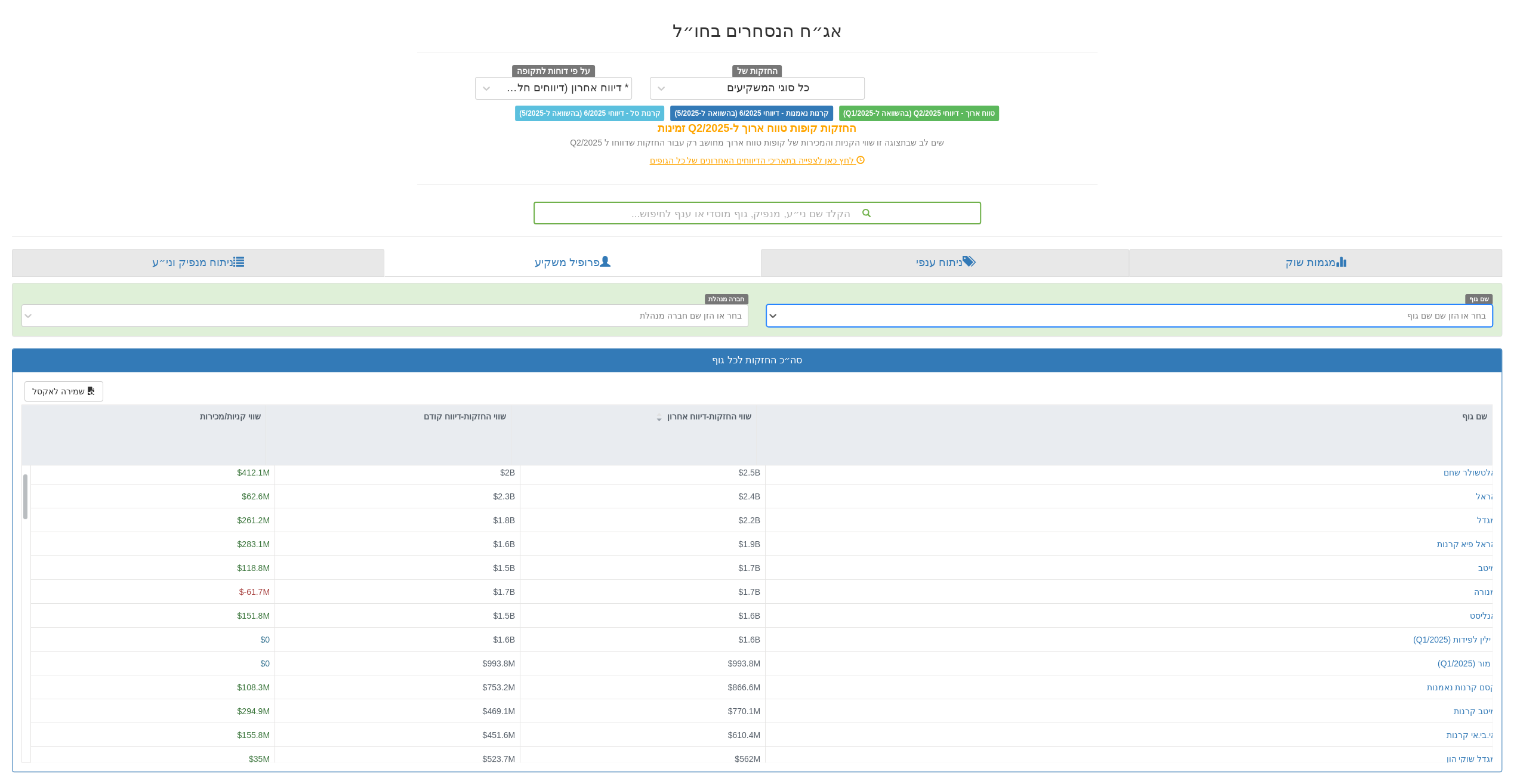
scroll to position [179, 0]
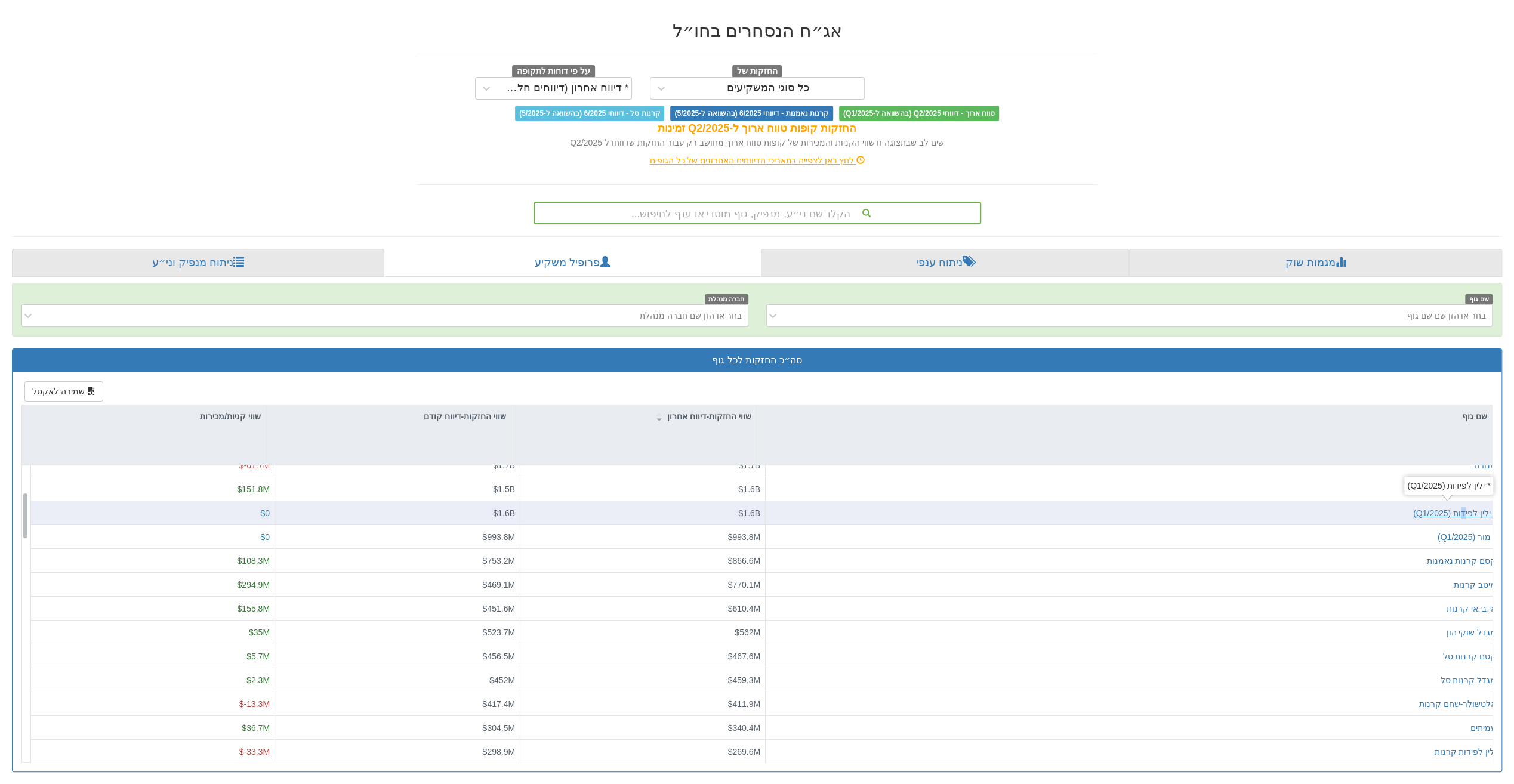
click at [1457, 513] on div "* ילין לפידות (Q1/2025)" at bounding box center [1454, 512] width 83 height 12
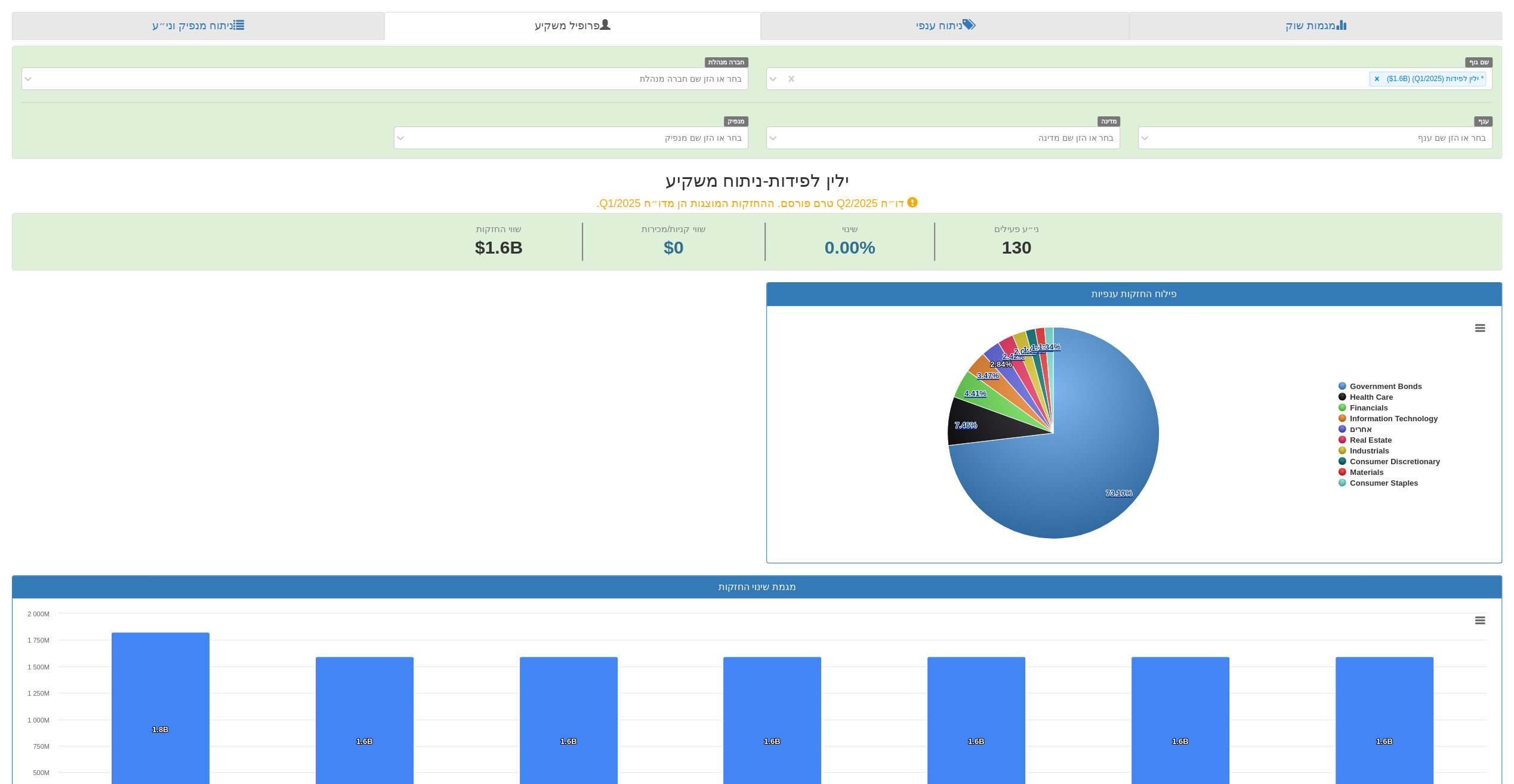
scroll to position [104, 0]
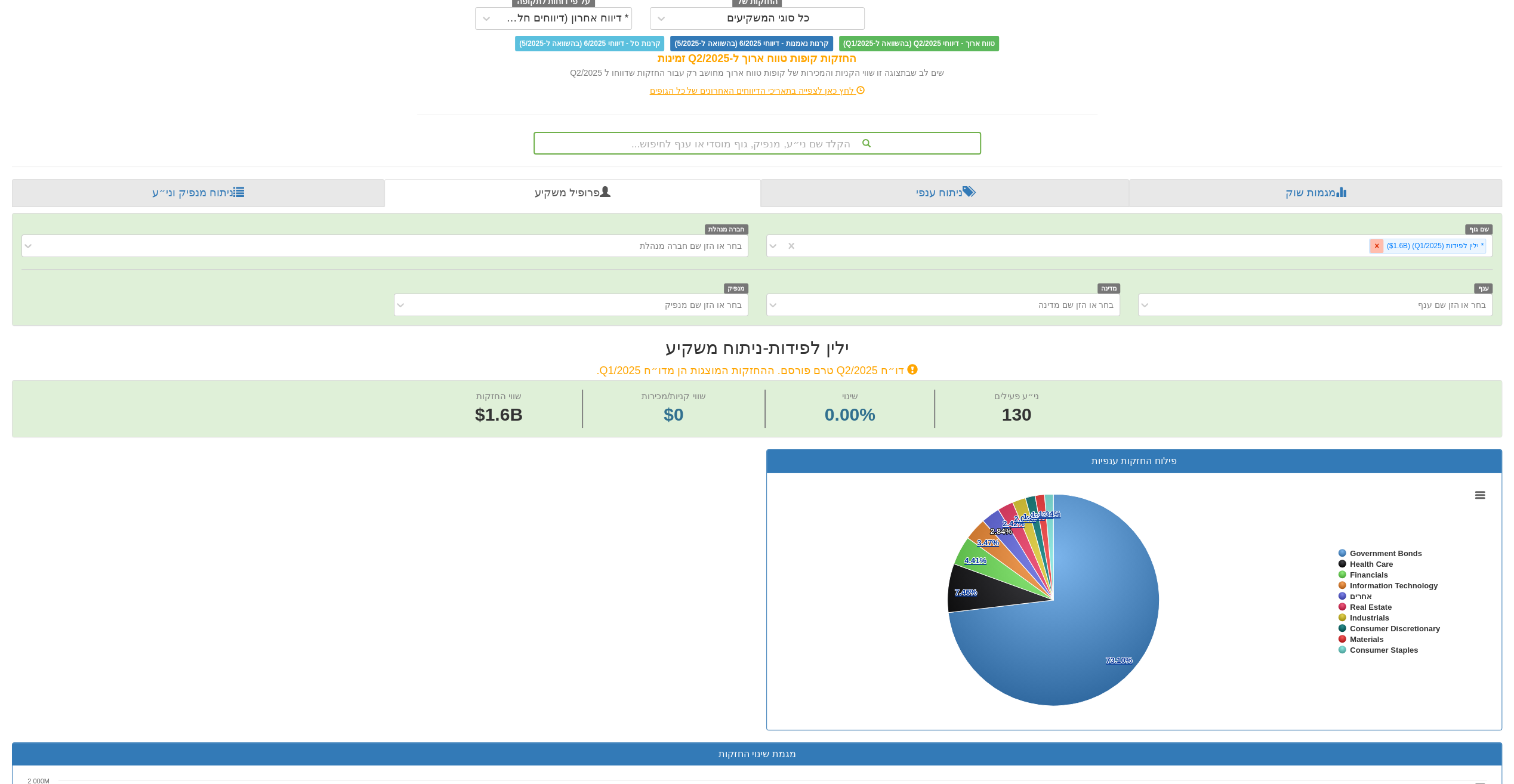
click at [1374, 247] on div at bounding box center [1377, 246] width 14 height 14
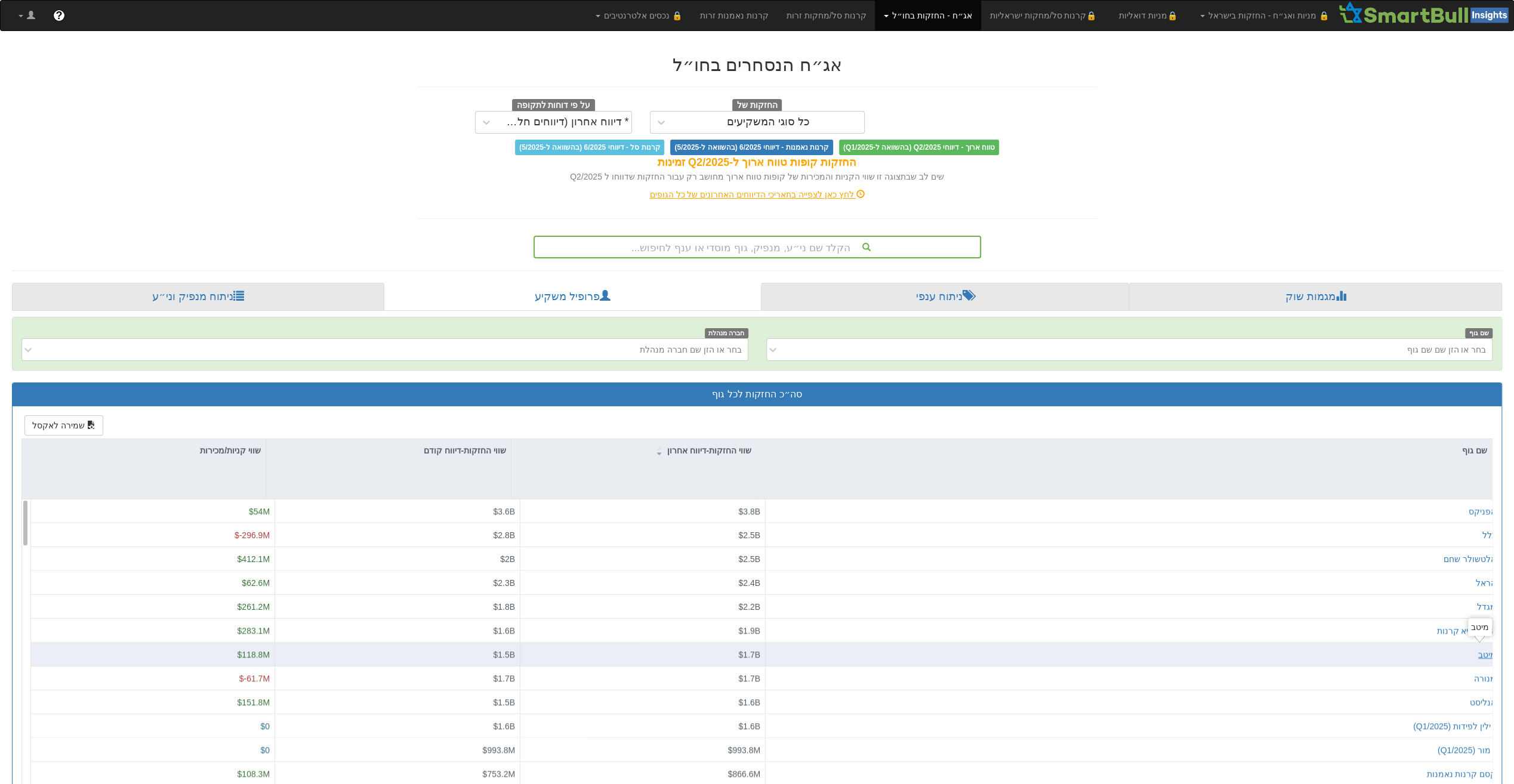
click at [1480, 650] on div "מיטב" at bounding box center [1488, 653] width 18 height 12
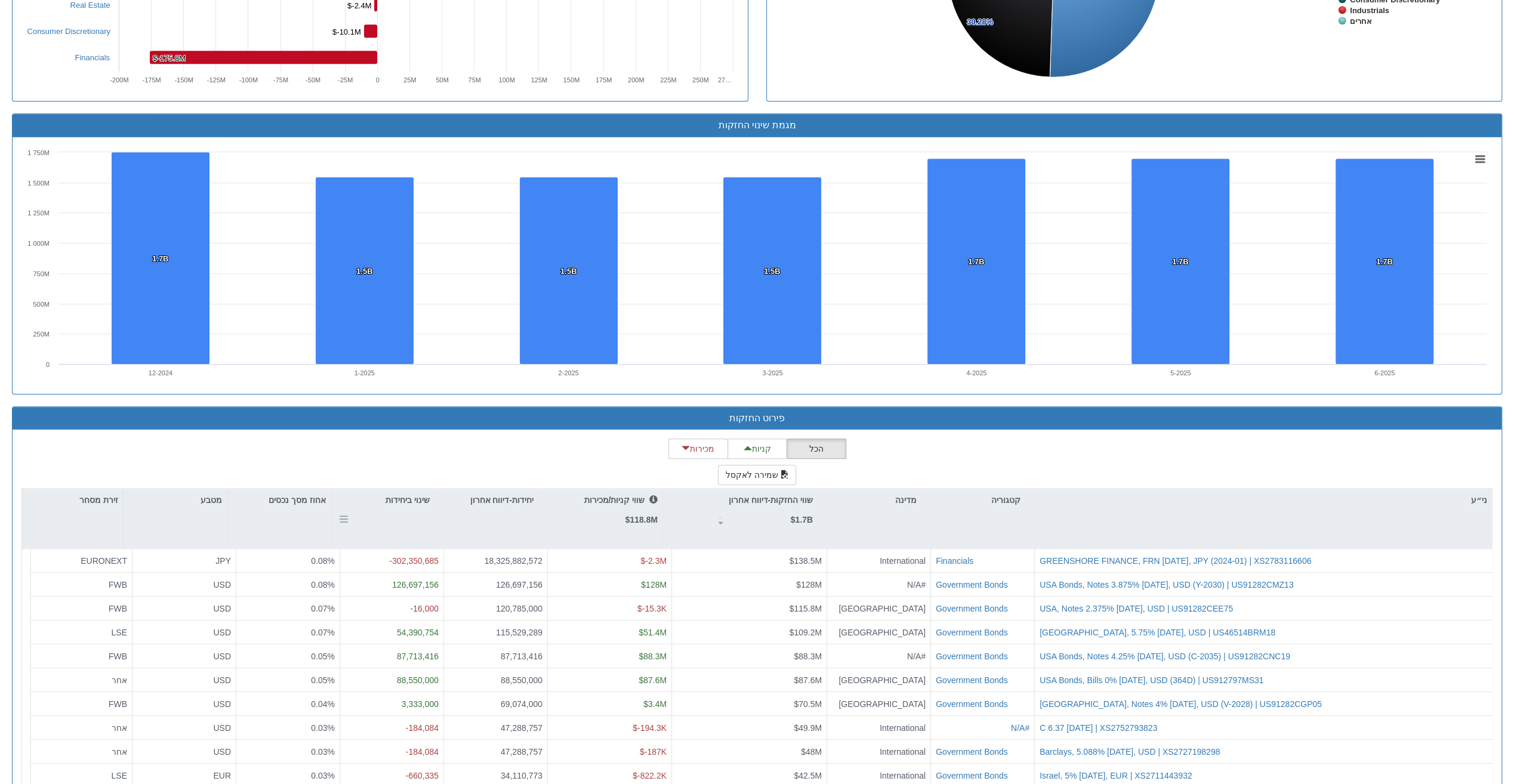
click at [409, 499] on div "ני״ע קטגוריה מדינה שווי החזקות-דיווח אחרון $1.7B שווי קניות/מכירות $118.8M יחיד…" at bounding box center [757, 699] width 1471 height 424
click at [409, 499] on p "שינוי ביחידות" at bounding box center [407, 499] width 44 height 13
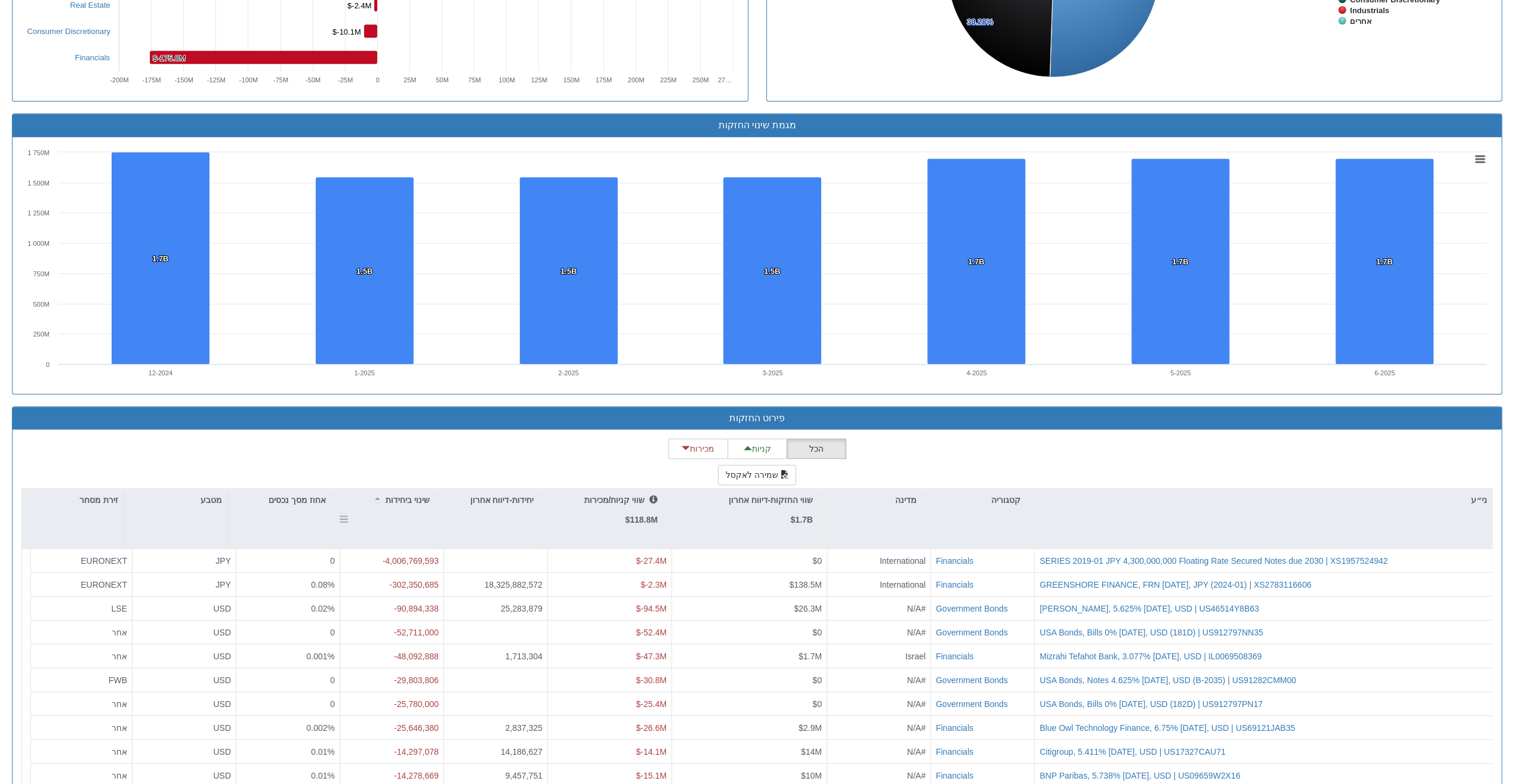
click at [409, 499] on p "שינוי ביחידות" at bounding box center [407, 499] width 44 height 13
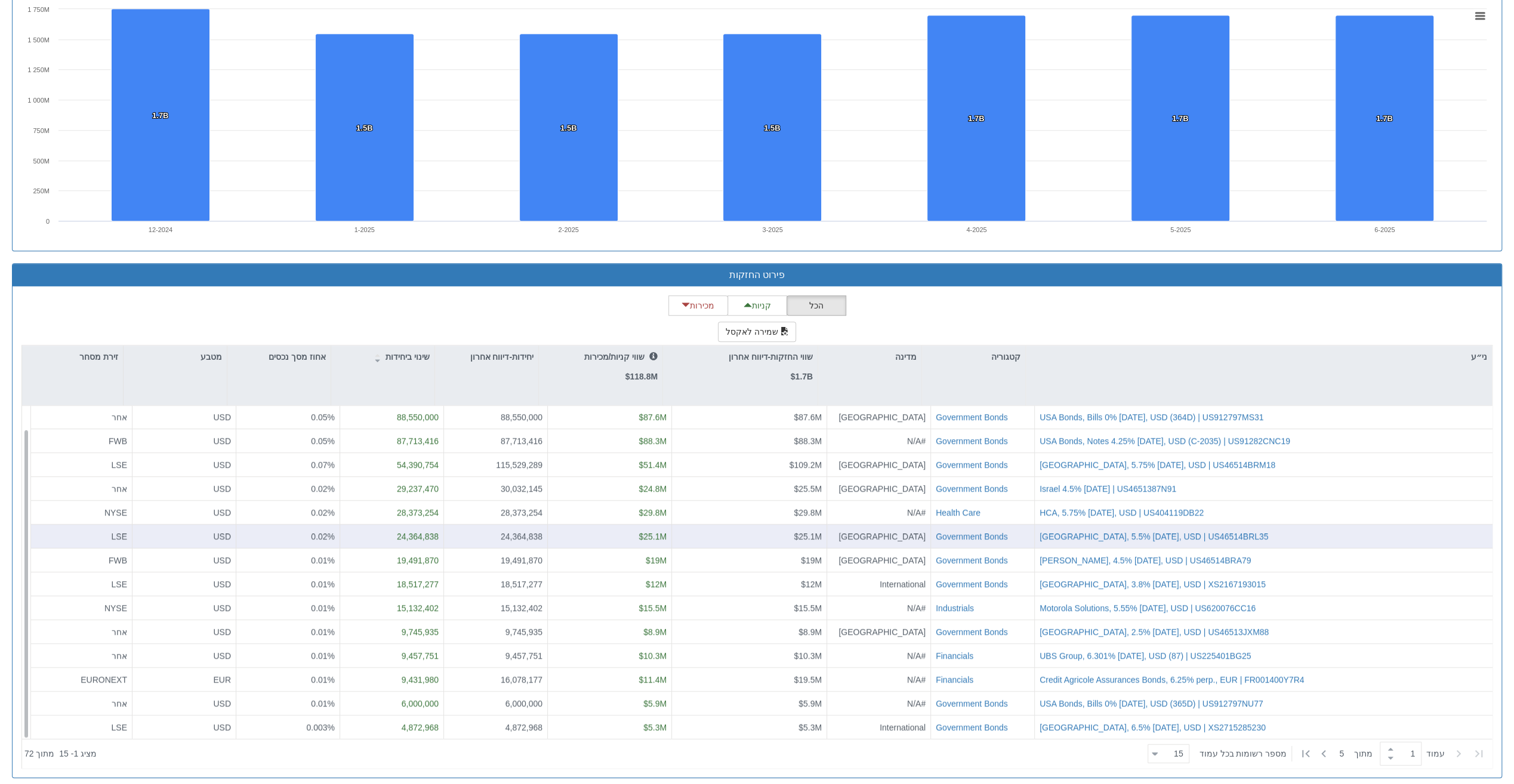
scroll to position [863, 0]
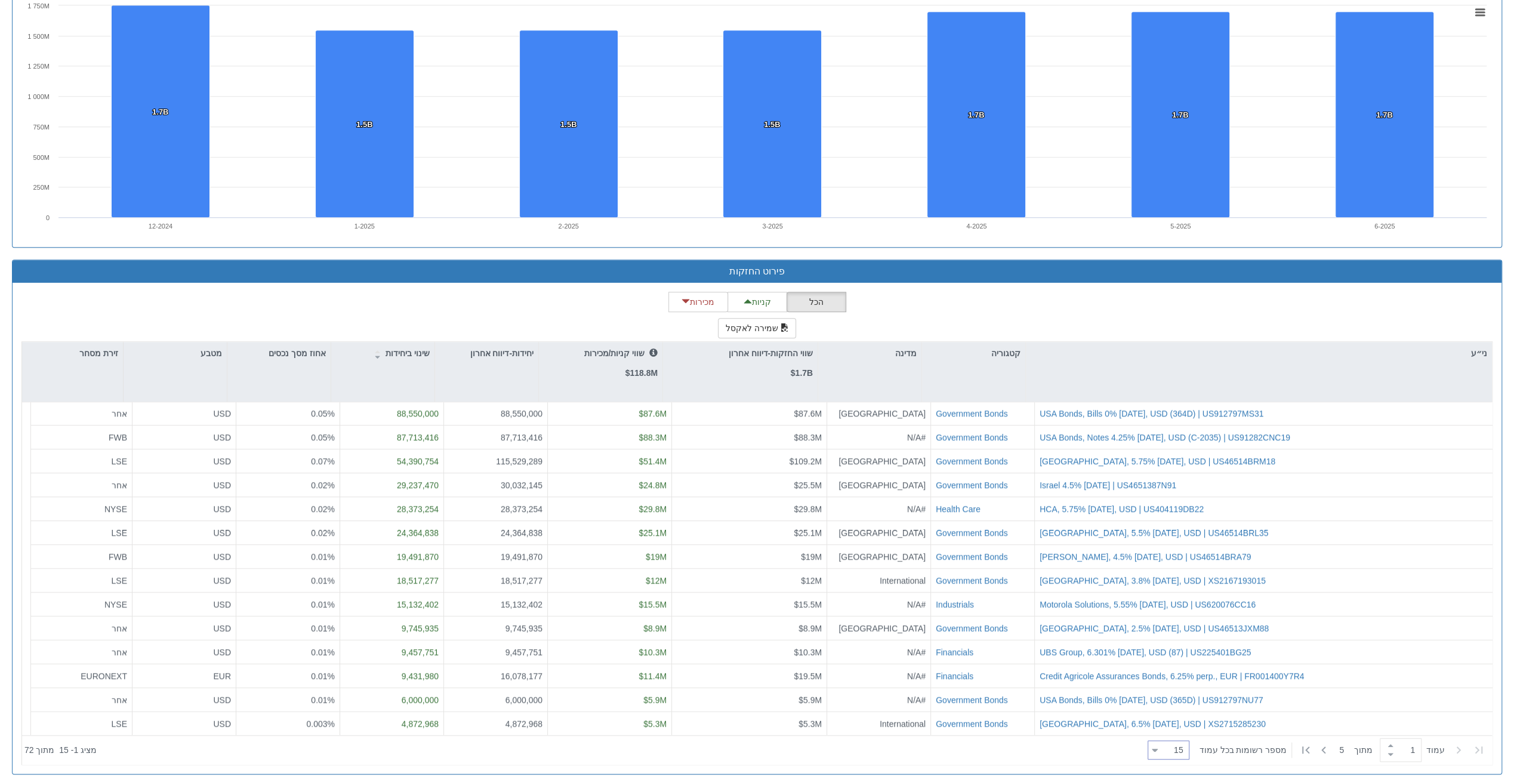
click at [1167, 751] on div "15 15" at bounding box center [1173, 751] width 31 height 17
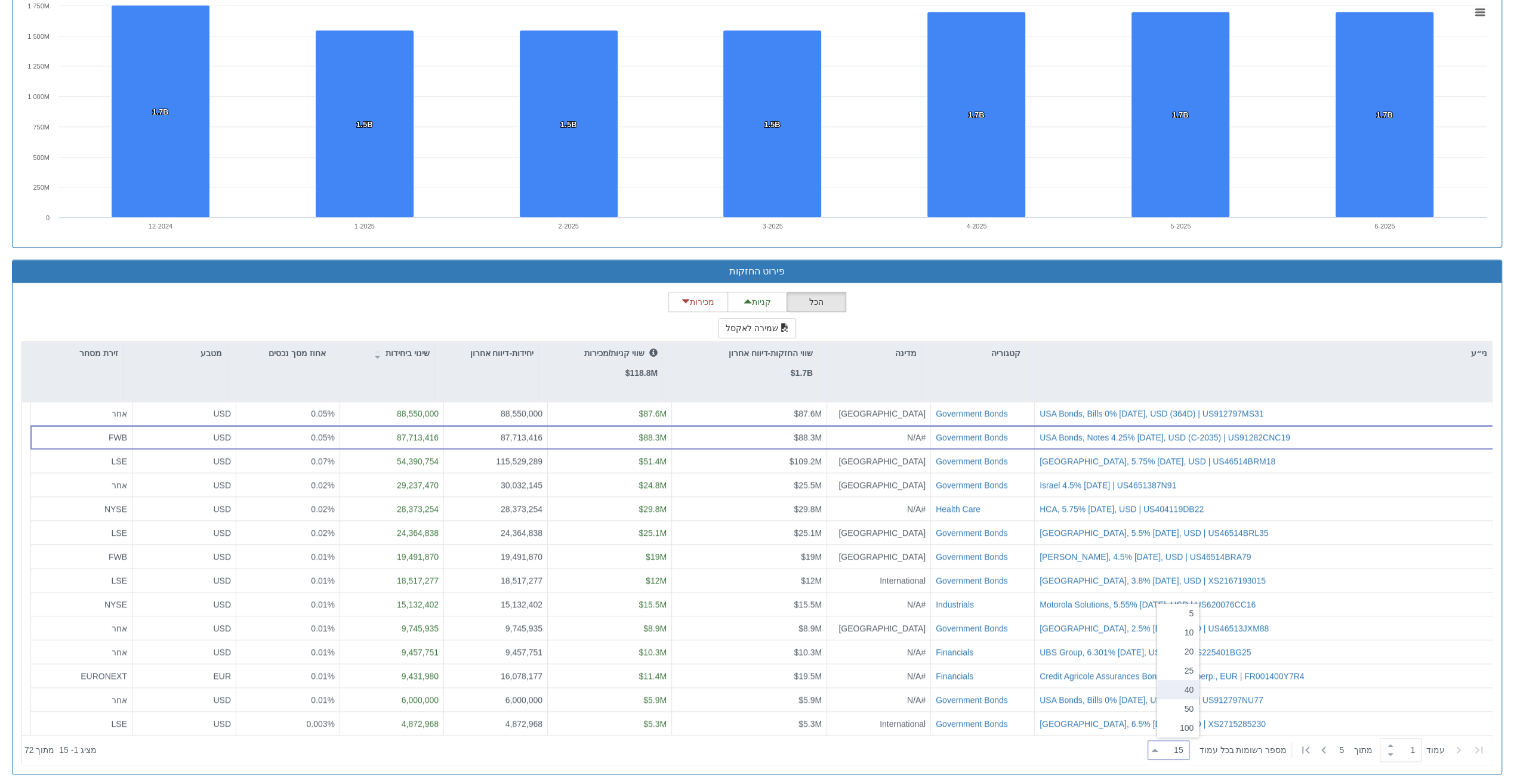
click at [1186, 685] on div "40" at bounding box center [1178, 689] width 42 height 19
type input "40"
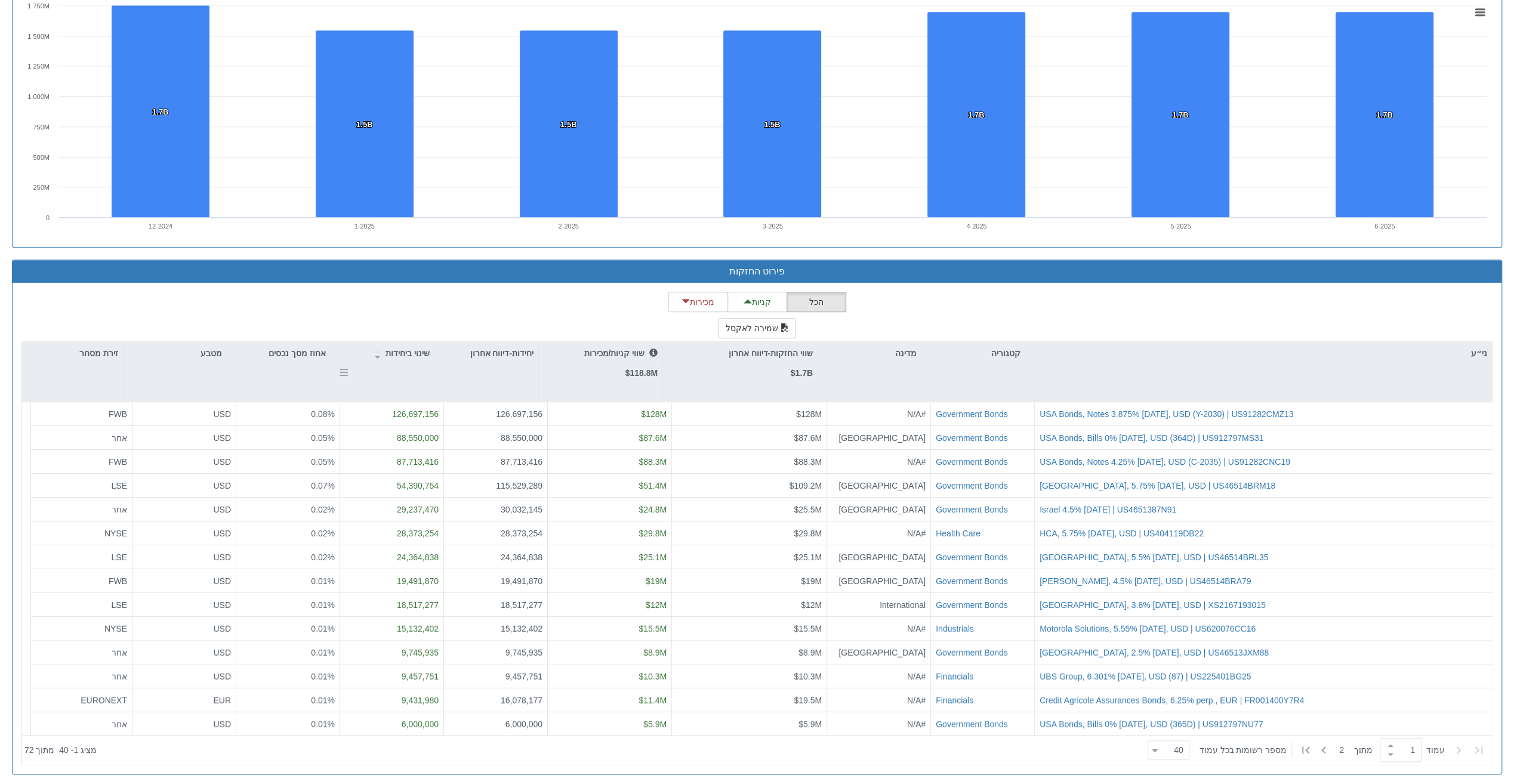
click at [415, 352] on p "שינוי ביחידות" at bounding box center [407, 353] width 44 height 13
